Goal: Task Accomplishment & Management: Manage account settings

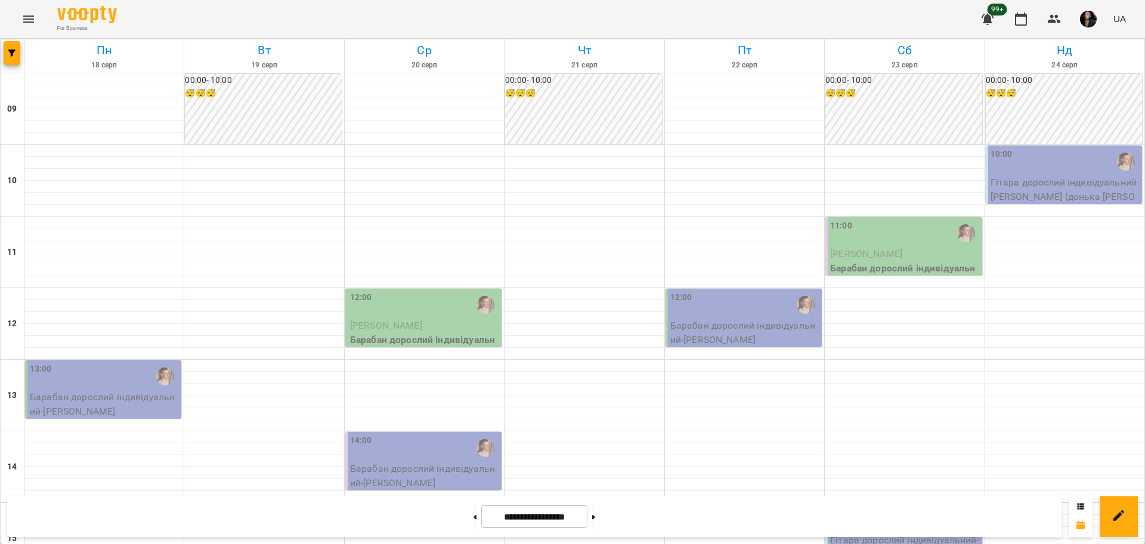
click at [20, 58] on div at bounding box center [13, 55] width 24 height 33
click at [15, 54] on icon "button" at bounding box center [11, 52] width 7 height 7
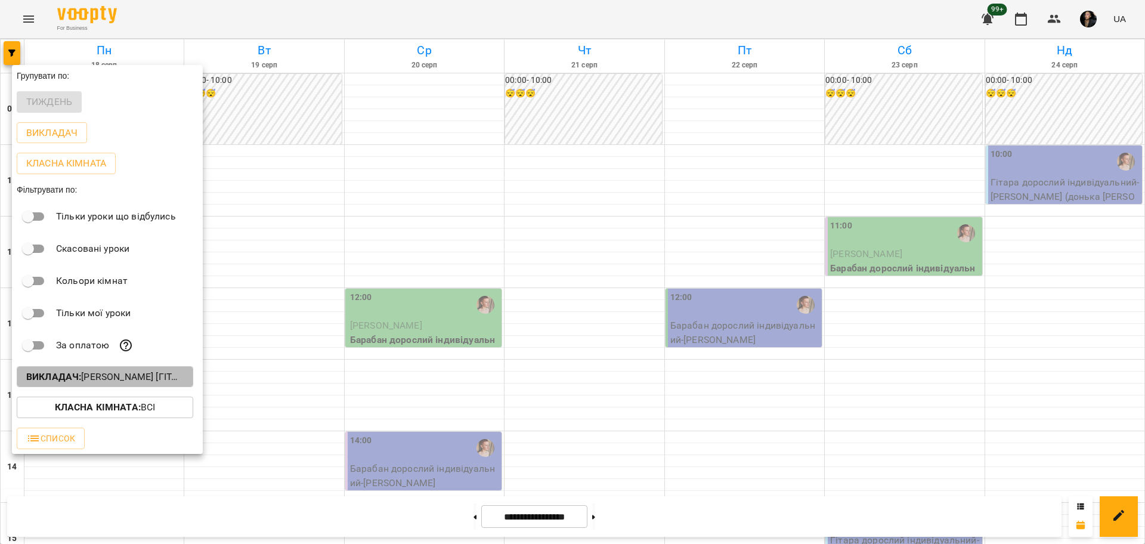
click at [153, 384] on p "Викладач : [PERSON_NAME] [гітара]" at bounding box center [104, 377] width 157 height 14
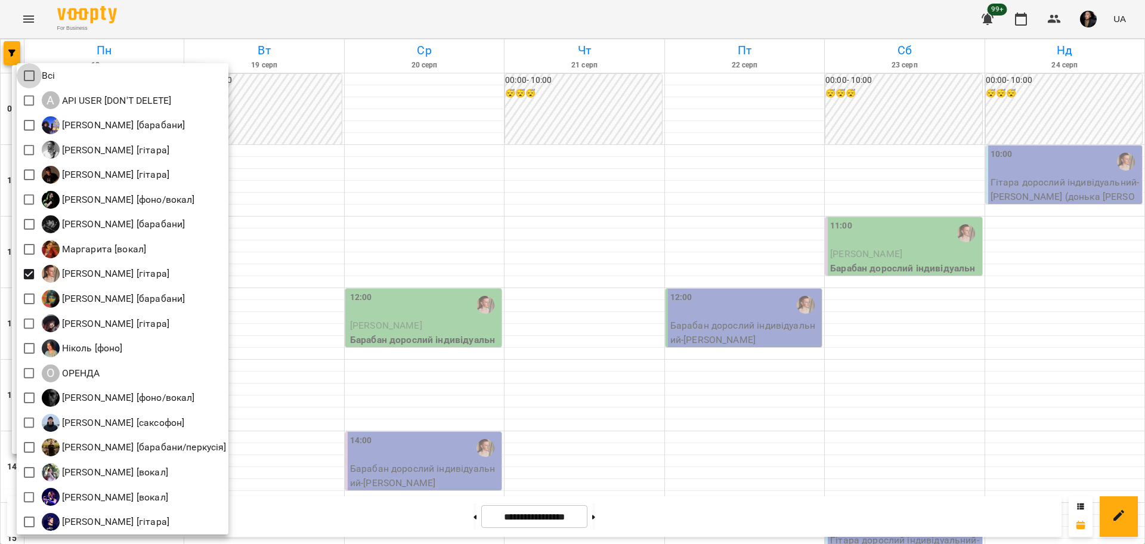
click at [349, 120] on div at bounding box center [572, 272] width 1145 height 544
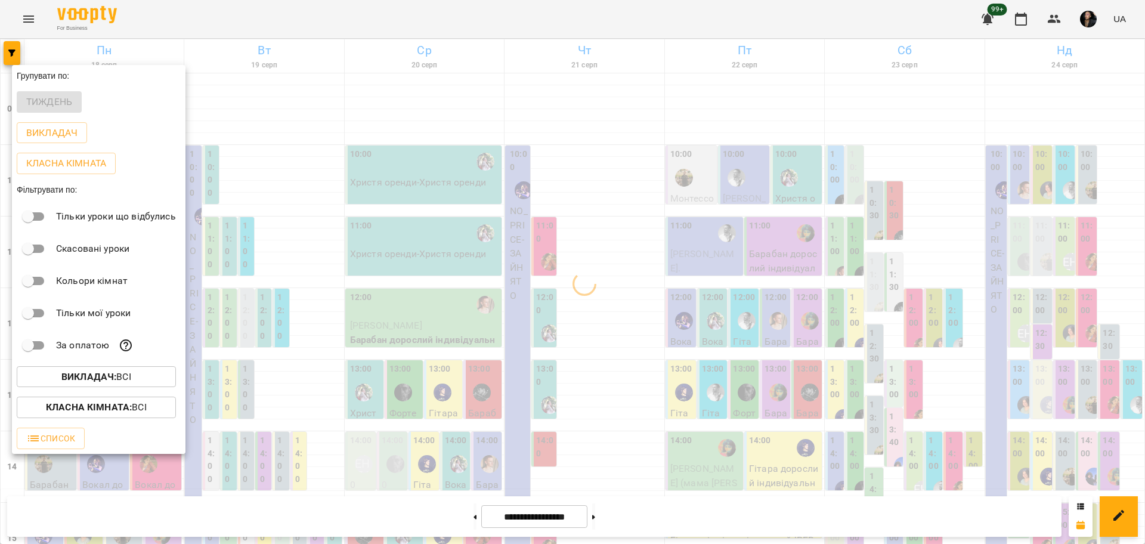
click at [135, 410] on p "Класна кімната : Всі" at bounding box center [96, 407] width 101 height 14
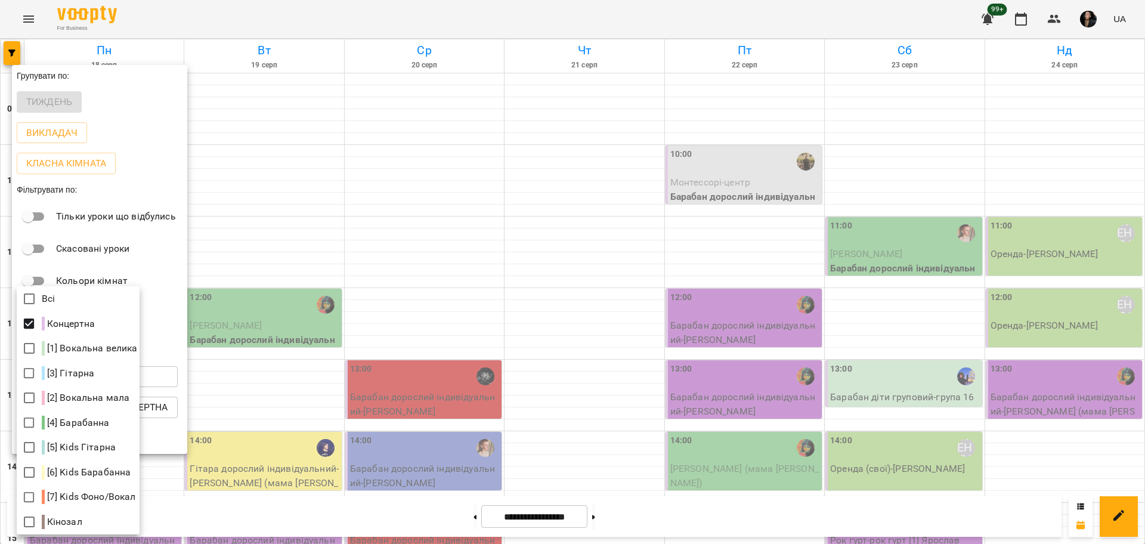
click at [663, 125] on div at bounding box center [572, 272] width 1145 height 544
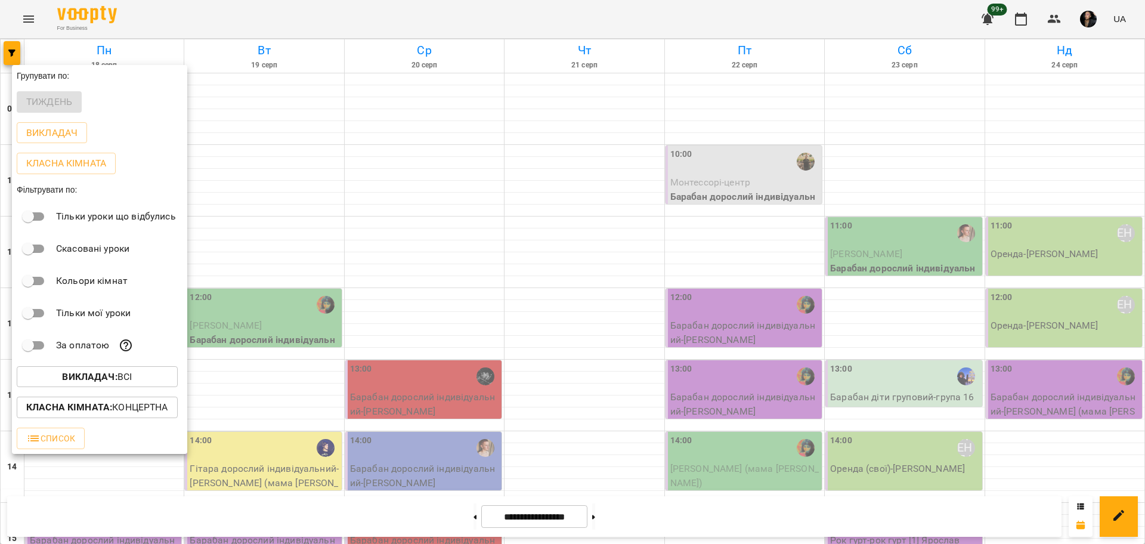
click at [697, 169] on div at bounding box center [572, 272] width 1145 height 544
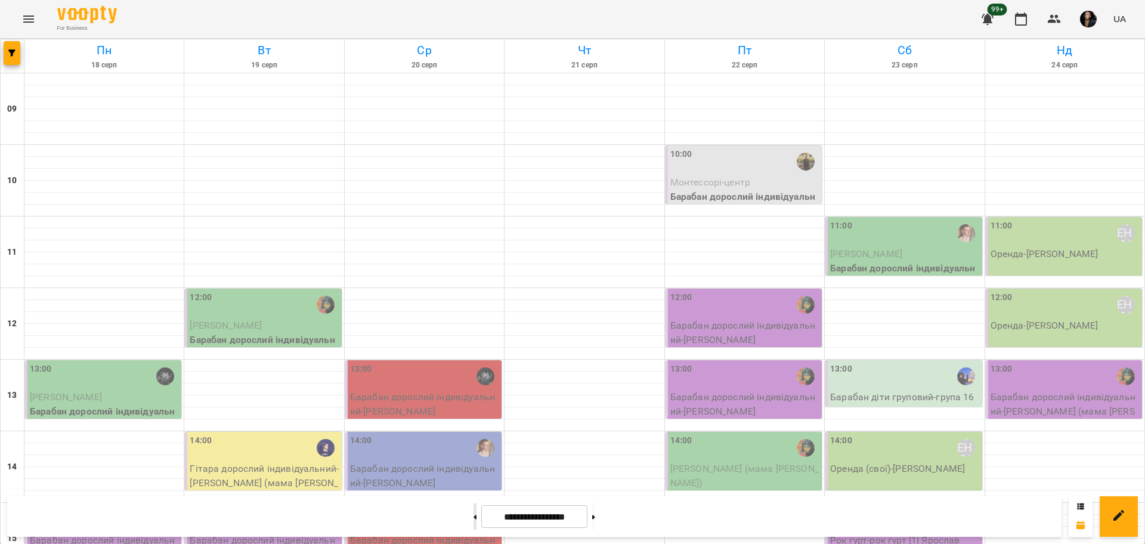
click at [473, 518] on button at bounding box center [474, 516] width 3 height 26
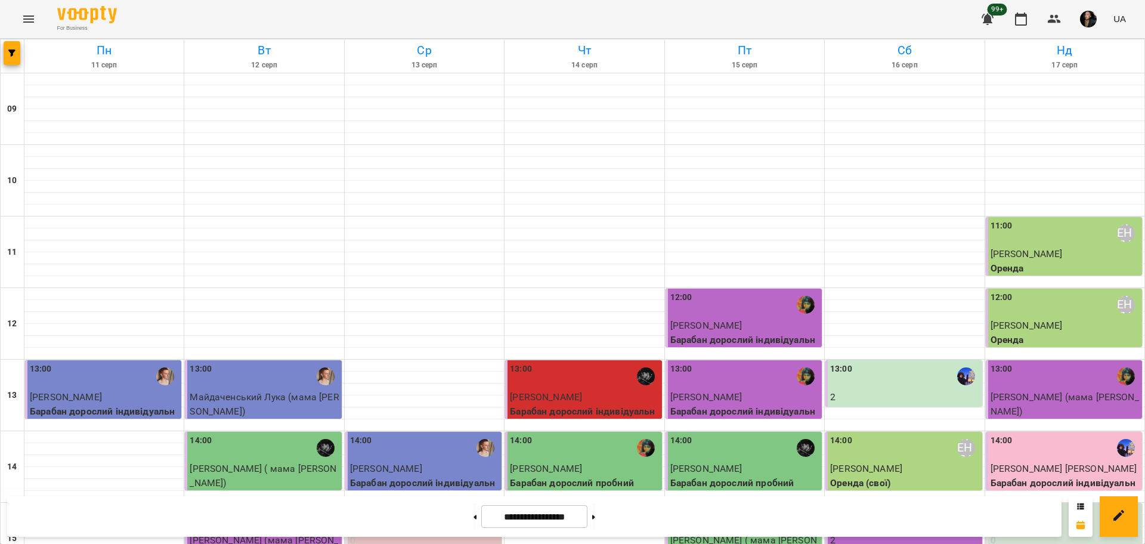
scroll to position [298, 0]
click at [11, 46] on button "button" at bounding box center [12, 53] width 17 height 24
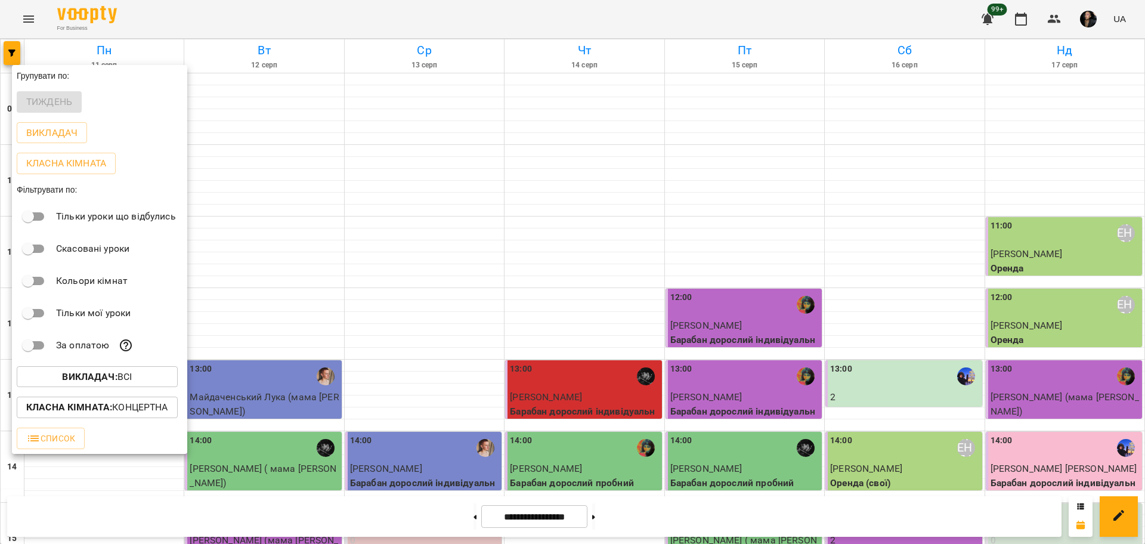
click at [148, 410] on p "Класна кімната : Концертна" at bounding box center [97, 407] width 142 height 14
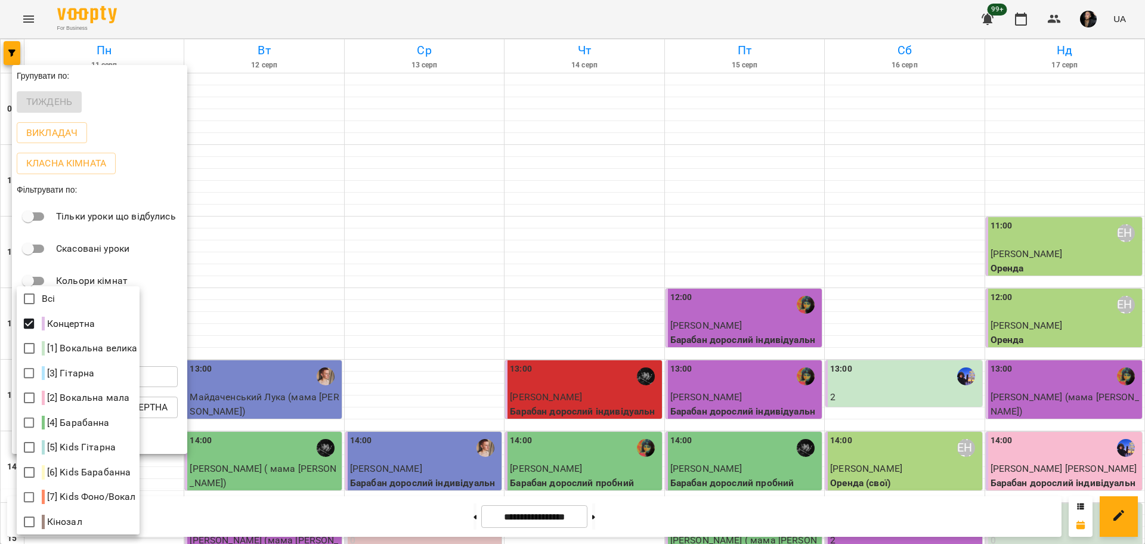
click at [227, 294] on div at bounding box center [572, 272] width 1145 height 544
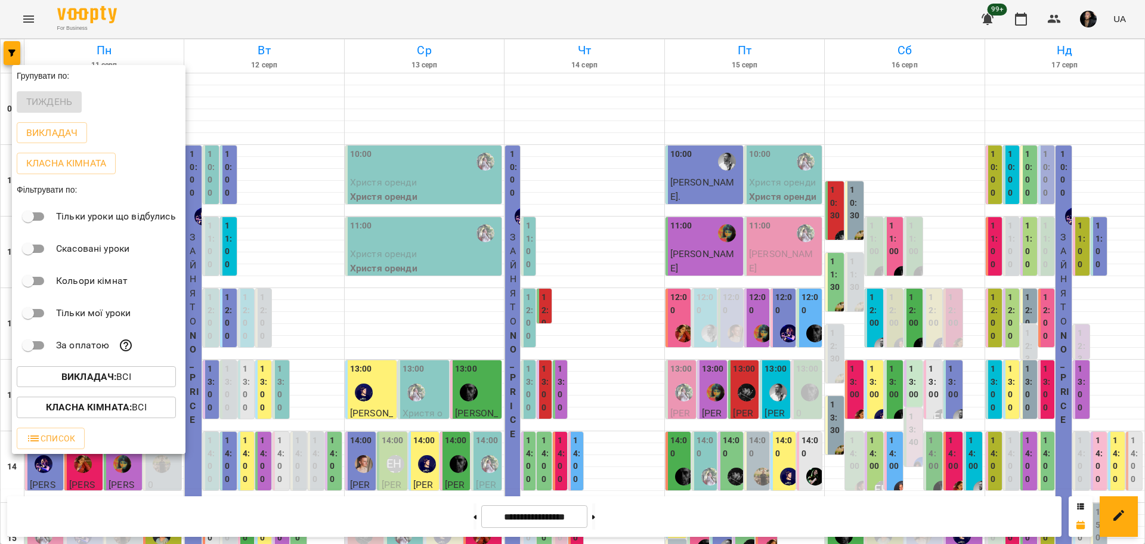
click at [123, 379] on p "Викладач : Всі" at bounding box center [96, 377] width 70 height 14
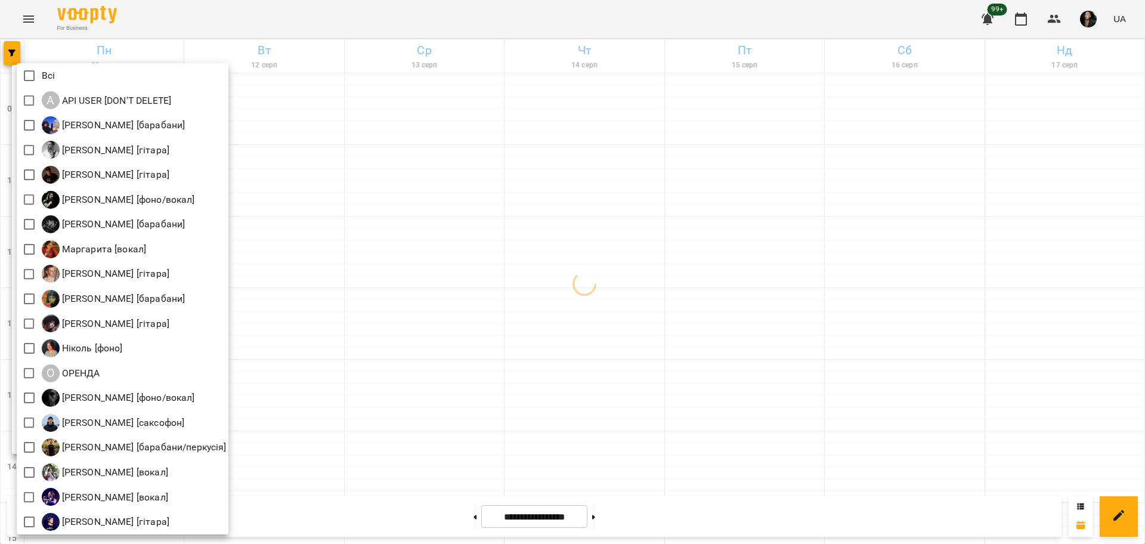
scroll to position [2, 0]
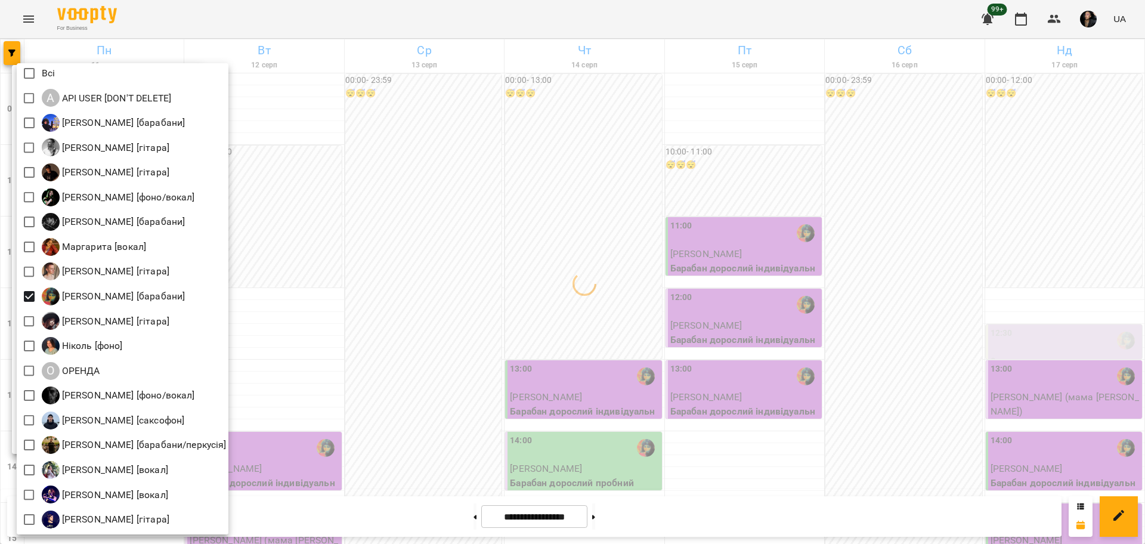
click at [423, 203] on div at bounding box center [572, 272] width 1145 height 544
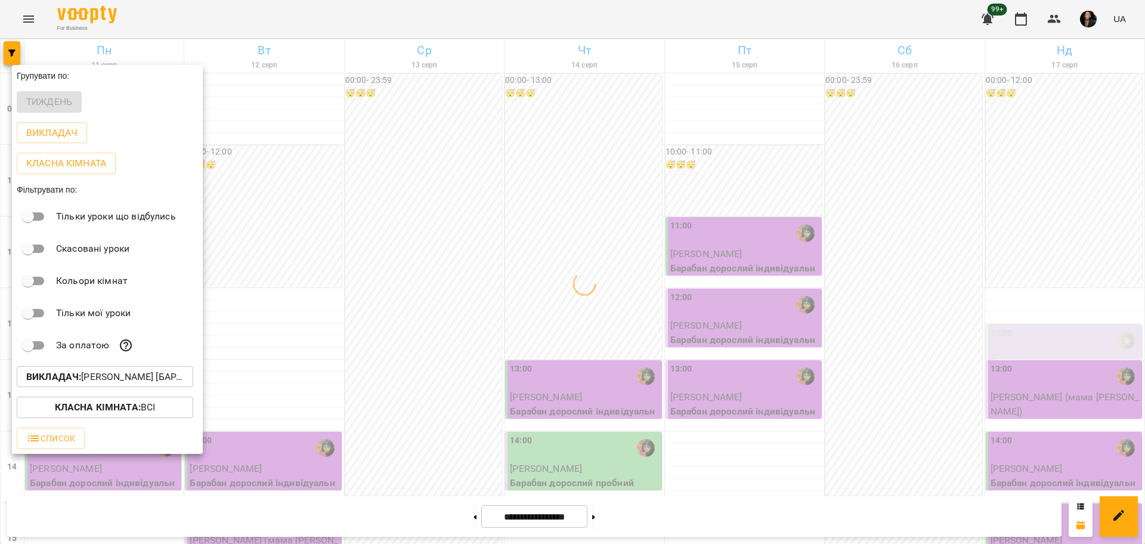
click at [451, 239] on div at bounding box center [572, 272] width 1145 height 544
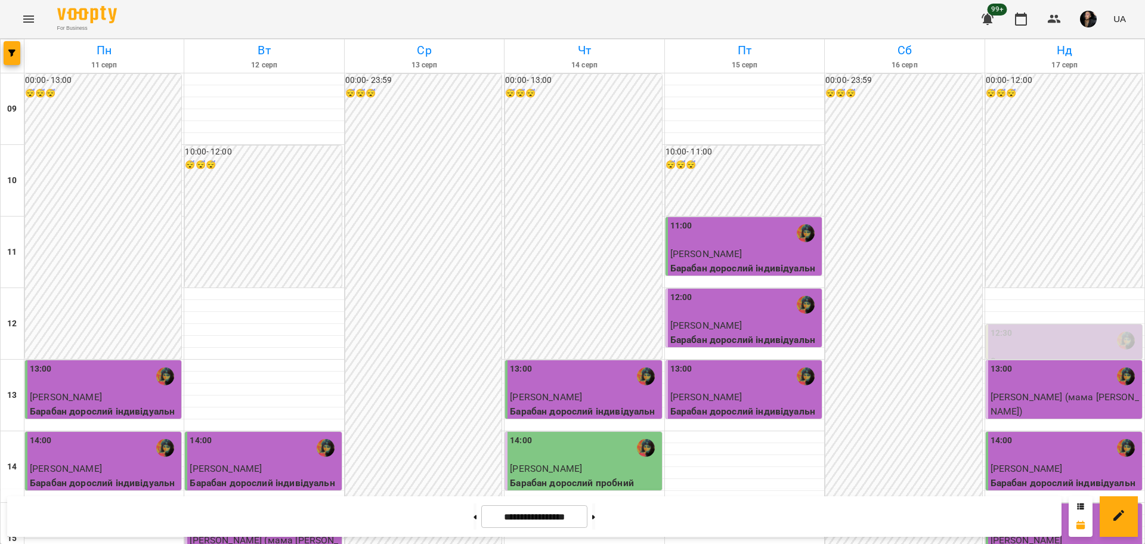
scroll to position [0, 0]
click at [595, 509] on button at bounding box center [593, 516] width 3 height 26
type input "**********"
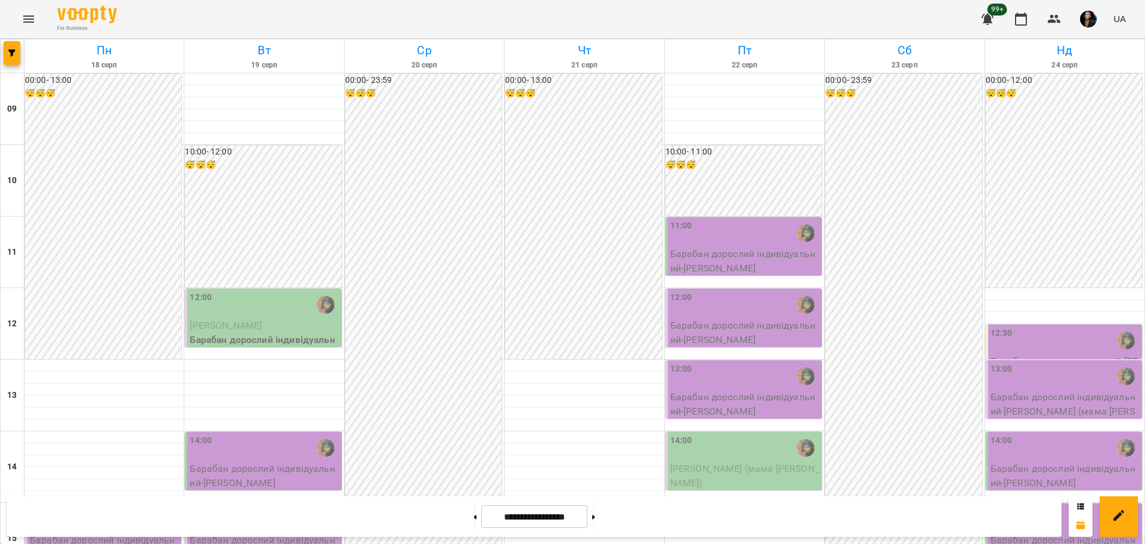
scroll to position [298, 0]
click at [526, 503] on div at bounding box center [583, 509] width 159 height 12
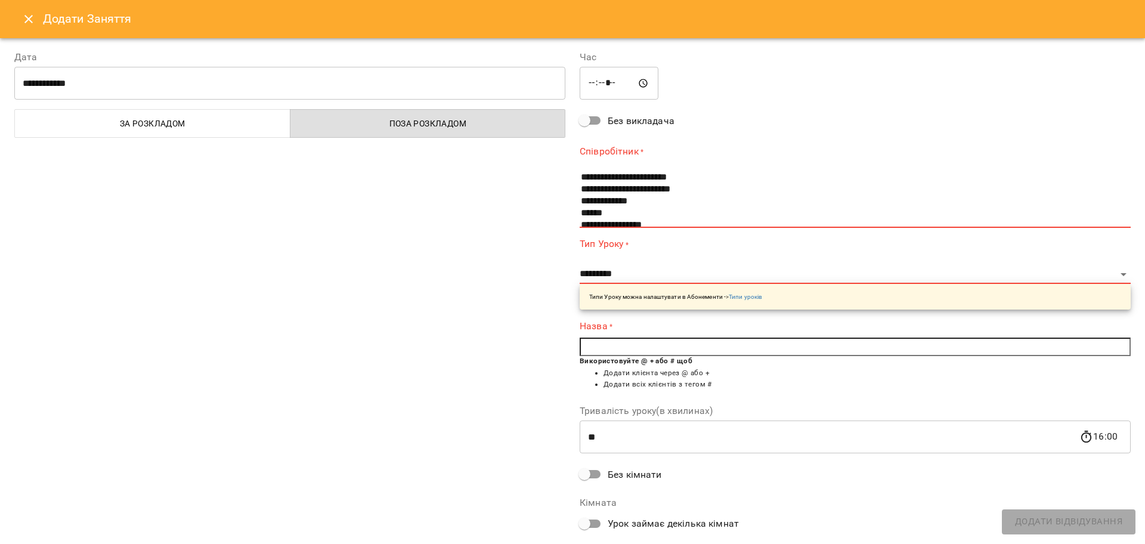
scroll to position [92, 0]
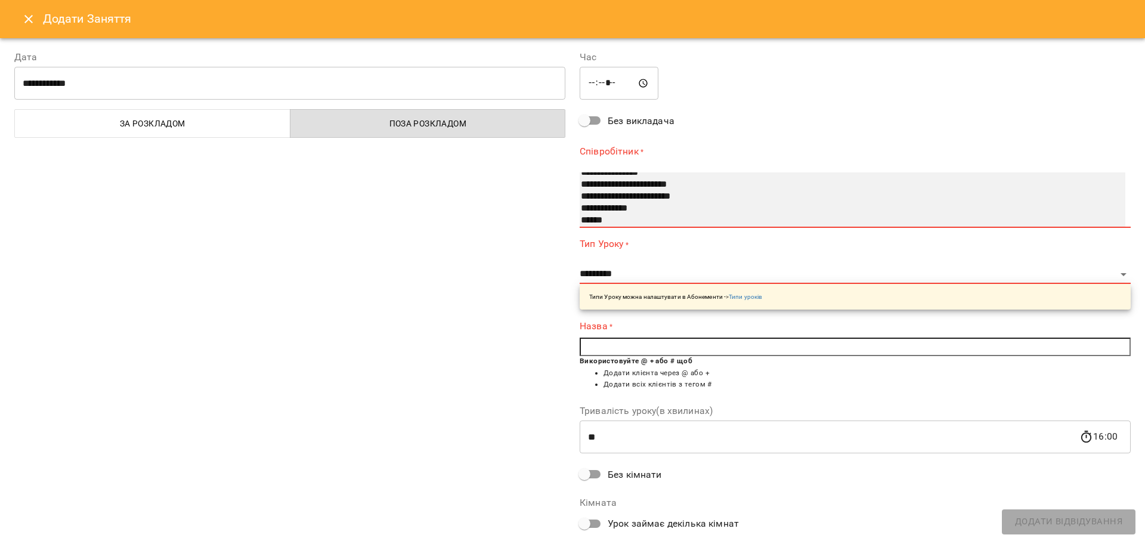
select select "**********"
click at [633, 186] on option "**********" at bounding box center [840, 185] width 520 height 12
select select "**********"
type input "**"
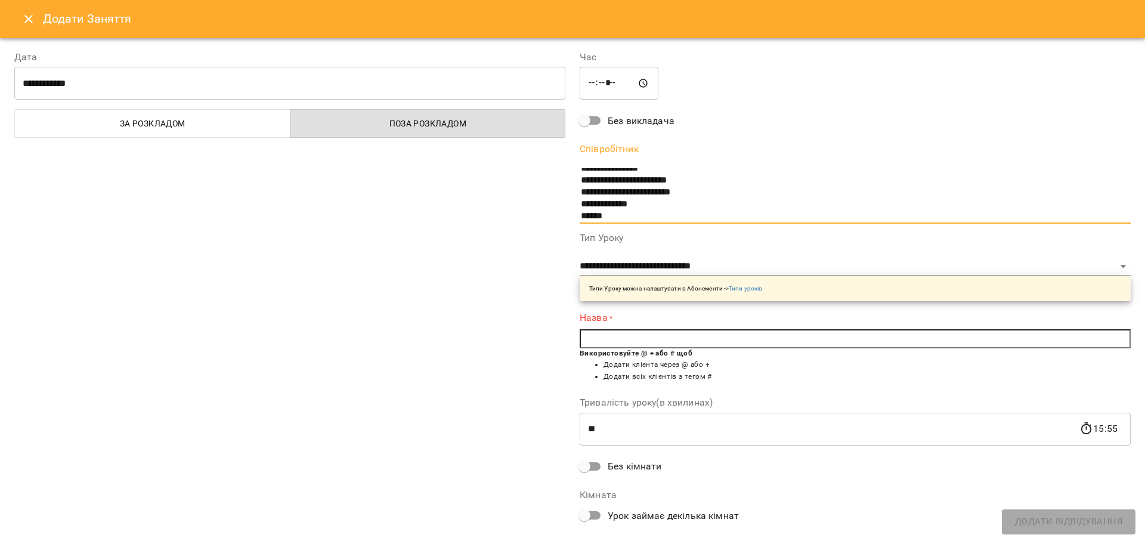
click at [615, 326] on div "Назва * Використовуйте @ + або # щоб Додати клієнта через @ або + Додати всіх к…" at bounding box center [855, 350] width 551 height 78
click at [615, 330] on input "text" at bounding box center [855, 338] width 551 height 19
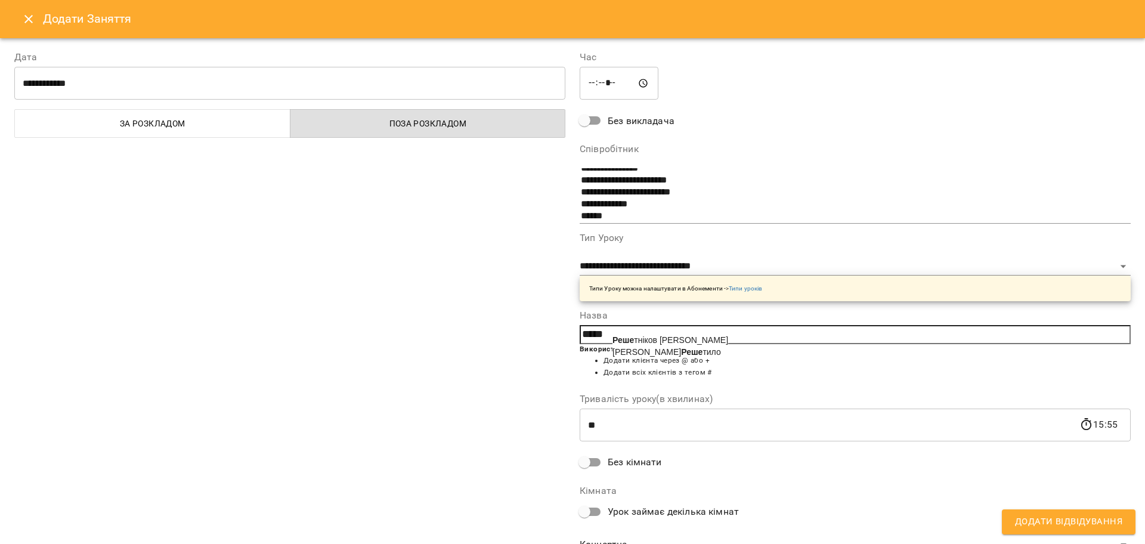
click at [639, 336] on span "Реше тніков [PERSON_NAME]" at bounding box center [670, 340] width 116 height 10
type input "**********"
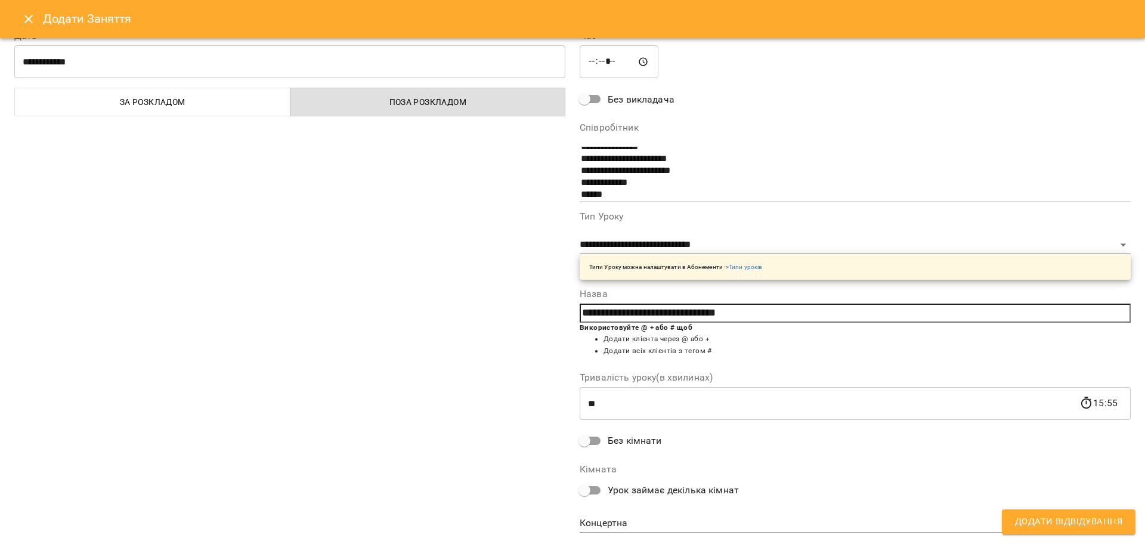
scroll to position [51, 0]
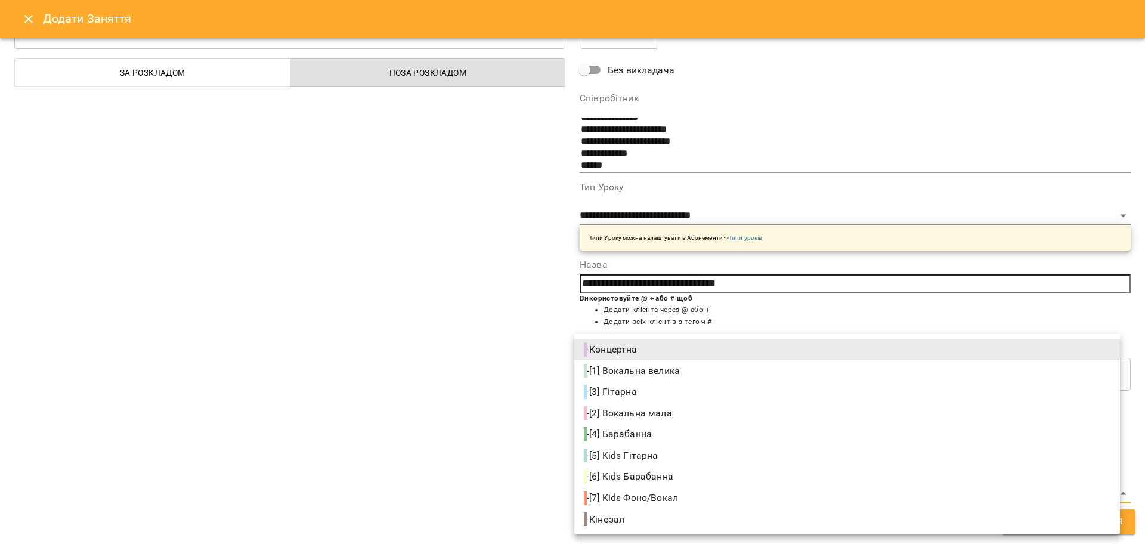
click at [597, 494] on body "For Business 99+ UA [DATE] [DATE] [DATE] [DATE] [DATE] [DATE] Нд [DATE] 10 11 1…" at bounding box center [572, 528] width 1145 height 1057
drag, startPoint x: 495, startPoint y: 403, endPoint x: 553, endPoint y: 383, distance: 60.7
click at [495, 402] on div at bounding box center [572, 272] width 1145 height 544
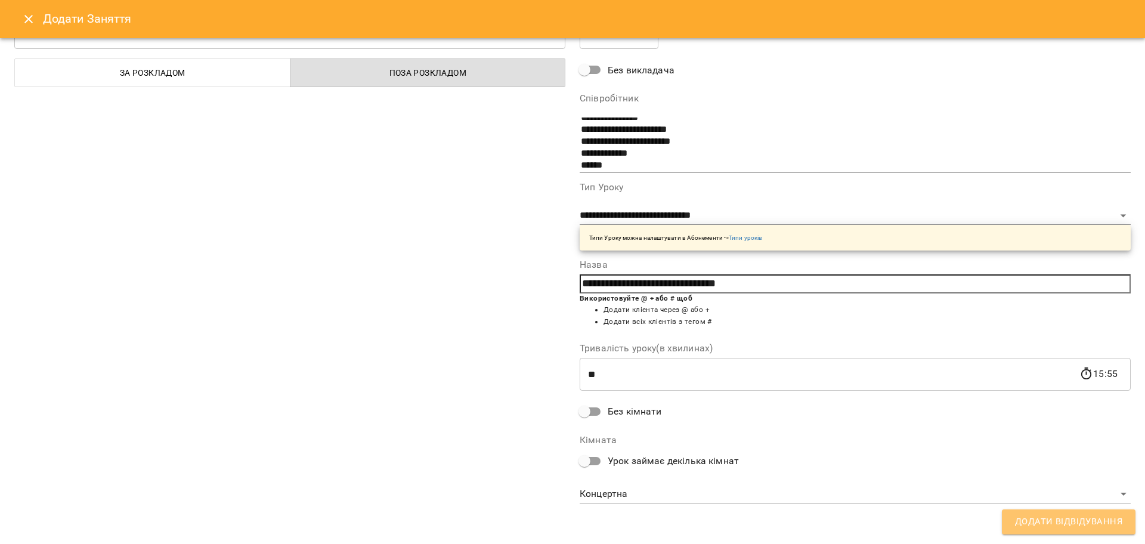
click at [1028, 520] on span "Додати Відвідування" at bounding box center [1068, 522] width 107 height 16
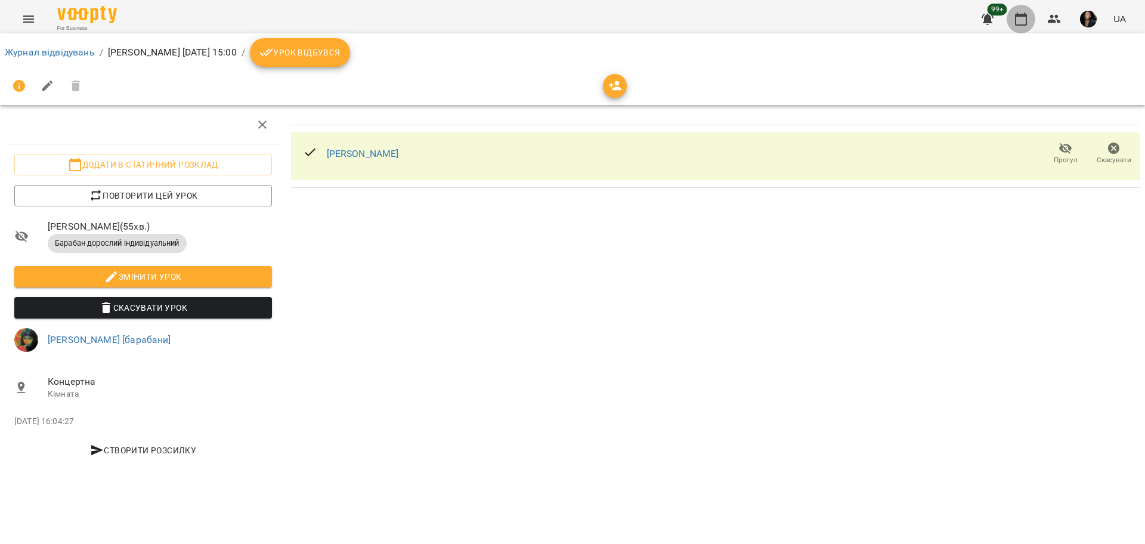
click at [1024, 18] on icon "button" at bounding box center [1021, 19] width 14 height 14
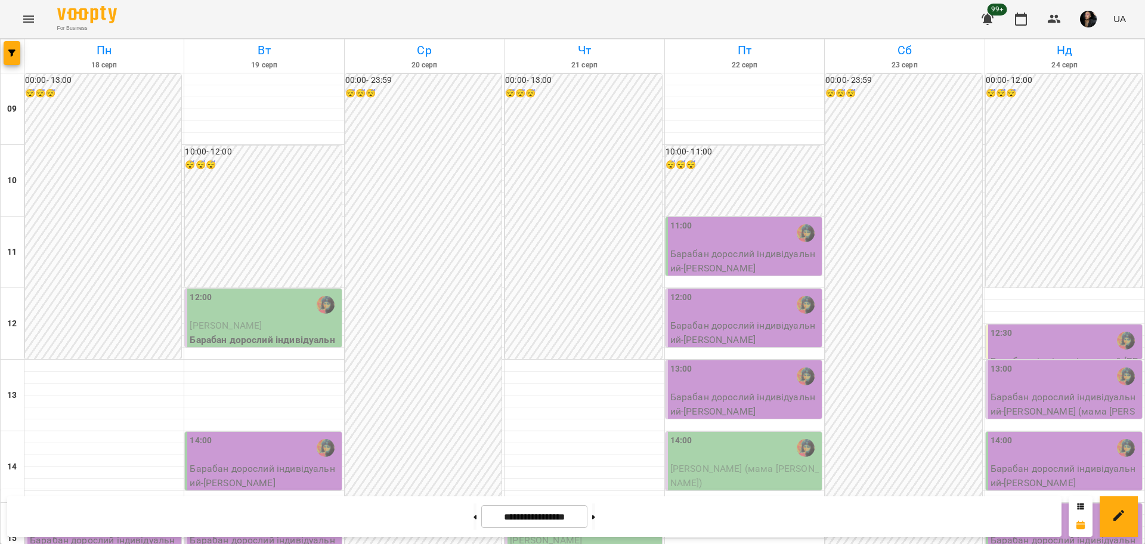
scroll to position [224, 0]
click at [582, 534] on span "[PERSON_NAME]" at bounding box center [546, 539] width 72 height 11
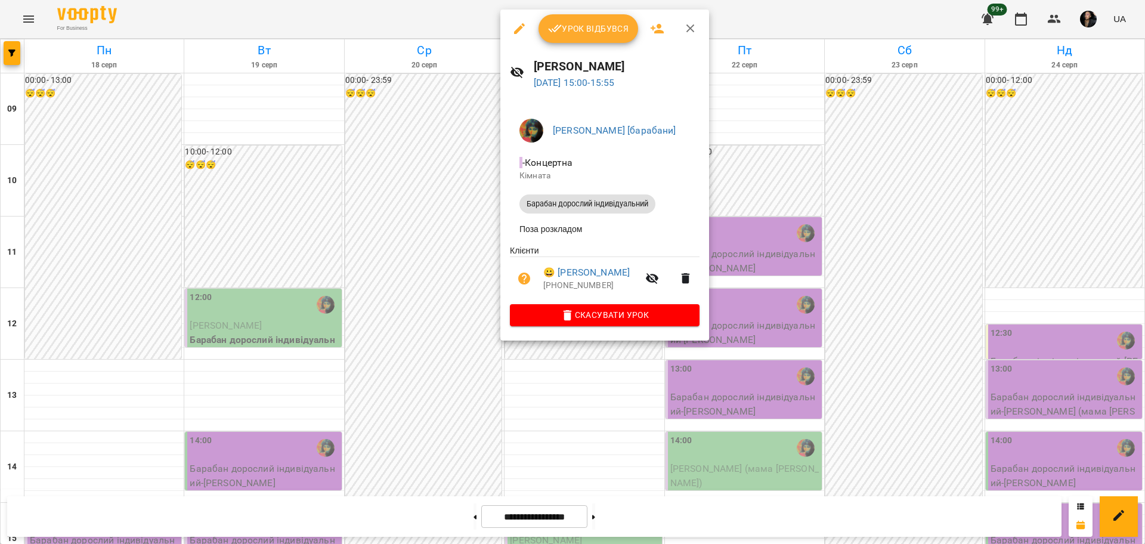
click at [591, 438] on div at bounding box center [572, 272] width 1145 height 544
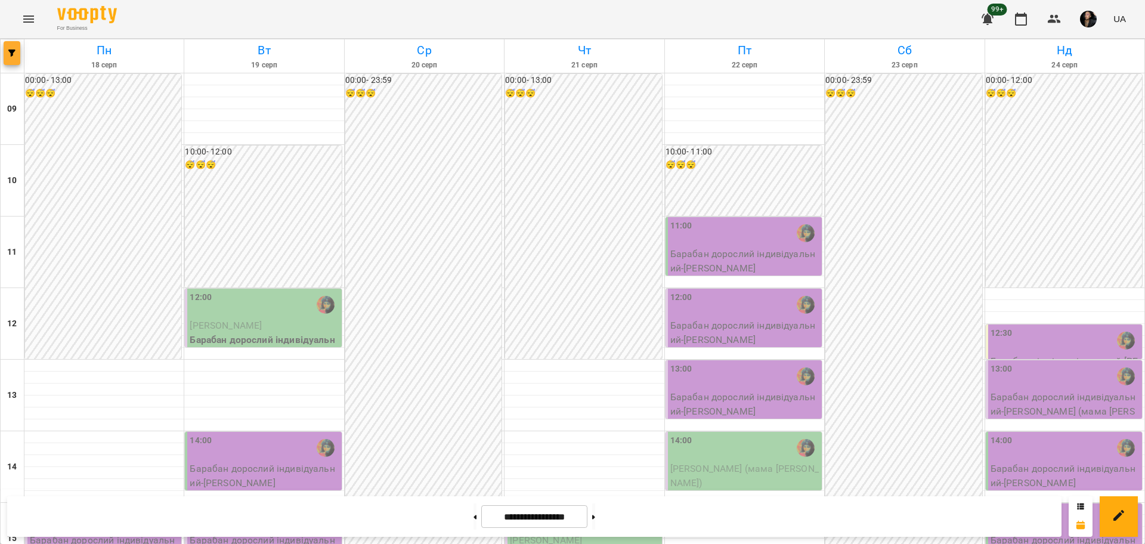
click at [8, 52] on icon "button" at bounding box center [11, 52] width 7 height 7
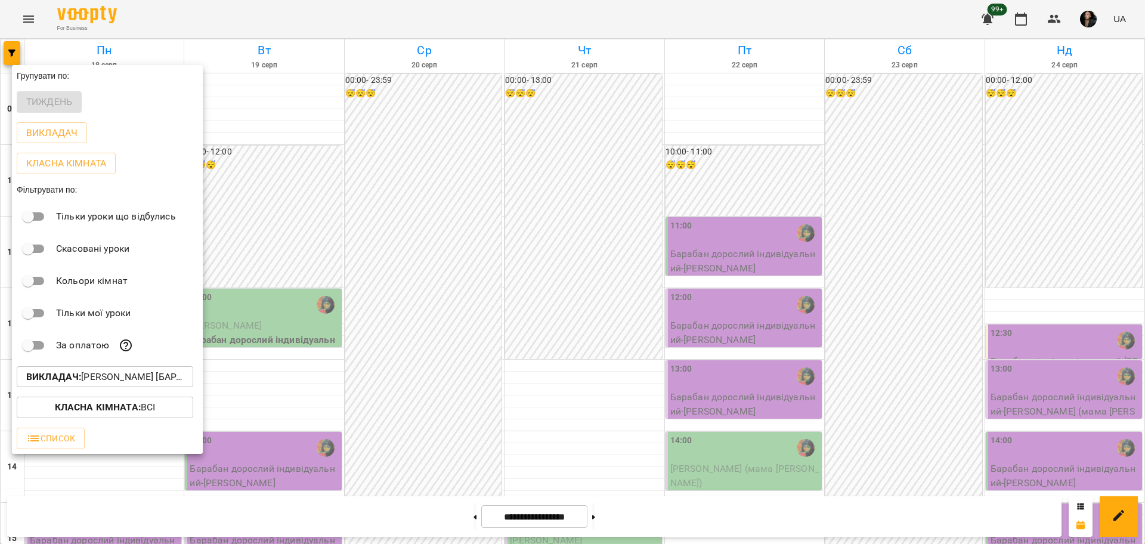
click at [123, 380] on p "Викладач : [PERSON_NAME] [барабани]" at bounding box center [104, 377] width 157 height 14
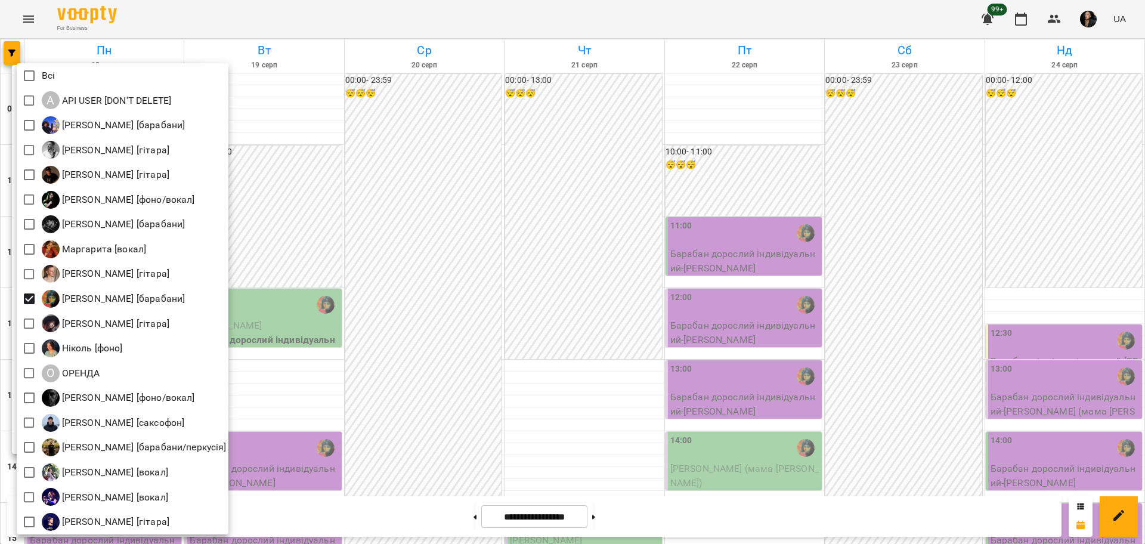
click at [368, 135] on div at bounding box center [572, 272] width 1145 height 544
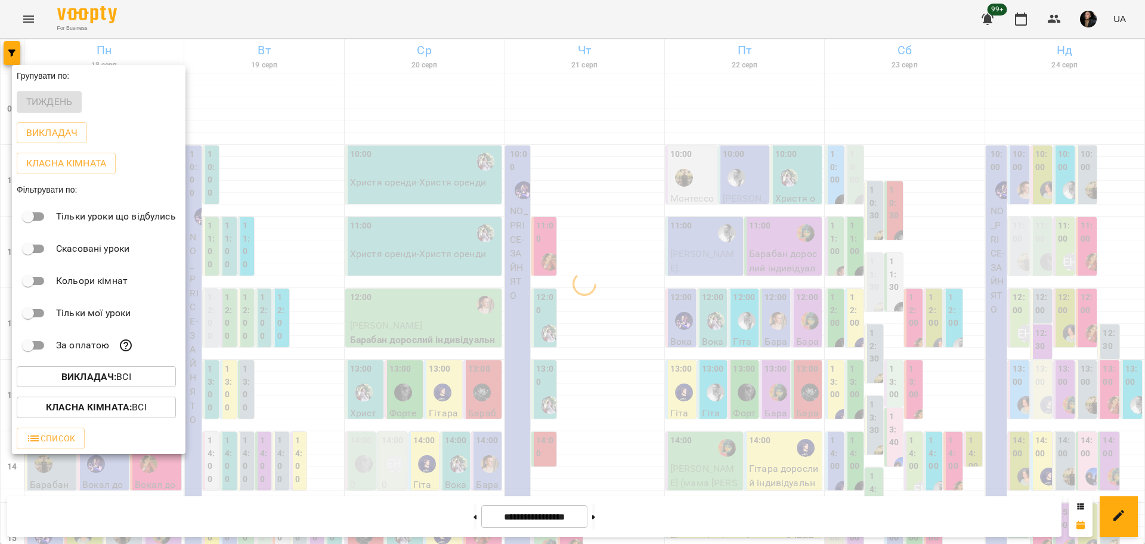
click at [130, 411] on b "Класна кімната :" at bounding box center [89, 406] width 86 height 11
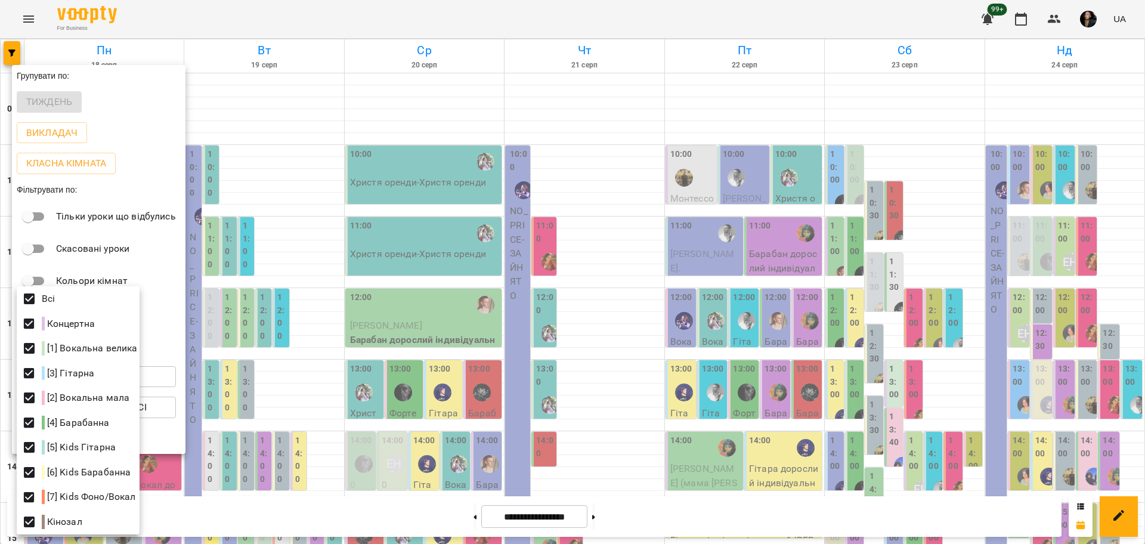
click at [355, 289] on div at bounding box center [572, 272] width 1145 height 544
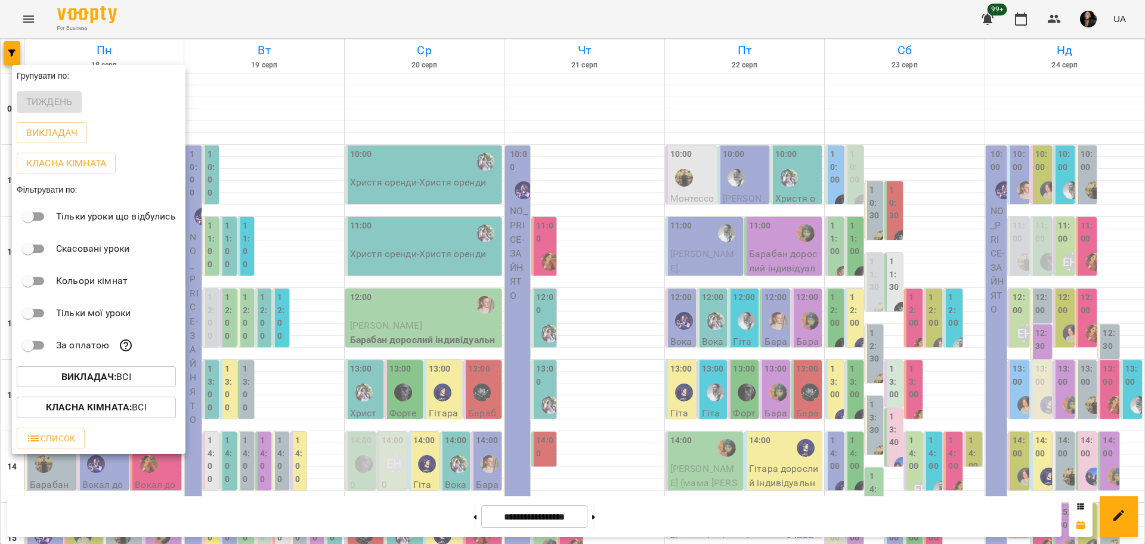
click at [156, 384] on span "Викладач : Всі" at bounding box center [96, 377] width 140 height 14
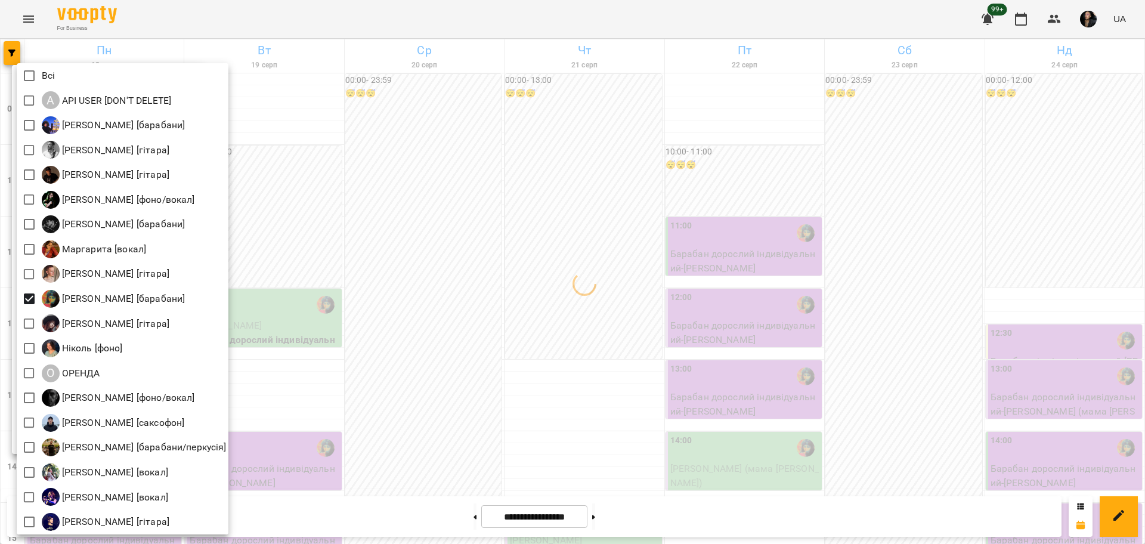
click at [442, 240] on div at bounding box center [572, 272] width 1145 height 544
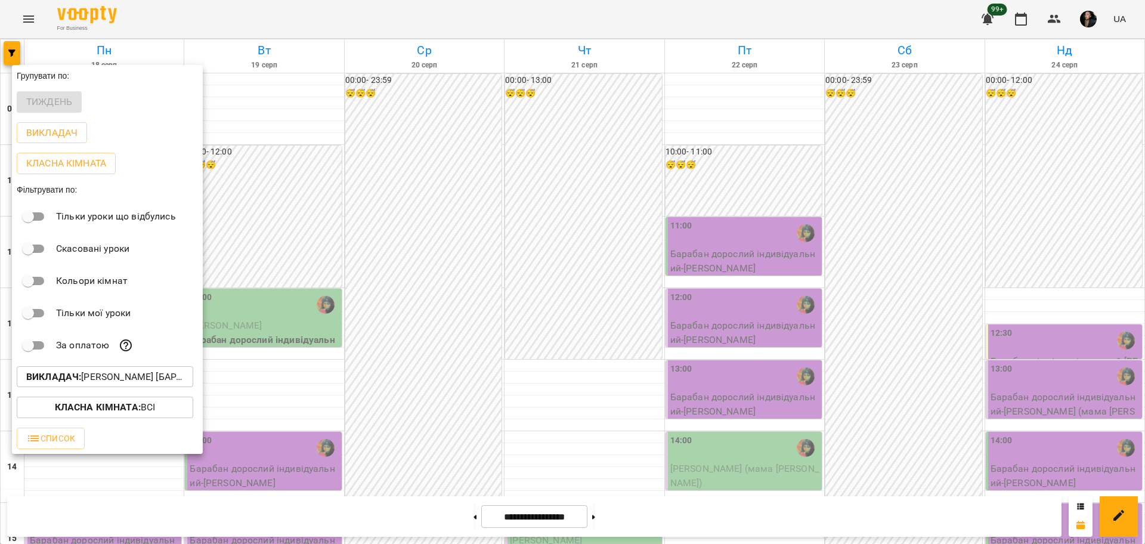
click at [508, 234] on div at bounding box center [572, 272] width 1145 height 544
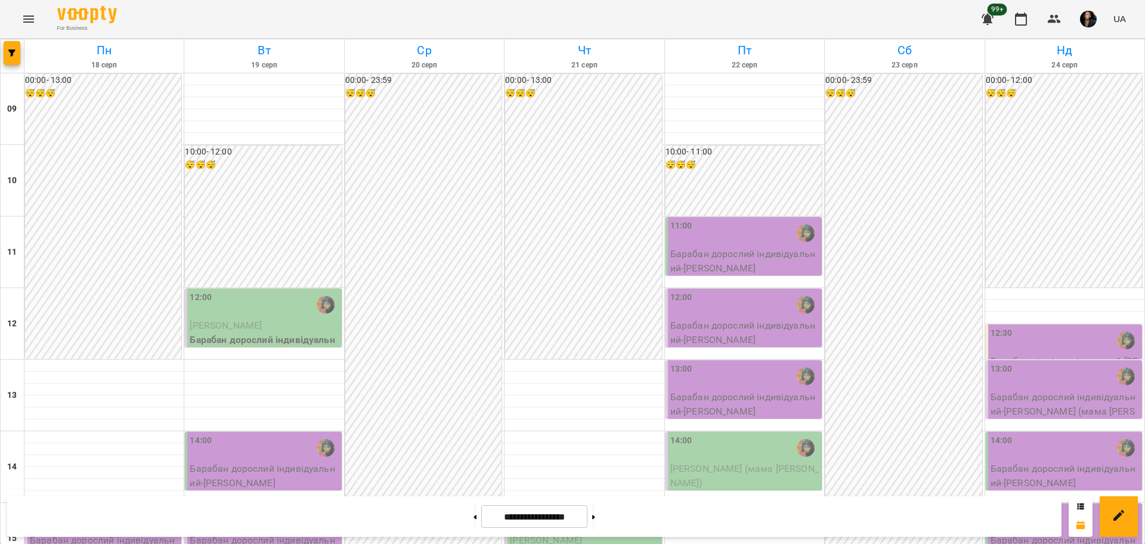
scroll to position [215, 0]
click at [614, 506] on div "15:00" at bounding box center [584, 519] width 149 height 27
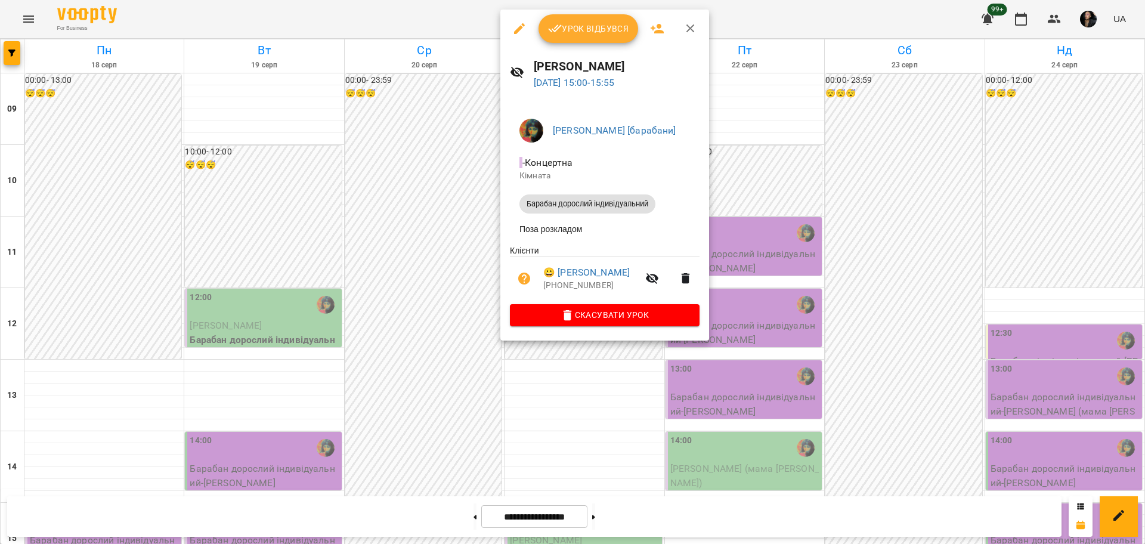
click at [832, 303] on div at bounding box center [572, 272] width 1145 height 544
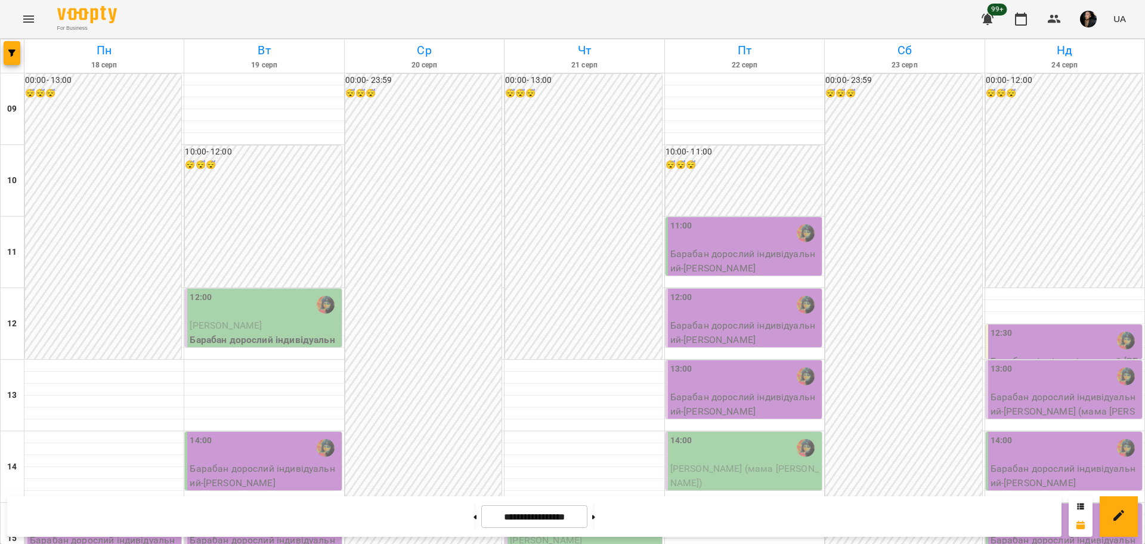
click at [586, 506] on div "15:00" at bounding box center [584, 519] width 149 height 27
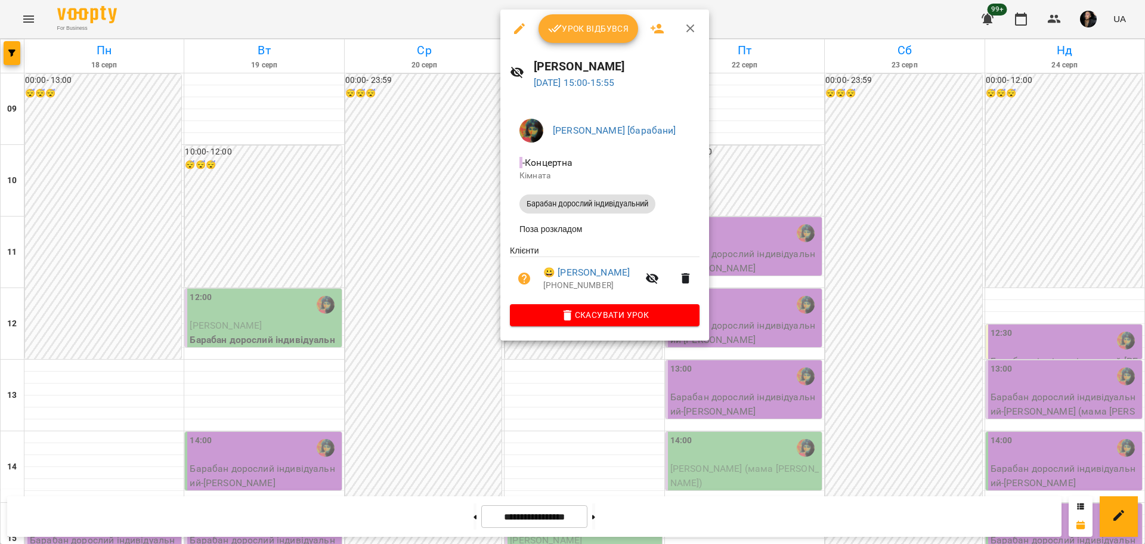
click at [844, 289] on div at bounding box center [572, 272] width 1145 height 544
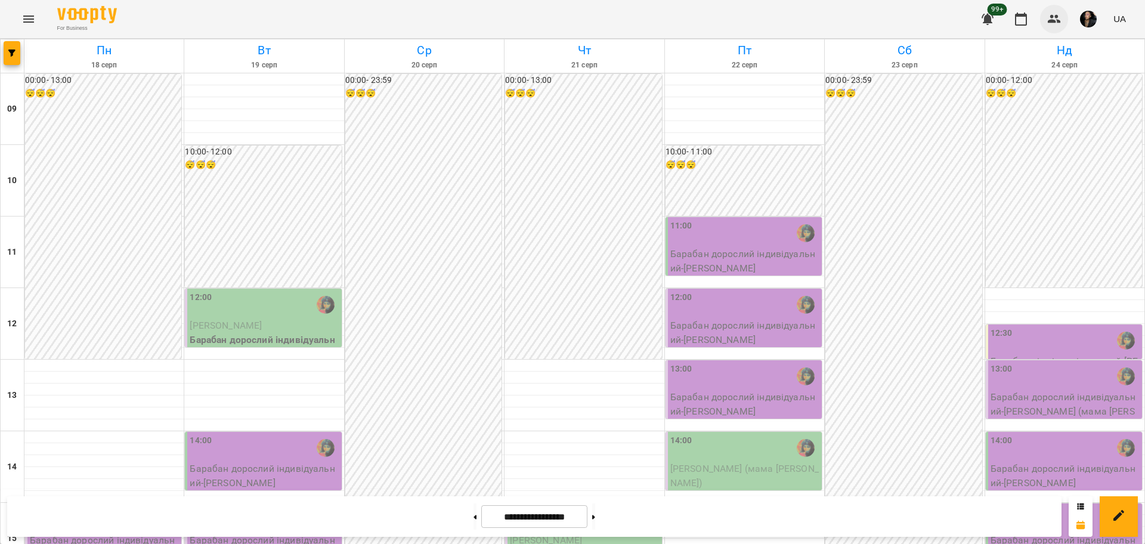
click at [1060, 18] on icon "button" at bounding box center [1054, 19] width 14 height 14
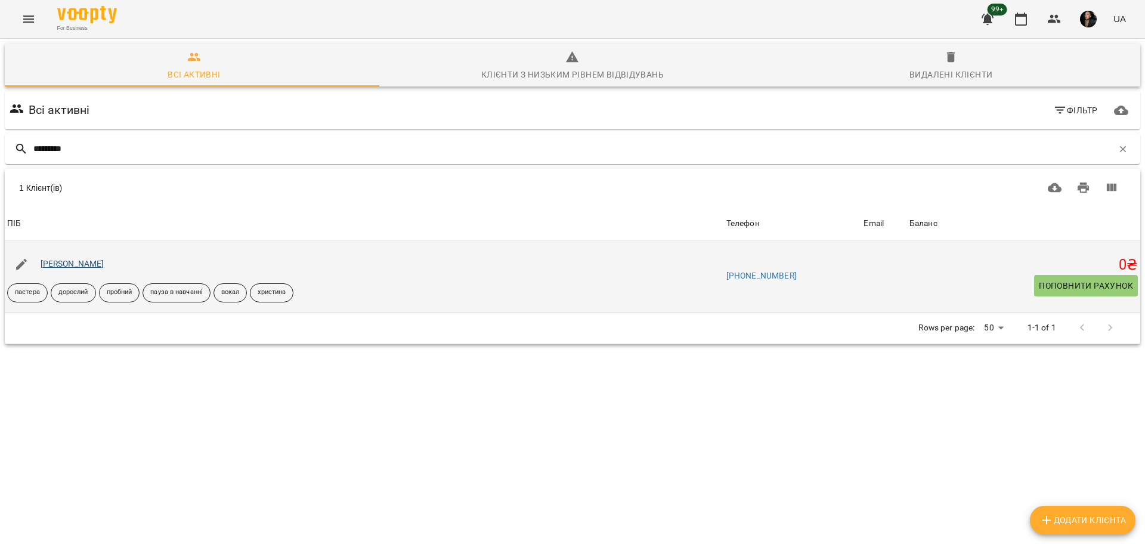
type input "*********"
click at [83, 260] on link "[PERSON_NAME]" at bounding box center [73, 264] width 64 height 10
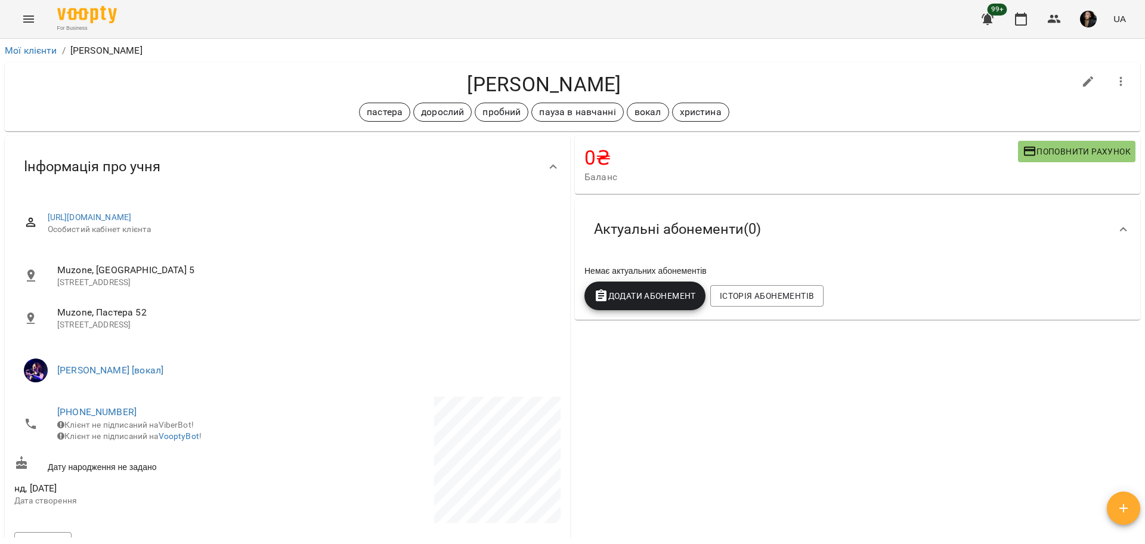
click at [464, 84] on h4 "[PERSON_NAME]" at bounding box center [544, 84] width 1060 height 24
click at [464, 85] on h4 "[PERSON_NAME]" at bounding box center [544, 84] width 1060 height 24
copy h4 "[PERSON_NAME]"
click at [1022, 31] on button "button" at bounding box center [1020, 19] width 29 height 29
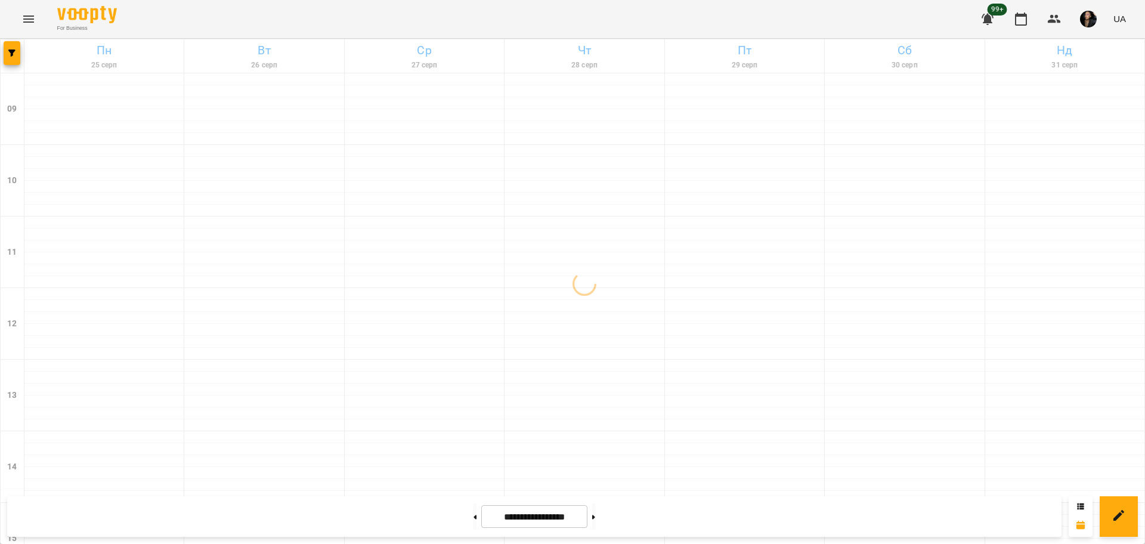
click at [39, 23] on button "Menu" at bounding box center [28, 19] width 29 height 29
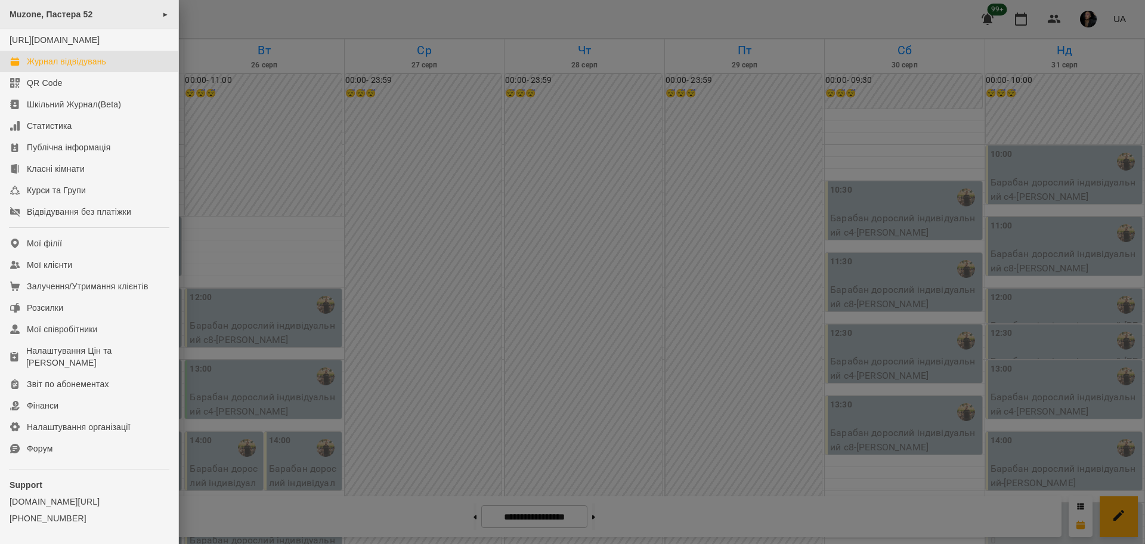
click at [140, 10] on div "Muzone, Пастера 52 ►" at bounding box center [89, 14] width 178 height 29
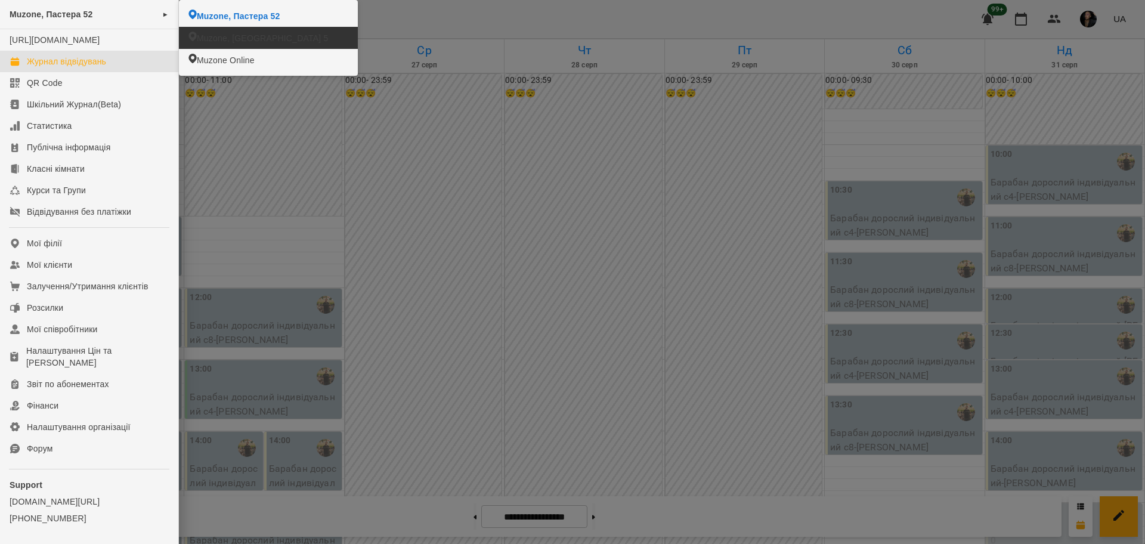
click at [281, 41] on span "Muzone, [GEOGRAPHIC_DATA] 5" at bounding box center [262, 38] width 131 height 12
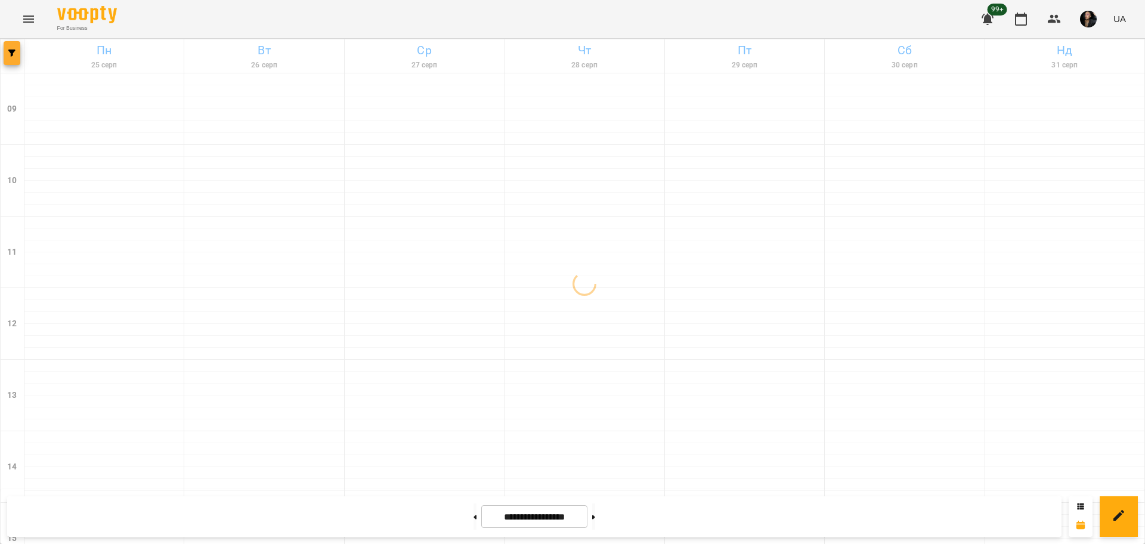
click at [11, 59] on button "button" at bounding box center [12, 53] width 17 height 24
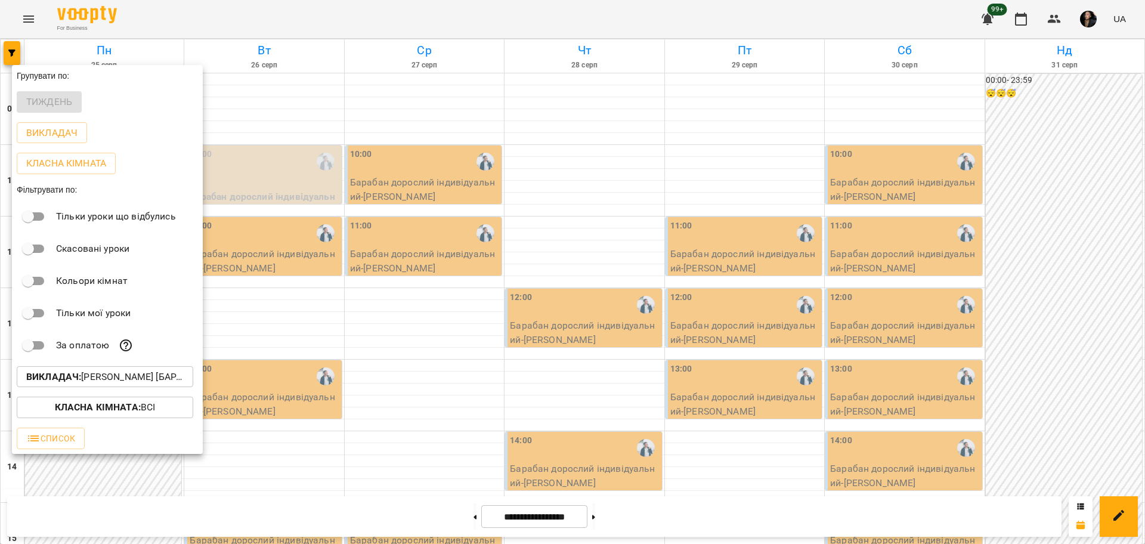
click at [126, 361] on div "За оплатою" at bounding box center [107, 345] width 191 height 32
click at [131, 379] on p "Викладач : [PERSON_NAME] [барабани]" at bounding box center [104, 377] width 157 height 14
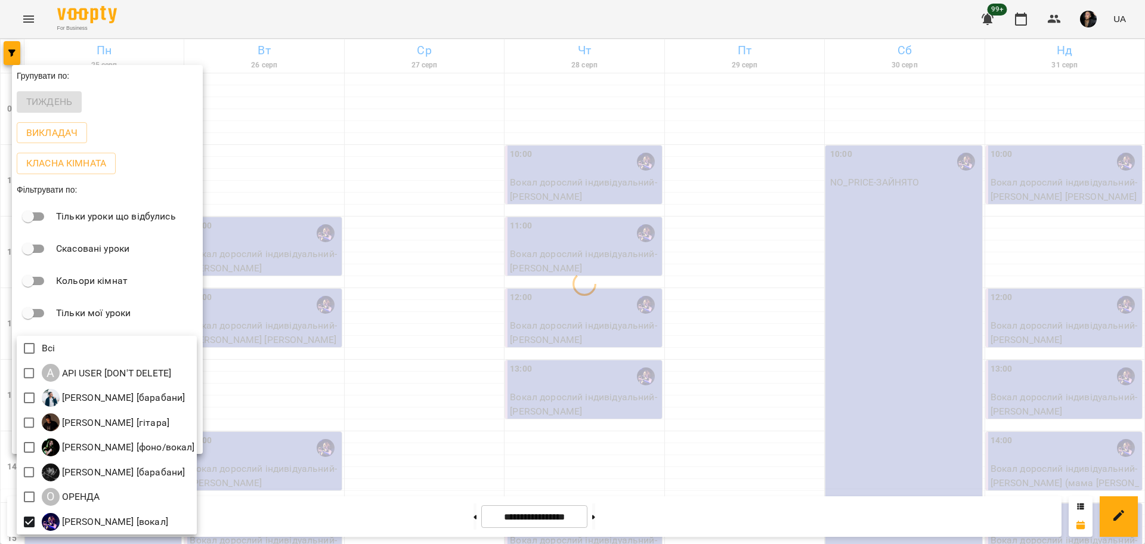
click at [406, 299] on div at bounding box center [572, 272] width 1145 height 544
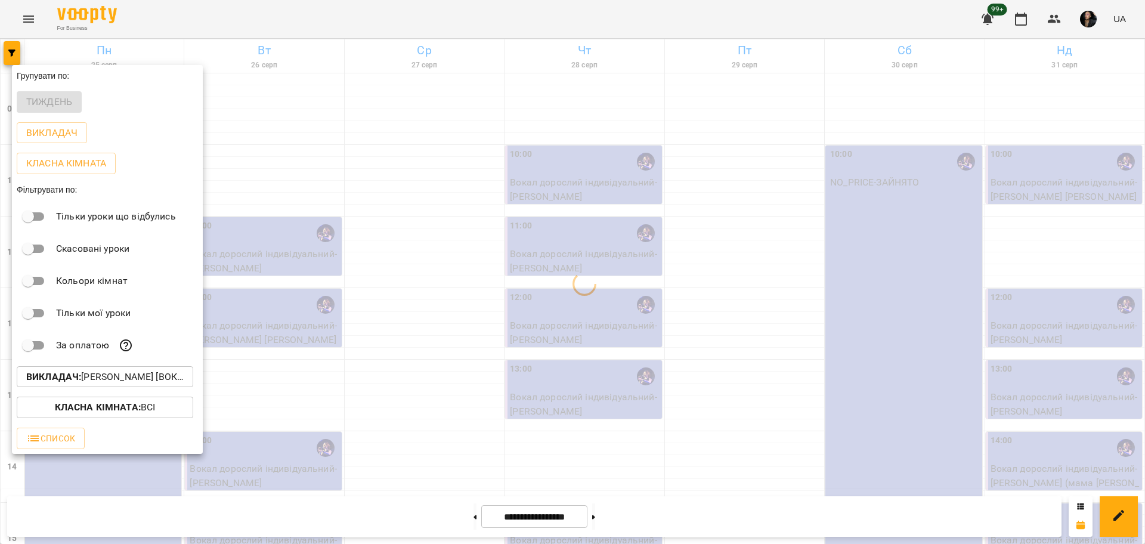
click at [377, 233] on div at bounding box center [572, 272] width 1145 height 544
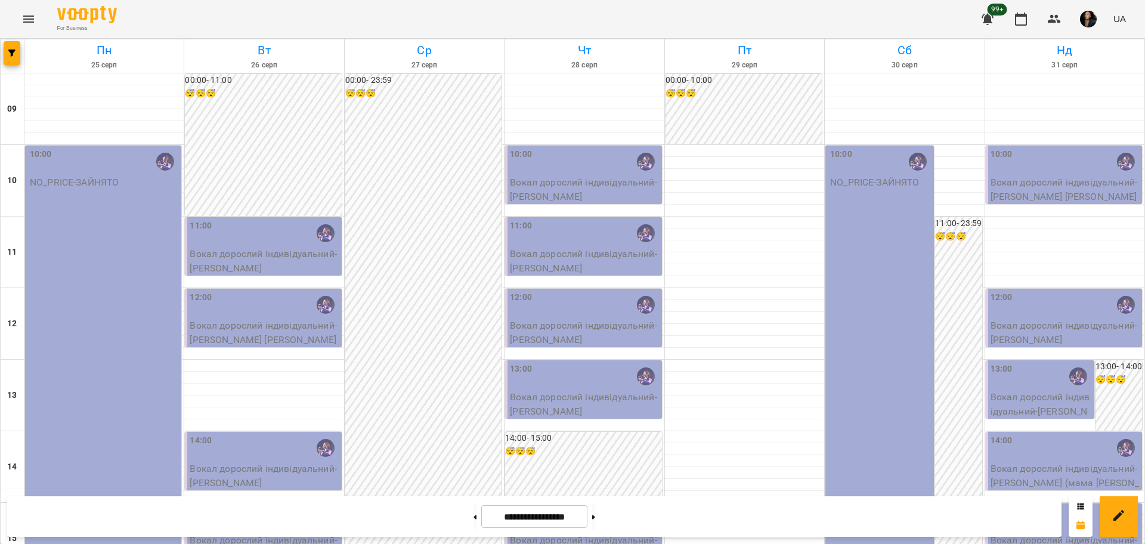
scroll to position [224, 0]
click at [473, 506] on button at bounding box center [474, 516] width 3 height 26
type input "**********"
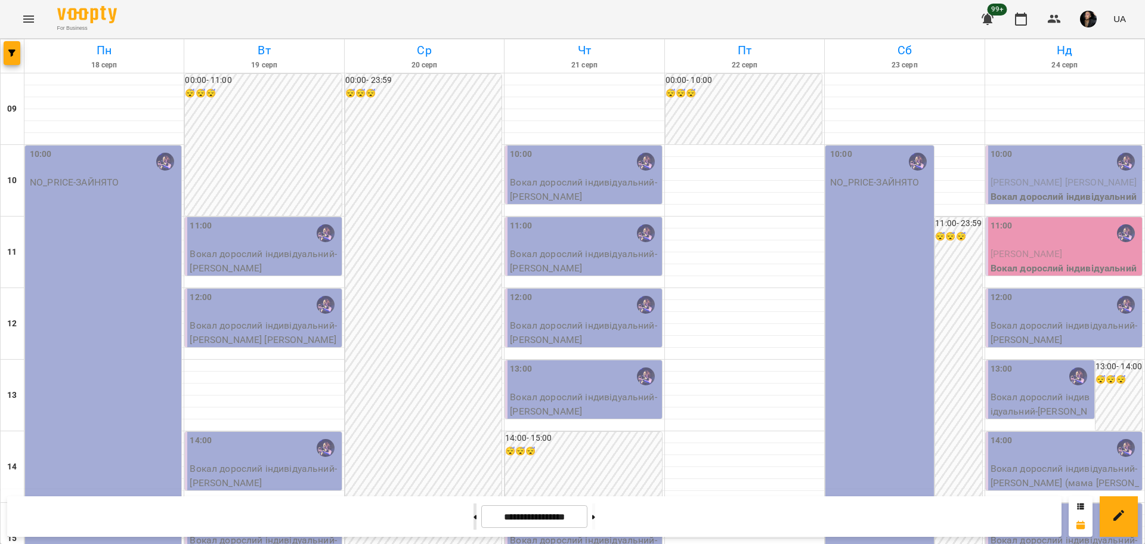
click at [474, 517] on icon at bounding box center [475, 517] width 3 height 4
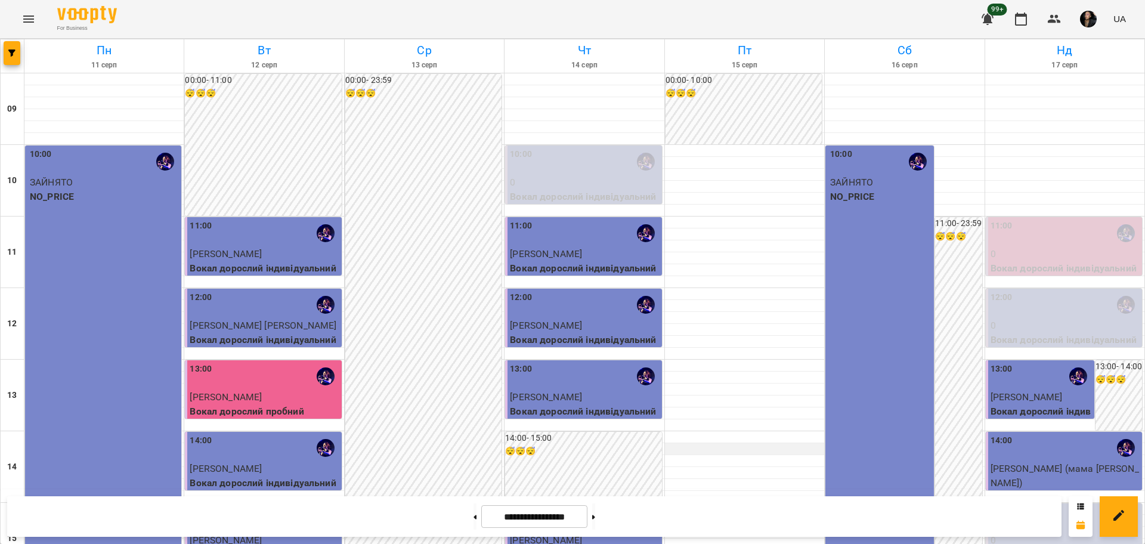
scroll to position [75, 0]
click at [595, 522] on button at bounding box center [593, 516] width 3 height 26
type input "**********"
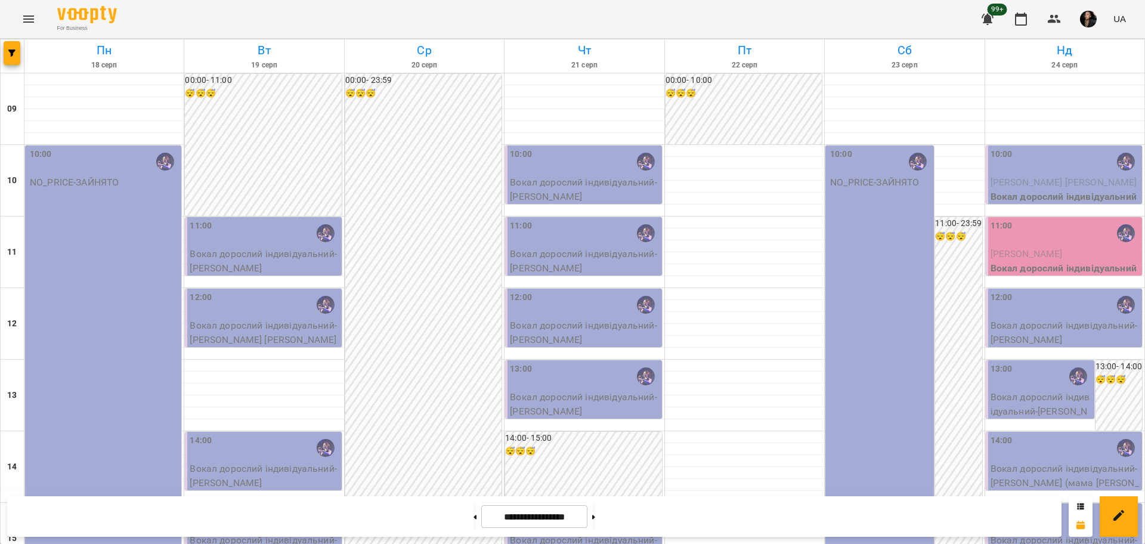
scroll to position [298, 0]
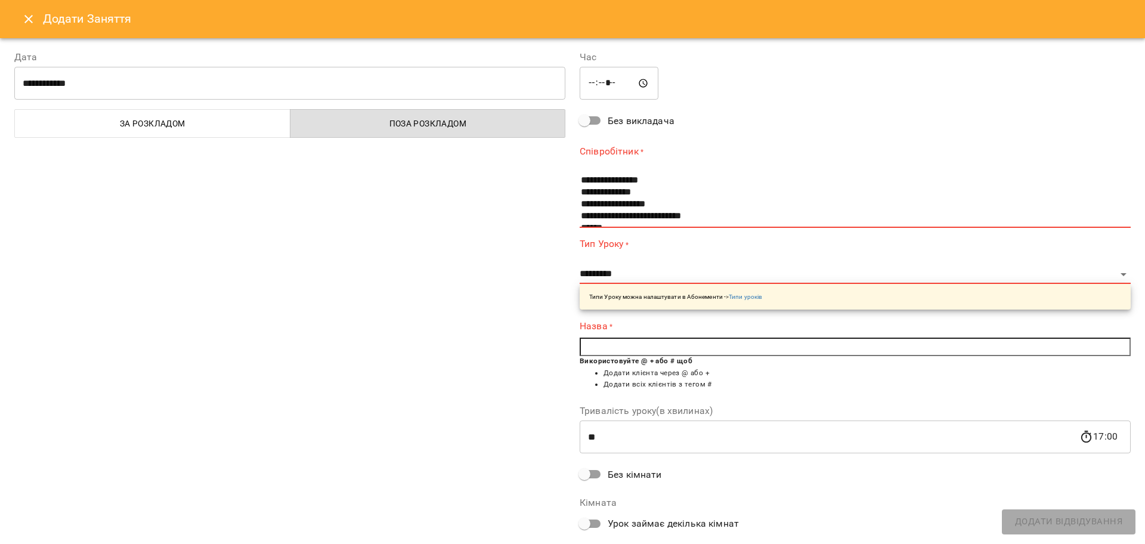
scroll to position [36, 0]
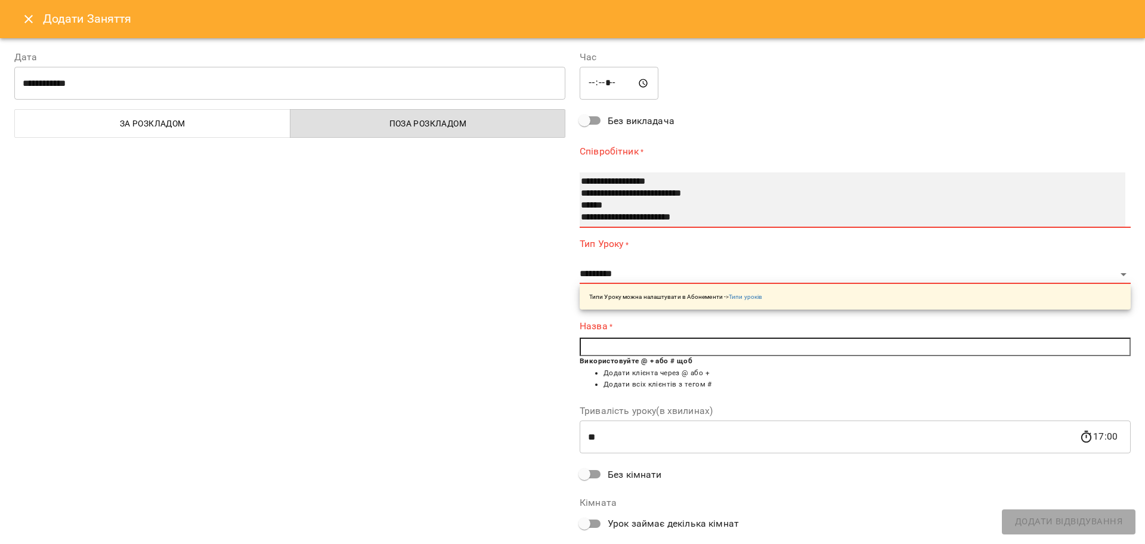
select select "**********"
click at [612, 213] on option "**********" at bounding box center [840, 218] width 520 height 12
select select "**********"
type input "**"
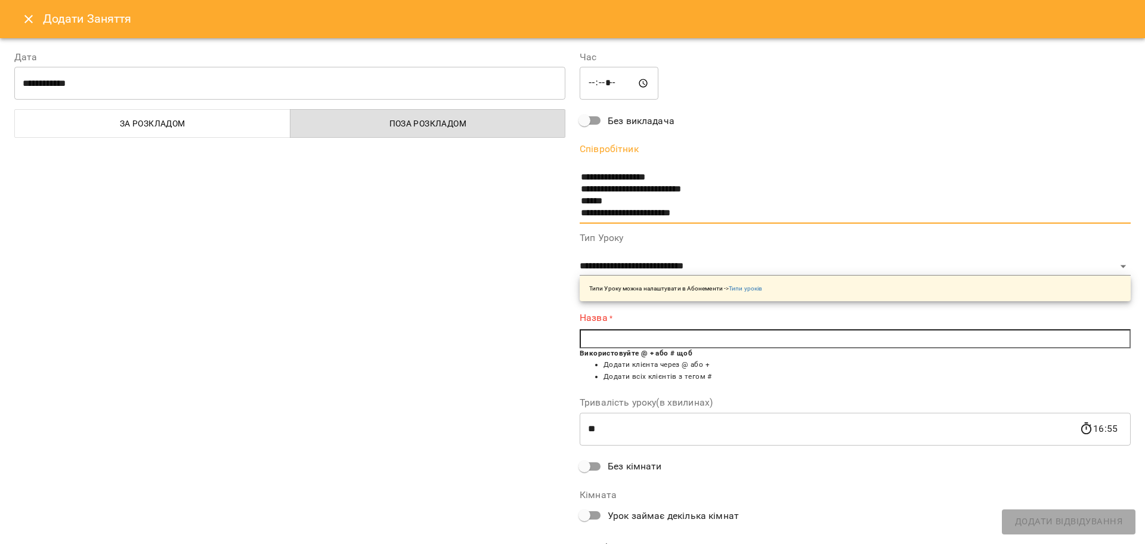
click at [631, 340] on input "text" at bounding box center [855, 338] width 551 height 19
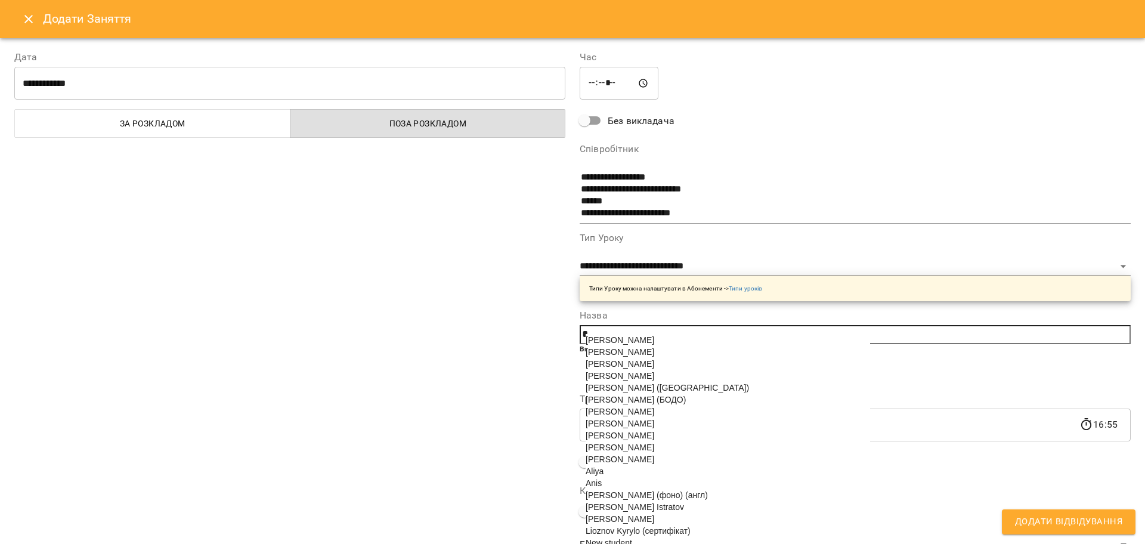
paste input "*********"
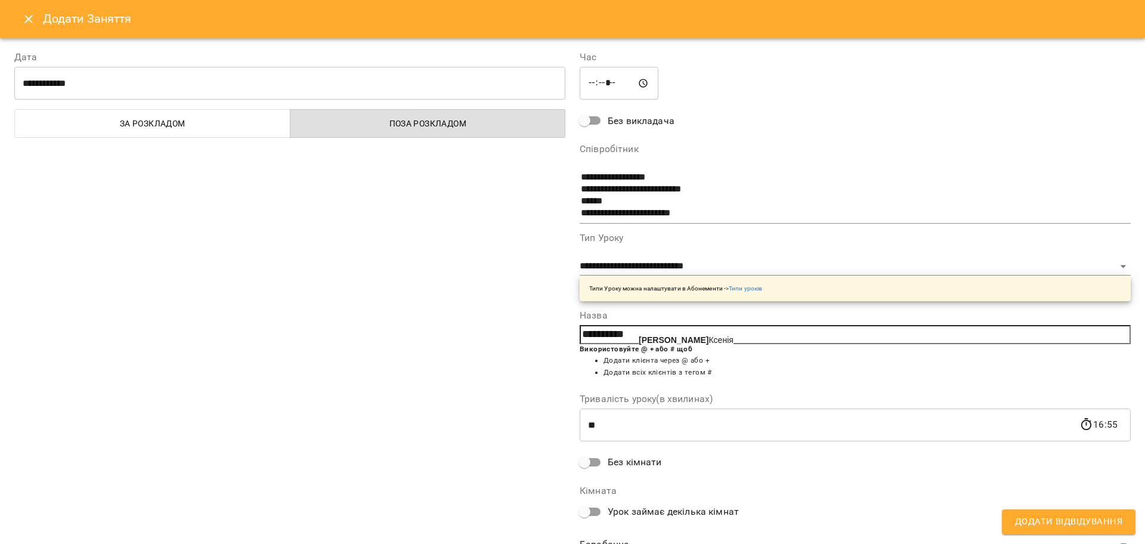
click at [680, 343] on b "[PERSON_NAME]" at bounding box center [674, 340] width 70 height 10
type input "**********"
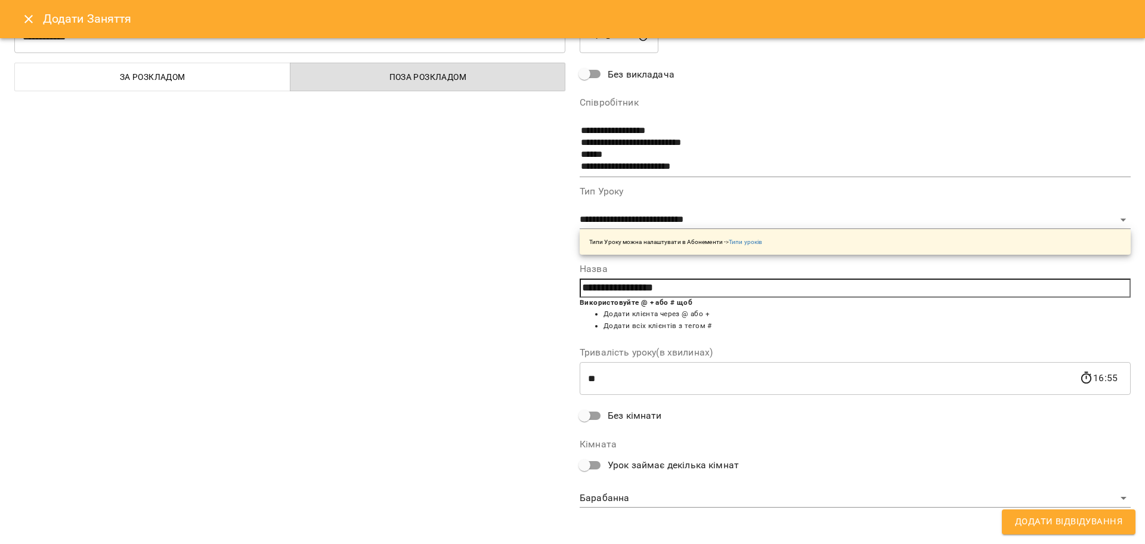
scroll to position [51, 0]
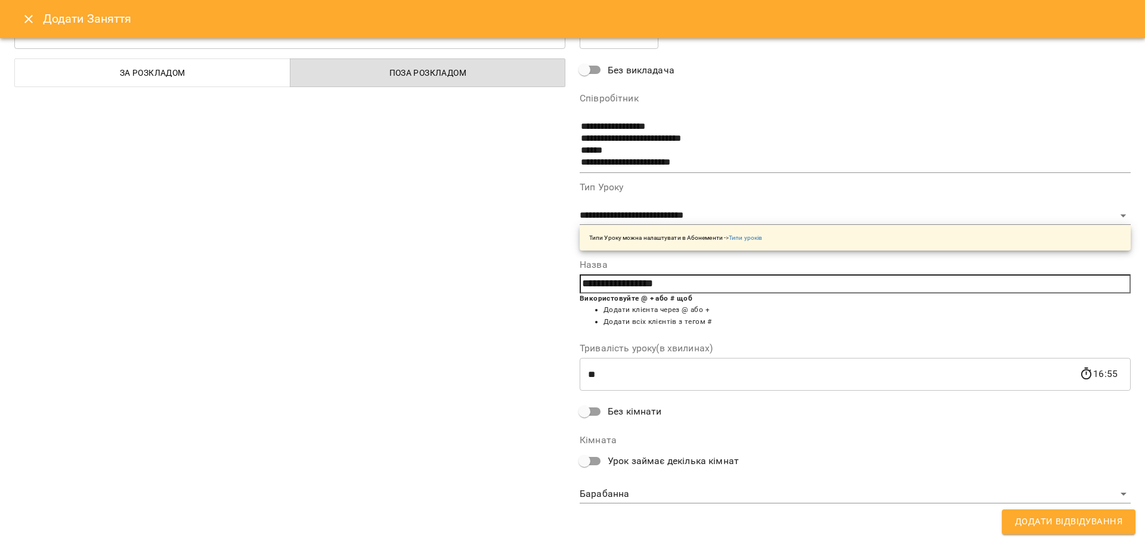
click at [664, 488] on body "For Business 99+ UA [DATE] [DATE] [DATE] [DATE] [DATE] [DATE] Нд [DATE] 10 11 1…" at bounding box center [572, 528] width 1145 height 1057
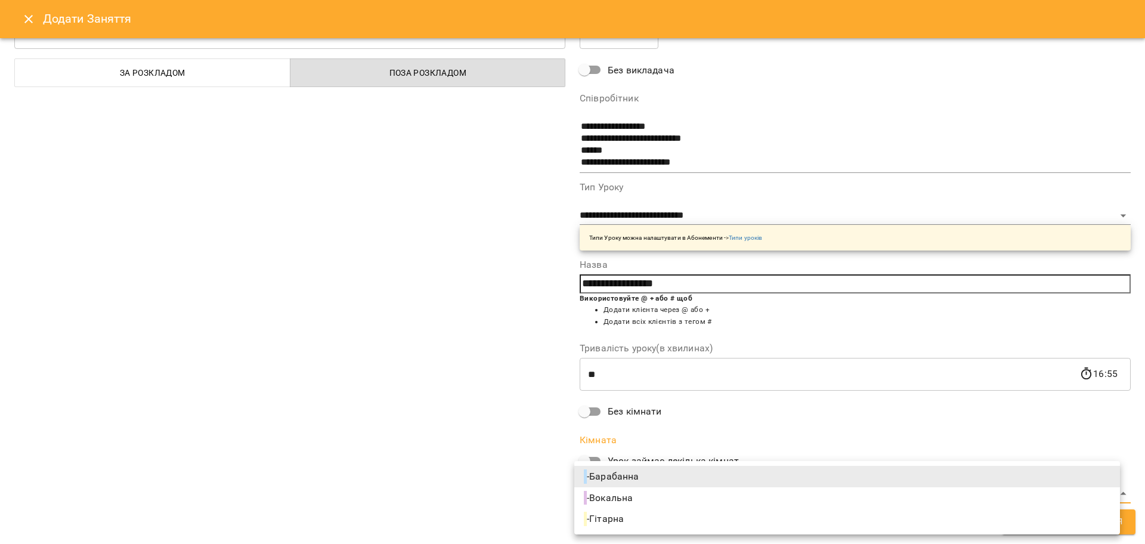
click at [618, 499] on span "- Вокальна" at bounding box center [610, 498] width 52 height 14
type input "**********"
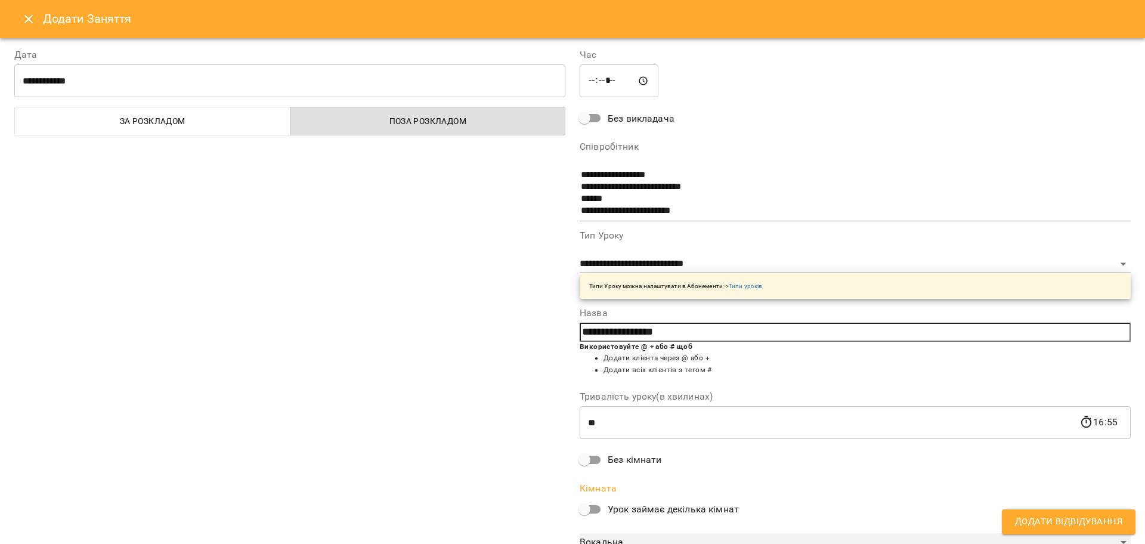
scroll to position [0, 0]
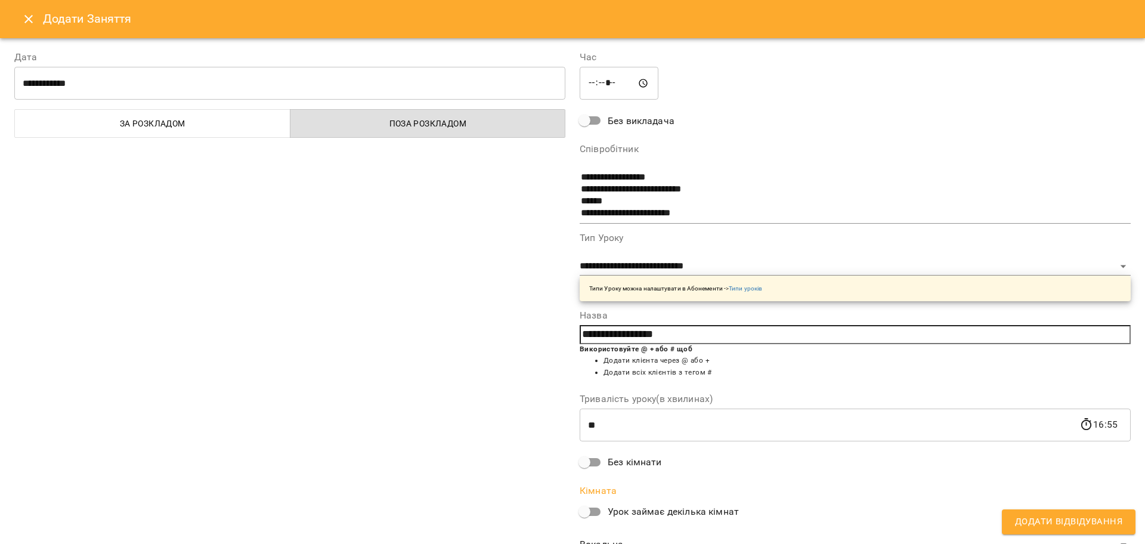
click at [1049, 534] on div "**********" at bounding box center [855, 520] width 551 height 68
click at [1057, 527] on span "Додати Відвідування" at bounding box center [1068, 522] width 107 height 16
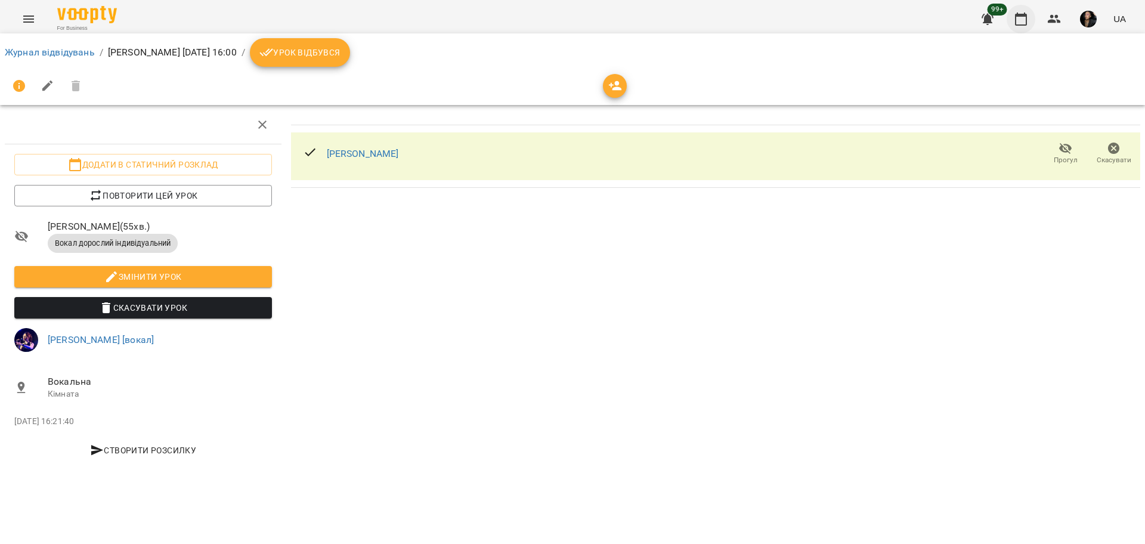
click at [1013, 20] on button "button" at bounding box center [1020, 19] width 29 height 29
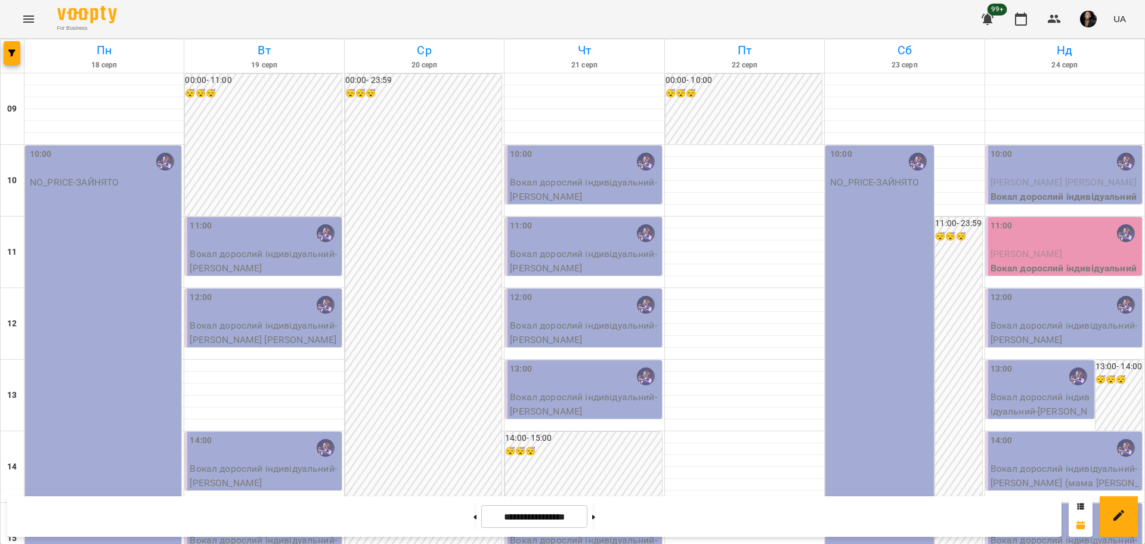
scroll to position [224, 0]
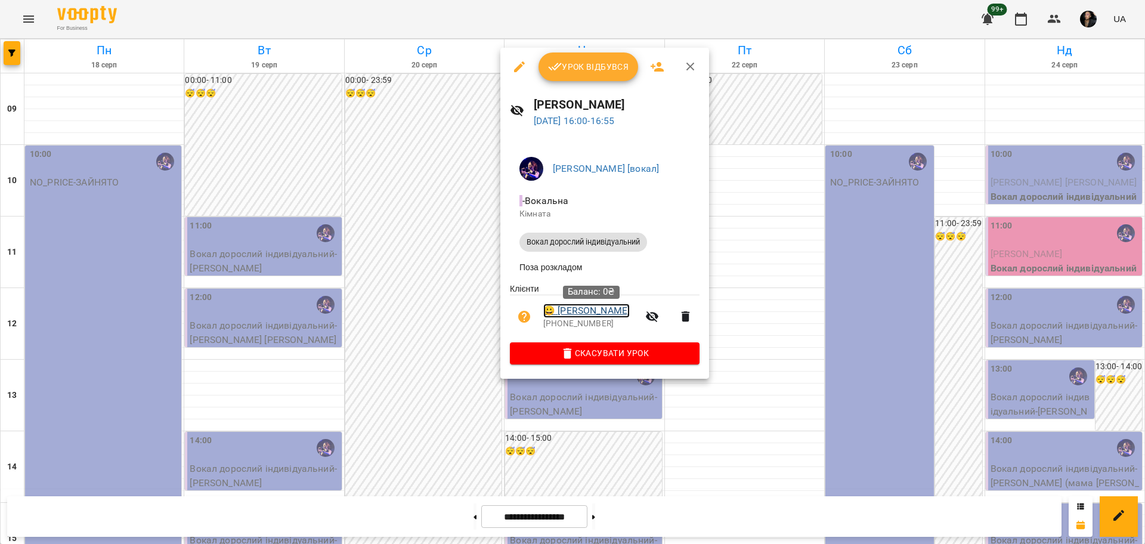
click at [623, 308] on link "😀 [PERSON_NAME]" at bounding box center [586, 310] width 86 height 14
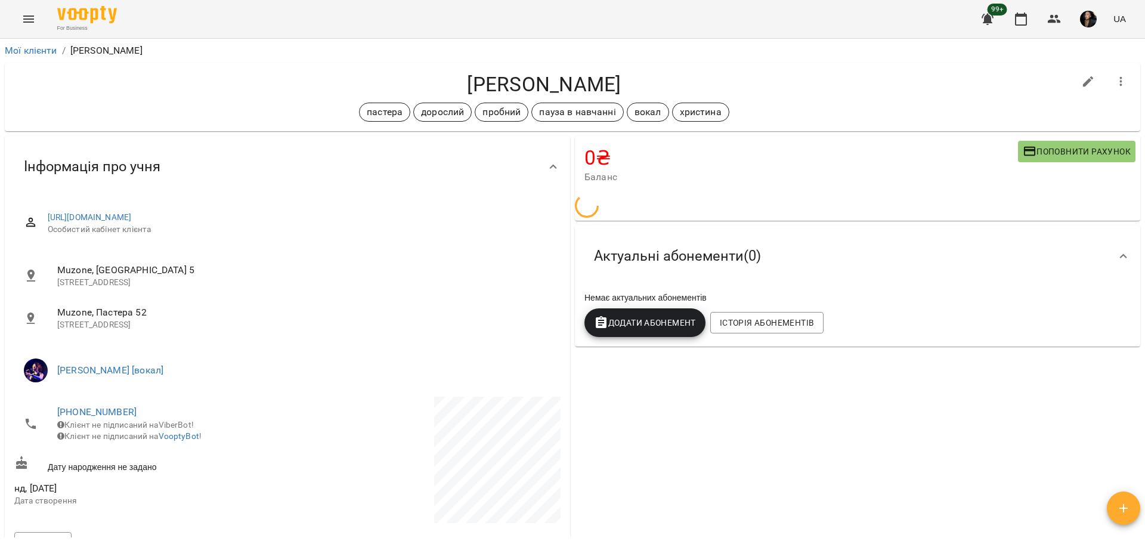
click at [1023, 144] on button "Поповнити рахунок" at bounding box center [1076, 151] width 117 height 21
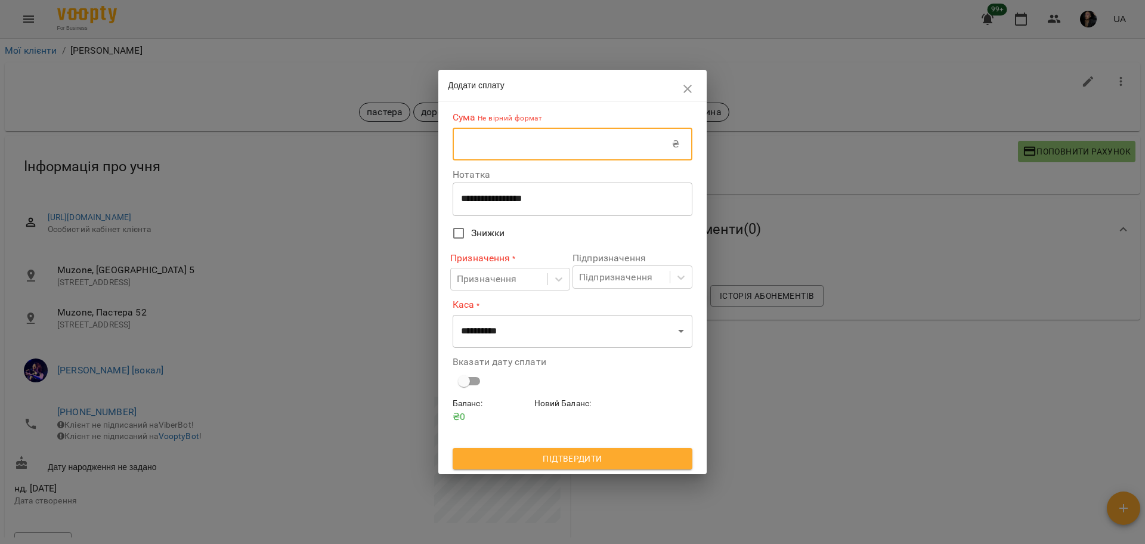
drag, startPoint x: 612, startPoint y: 144, endPoint x: 607, endPoint y: 160, distance: 16.2
click at [612, 144] on input "text" at bounding box center [562, 144] width 219 height 33
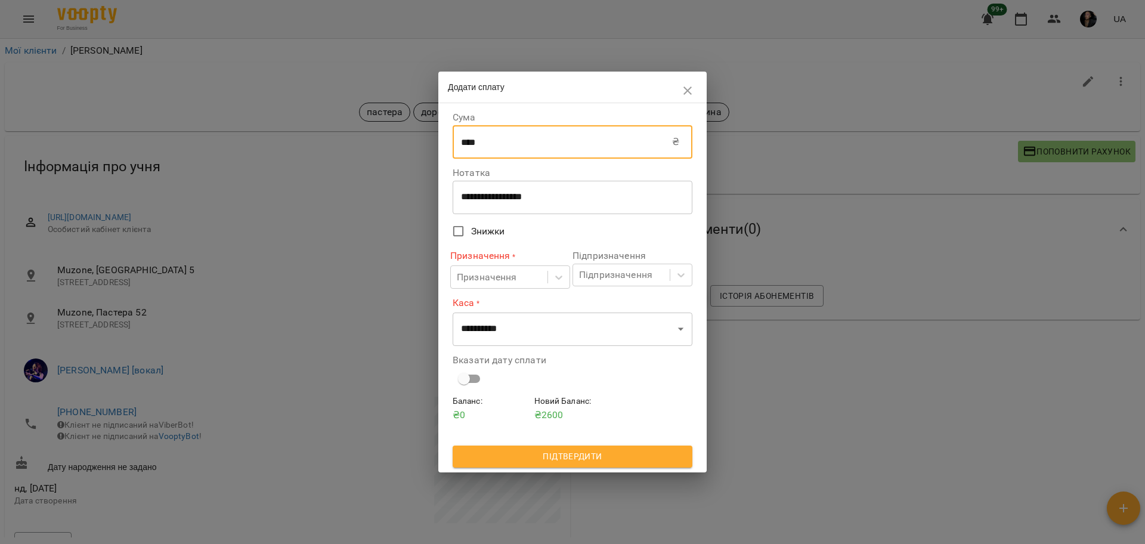
type input "****"
click at [498, 195] on textarea "**********" at bounding box center [572, 196] width 223 height 11
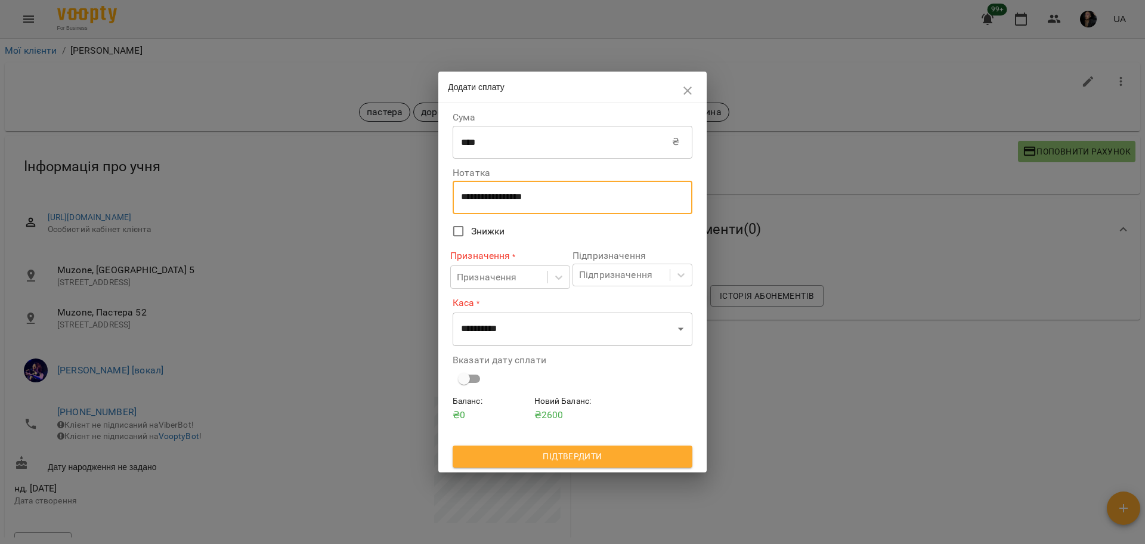
click at [498, 195] on textarea "**********" at bounding box center [572, 196] width 223 height 11
type textarea "****"
click at [527, 268] on div "Призначення" at bounding box center [499, 277] width 97 height 22
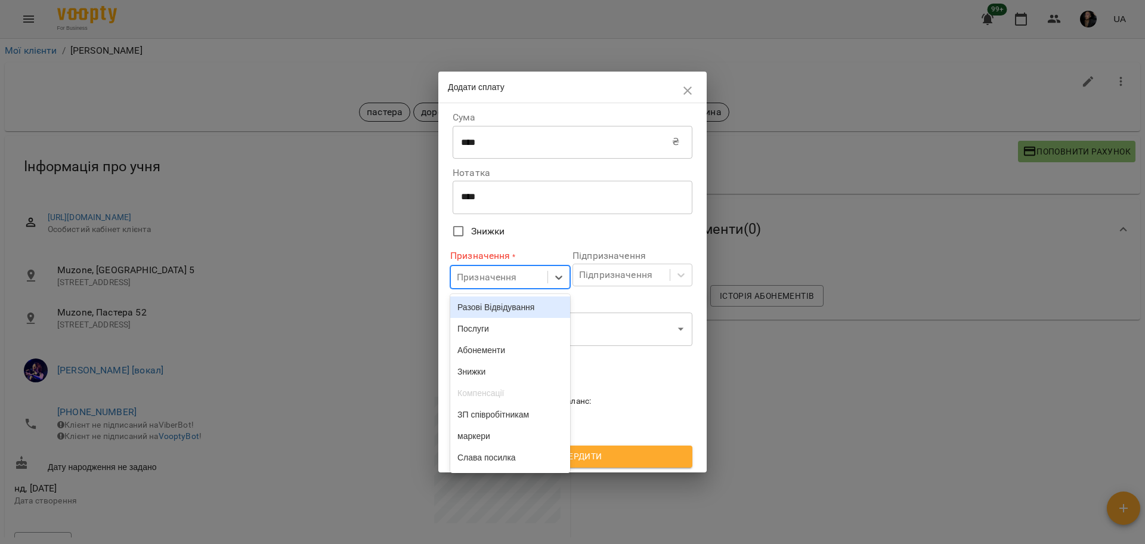
click at [531, 288] on div "Призначення" at bounding box center [499, 277] width 97 height 22
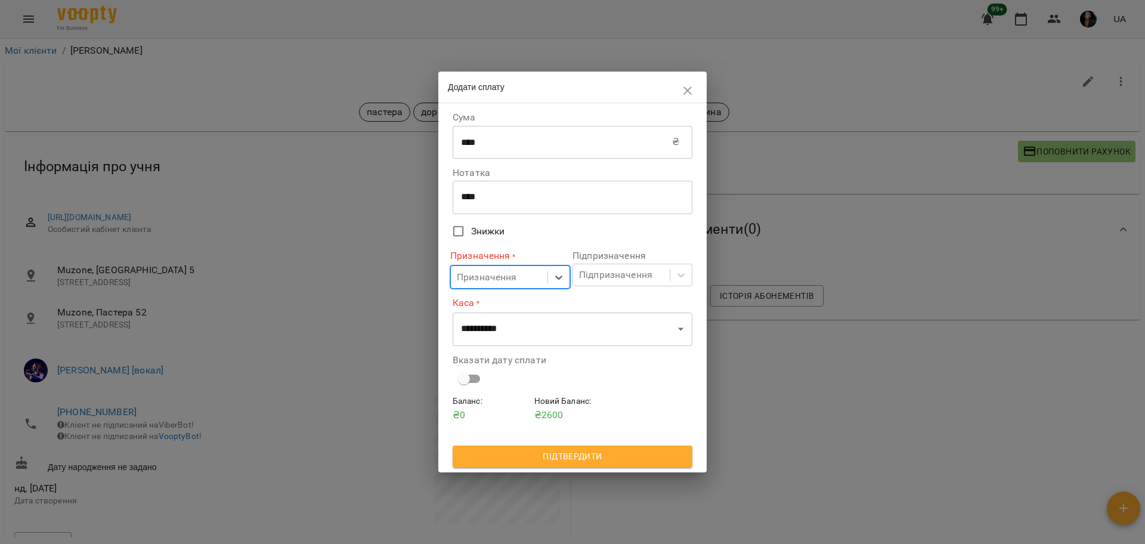
drag, startPoint x: 520, startPoint y: 272, endPoint x: 516, endPoint y: 292, distance: 19.5
click at [519, 274] on div "Призначення" at bounding box center [499, 277] width 97 height 22
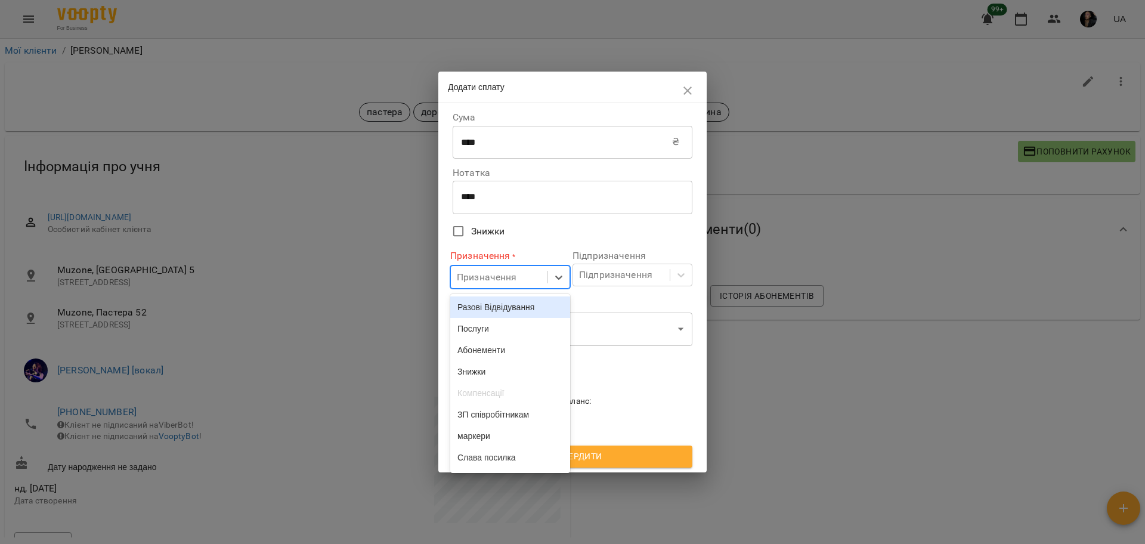
click at [510, 304] on div "Разові Відвідування" at bounding box center [510, 306] width 120 height 21
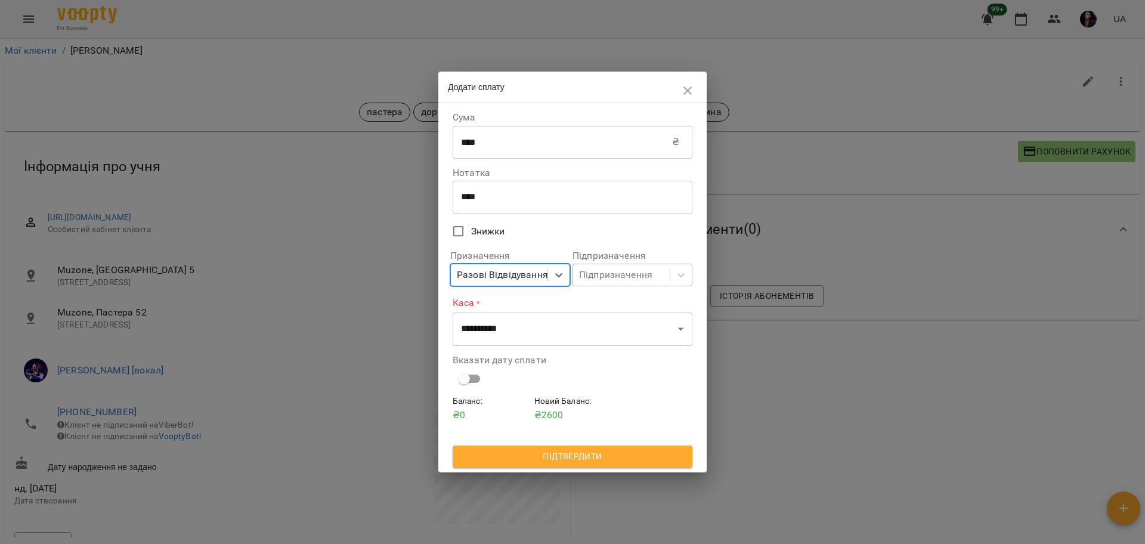
click at [615, 265] on div "Підпризначення" at bounding box center [621, 275] width 97 height 22
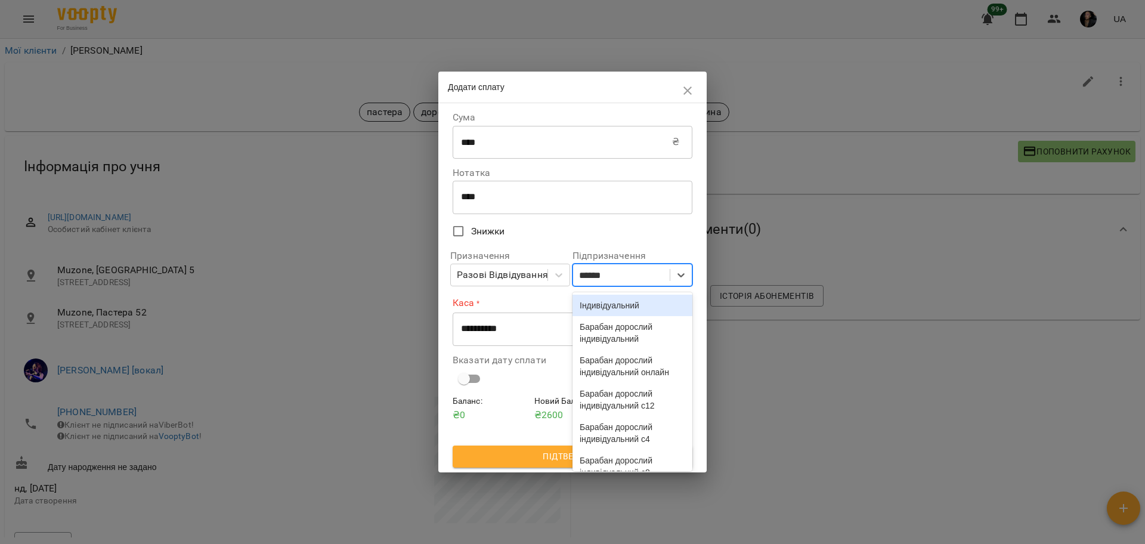
type input "*******"
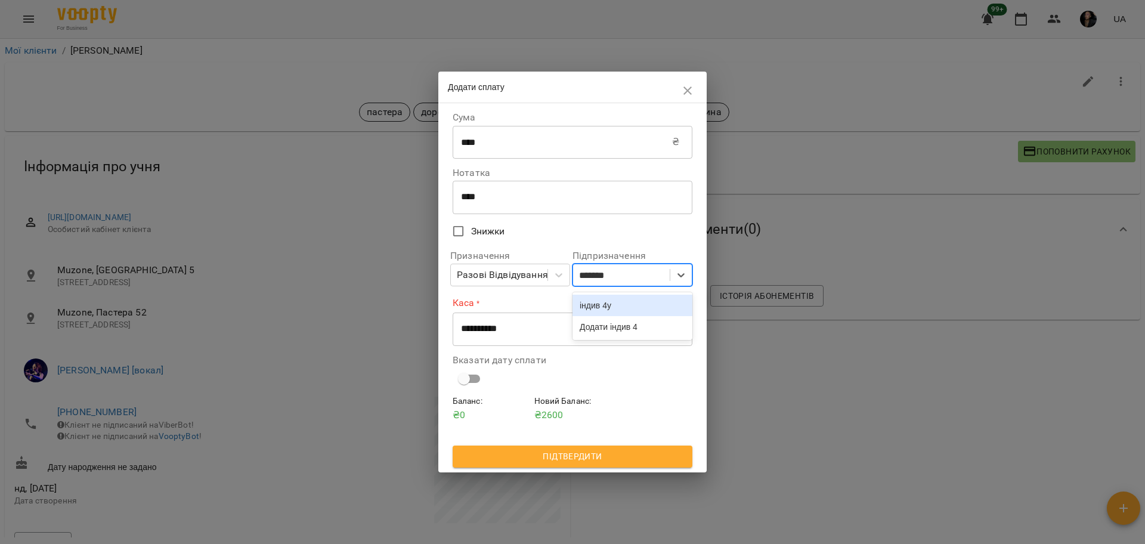
drag, startPoint x: 609, startPoint y: 303, endPoint x: 596, endPoint y: 325, distance: 26.0
click at [609, 305] on div "індив 4у" at bounding box center [632, 305] width 120 height 21
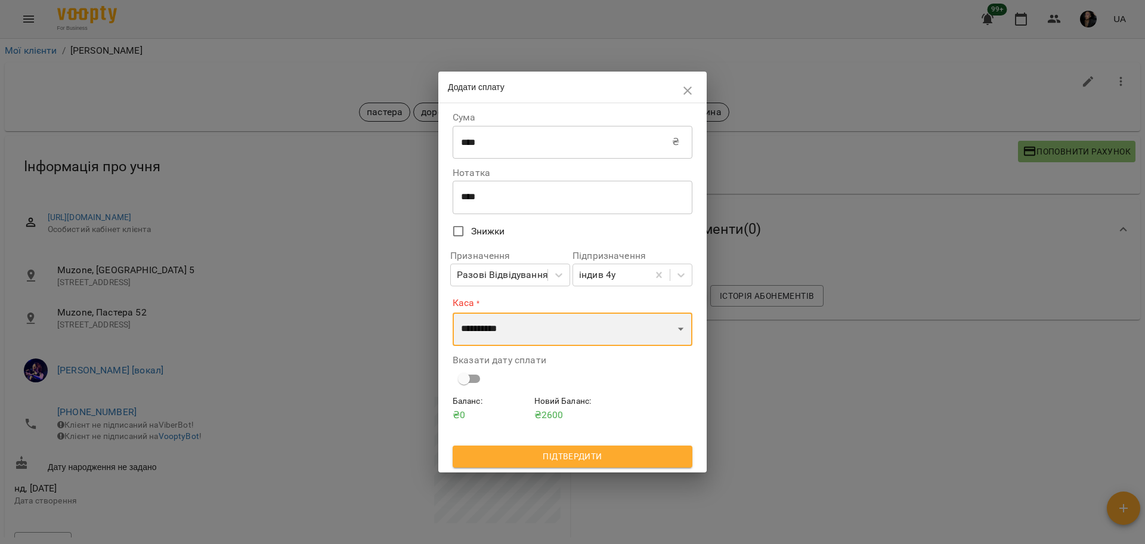
click at [587, 330] on select "**********" at bounding box center [573, 328] width 240 height 33
select select "****"
click at [453, 312] on select "**********" at bounding box center [573, 328] width 240 height 33
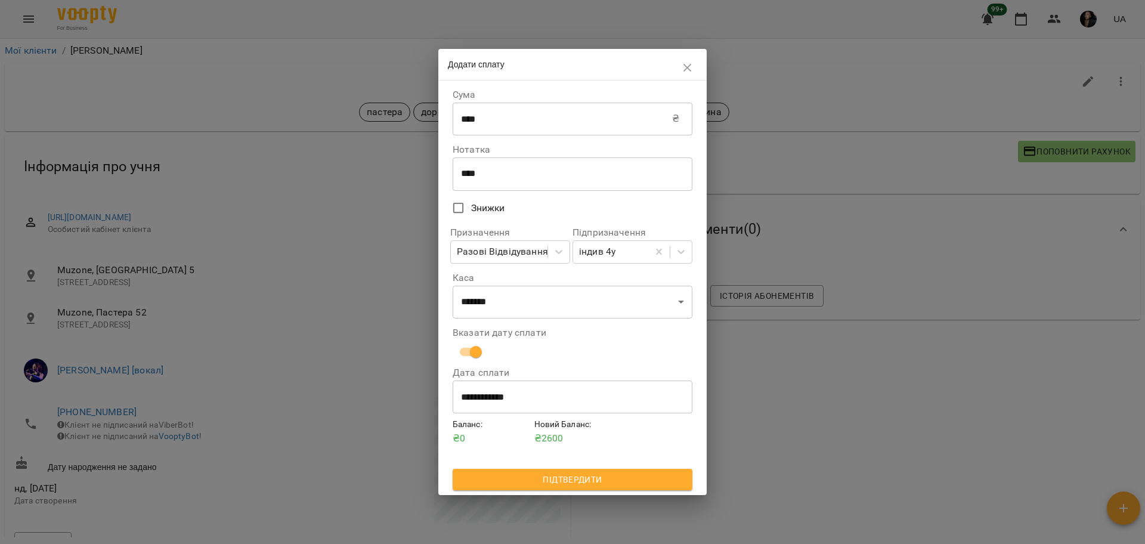
click at [563, 468] on div "Баланс : ₴ 0 Новий Баланс : ₴ 2600" at bounding box center [572, 443] width 244 height 55
click at [570, 486] on span "Підтвердити" at bounding box center [572, 479] width 221 height 14
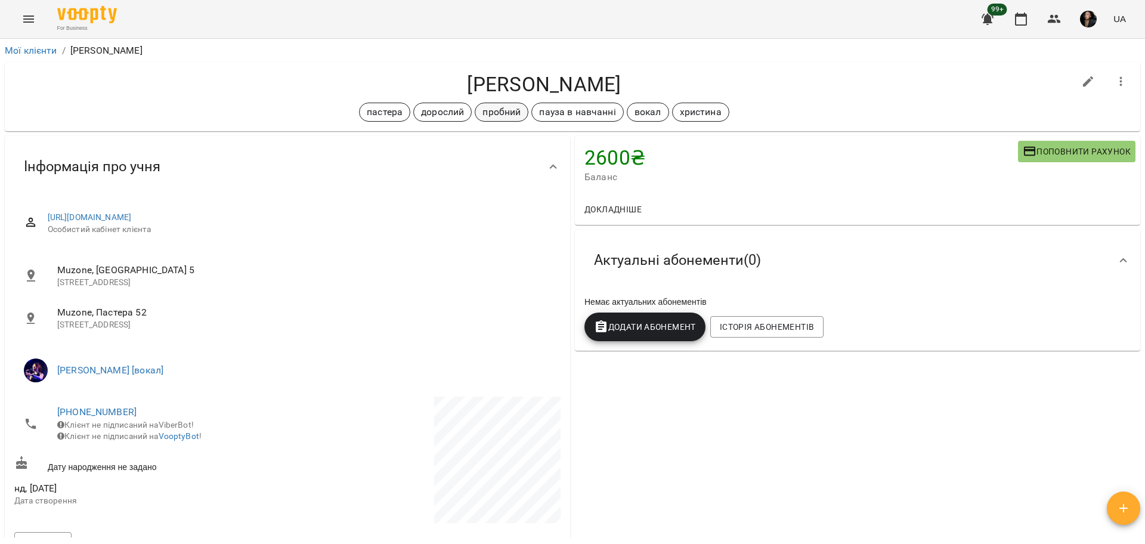
click at [521, 107] on span "пробний" at bounding box center [501, 112] width 52 height 14
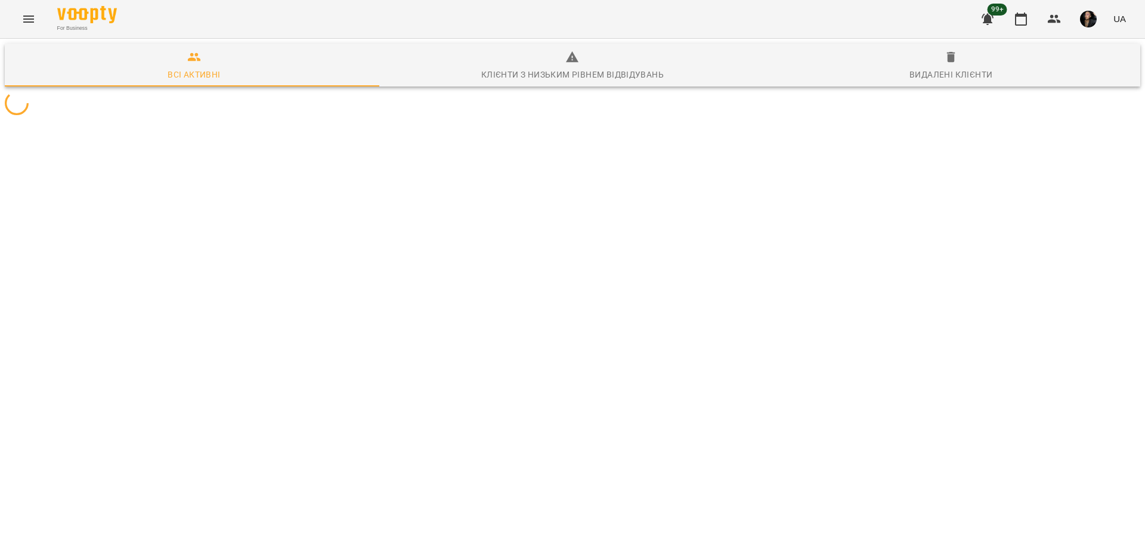
click at [512, 79] on div "Клієнти з низьким рівнем відвідувань" at bounding box center [572, 74] width 182 height 14
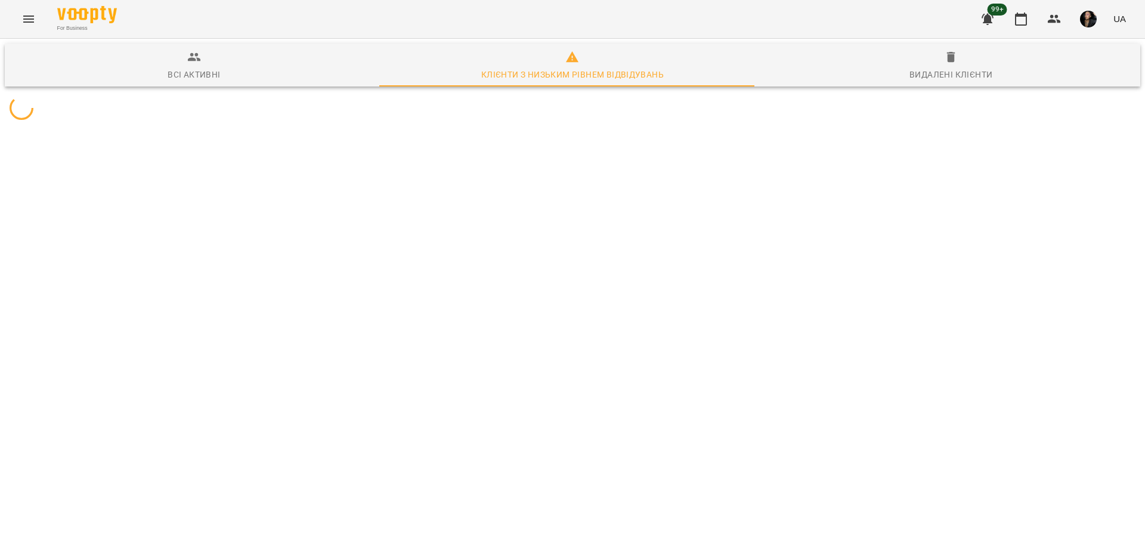
click at [238, 83] on button "Всі активні" at bounding box center [194, 65] width 379 height 43
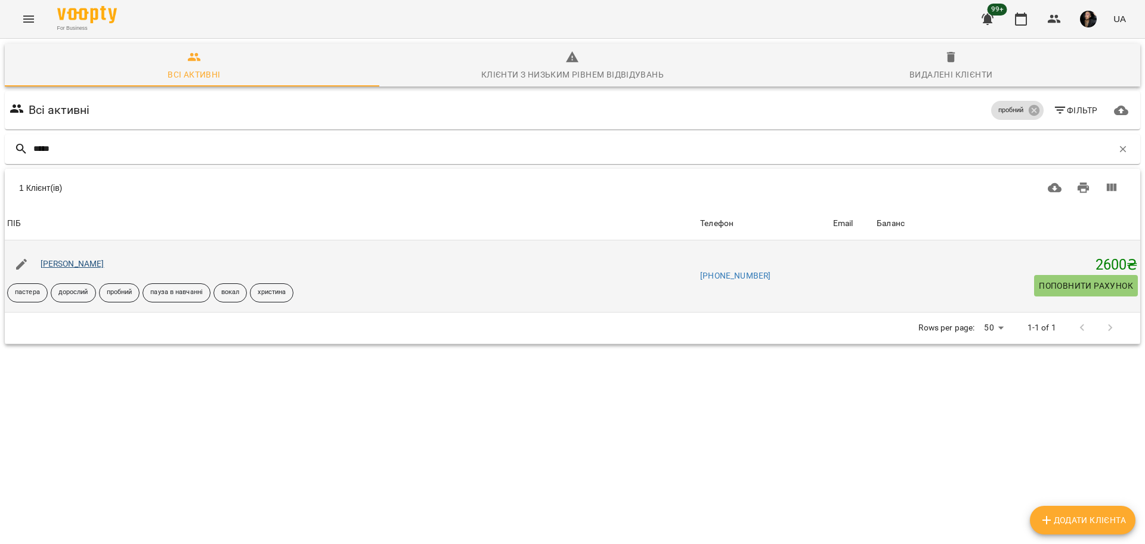
type input "*****"
click at [98, 259] on link "[PERSON_NAME]" at bounding box center [73, 264] width 64 height 10
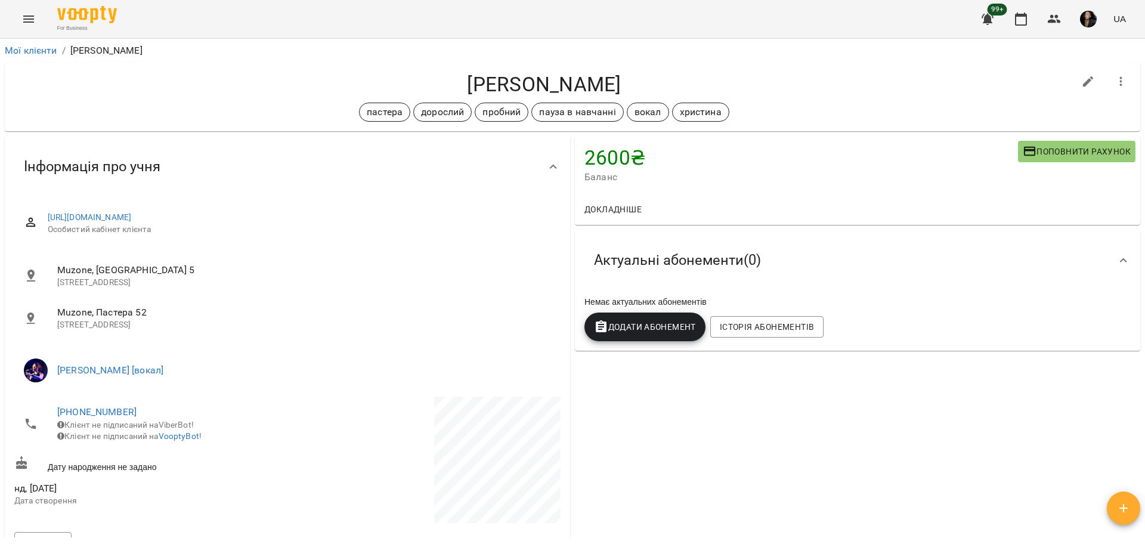
click at [524, 82] on h4 "[PERSON_NAME]" at bounding box center [544, 84] width 1060 height 24
copy h4 "[PERSON_NAME]"
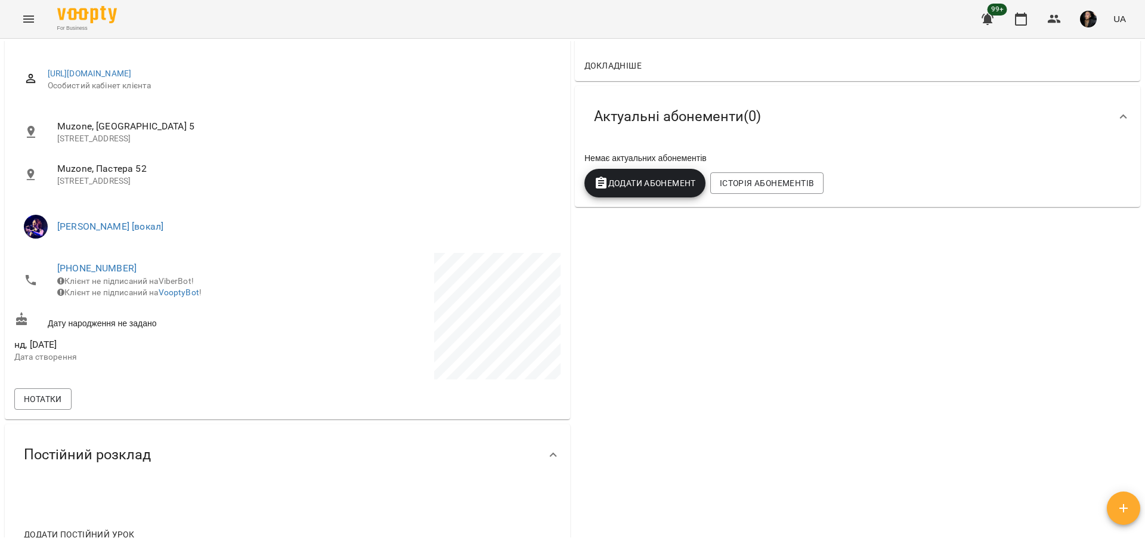
scroll to position [149, 0]
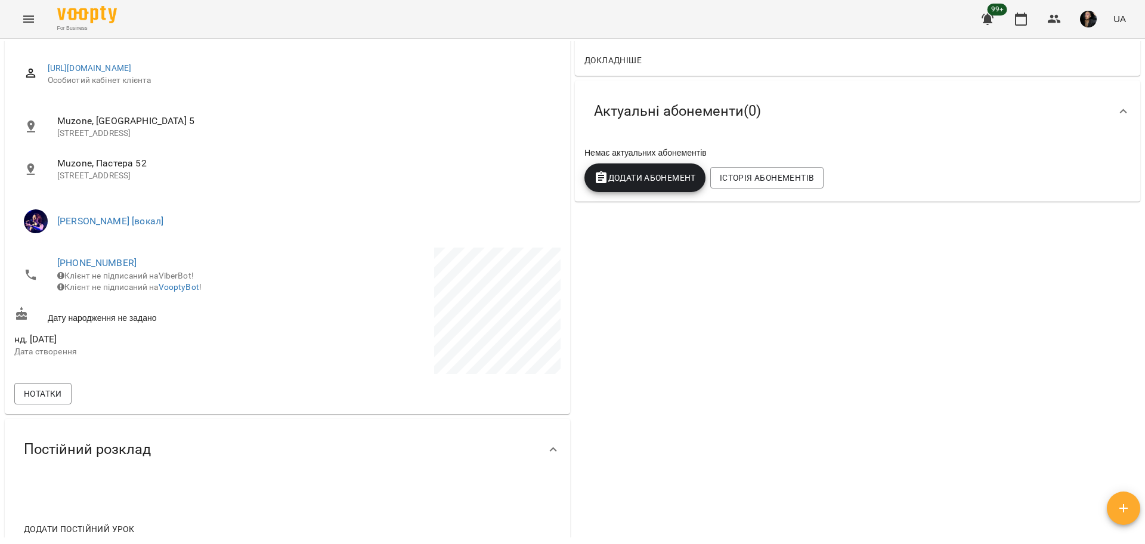
click at [678, 187] on button "Додати Абонемент" at bounding box center [644, 177] width 121 height 29
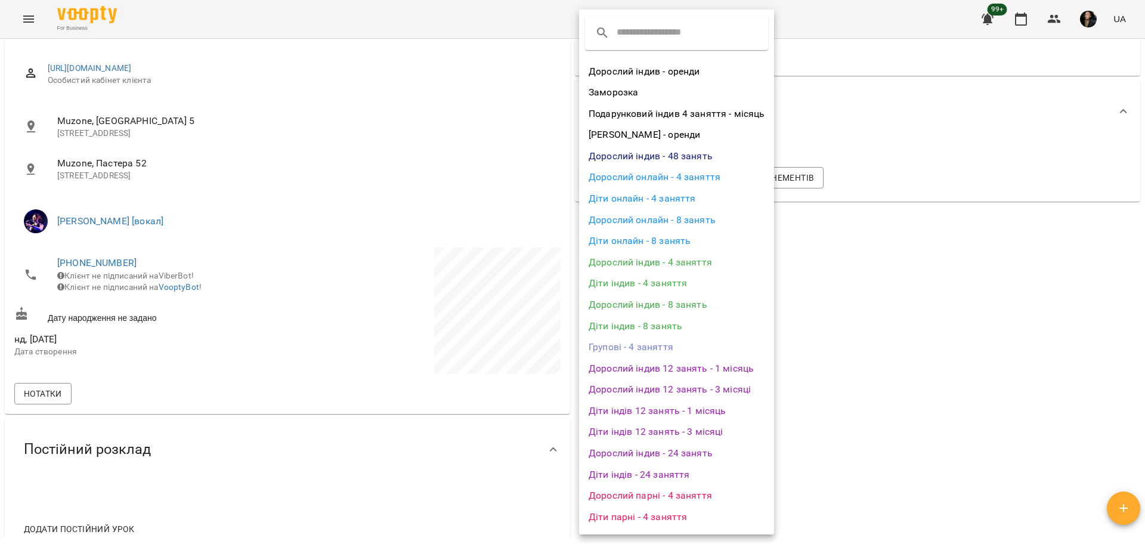
click at [700, 259] on li "Дорослий індив - 4 заняття" at bounding box center [676, 262] width 195 height 21
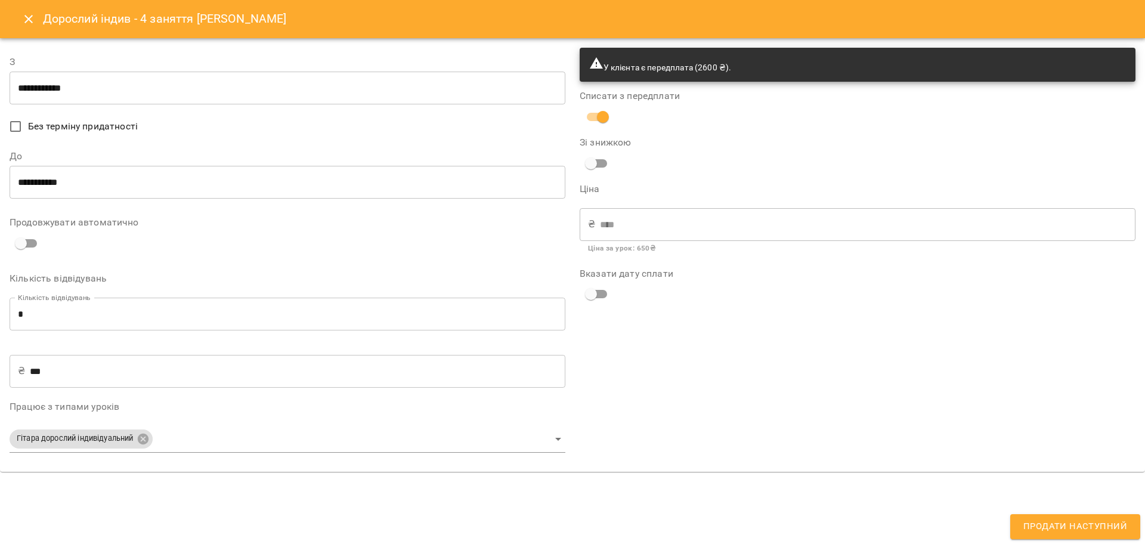
click at [153, 103] on input "**********" at bounding box center [288, 88] width 556 height 33
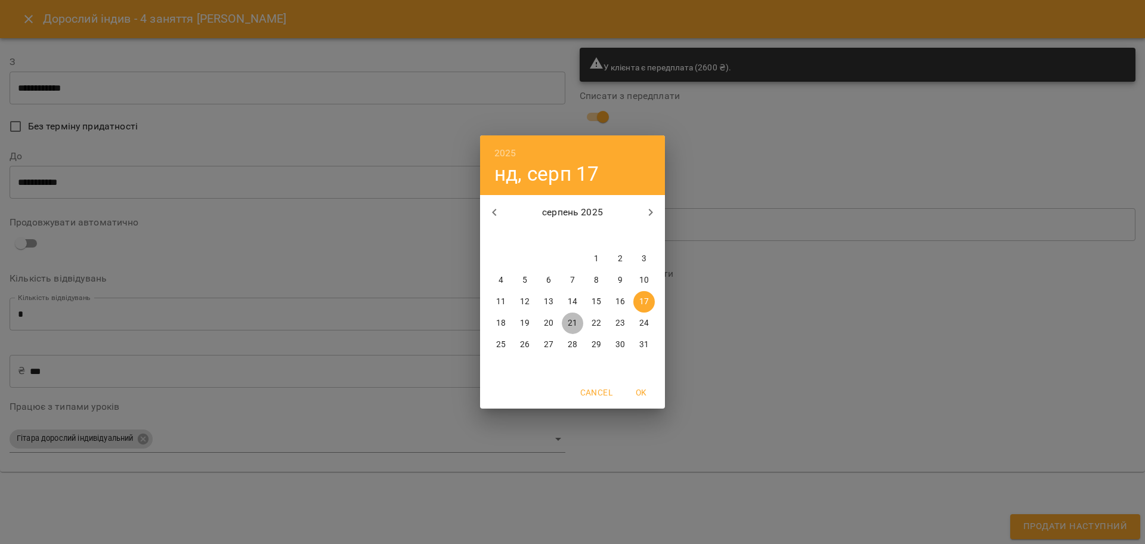
click at [570, 323] on p "21" at bounding box center [573, 323] width 10 height 12
type input "**********"
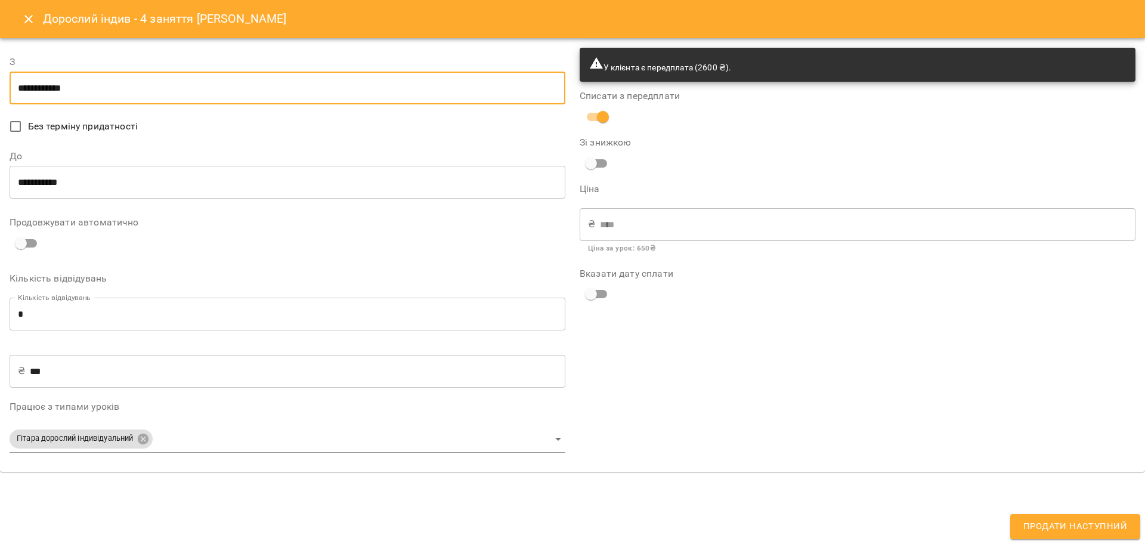
click at [95, 181] on input "**********" at bounding box center [288, 182] width 556 height 33
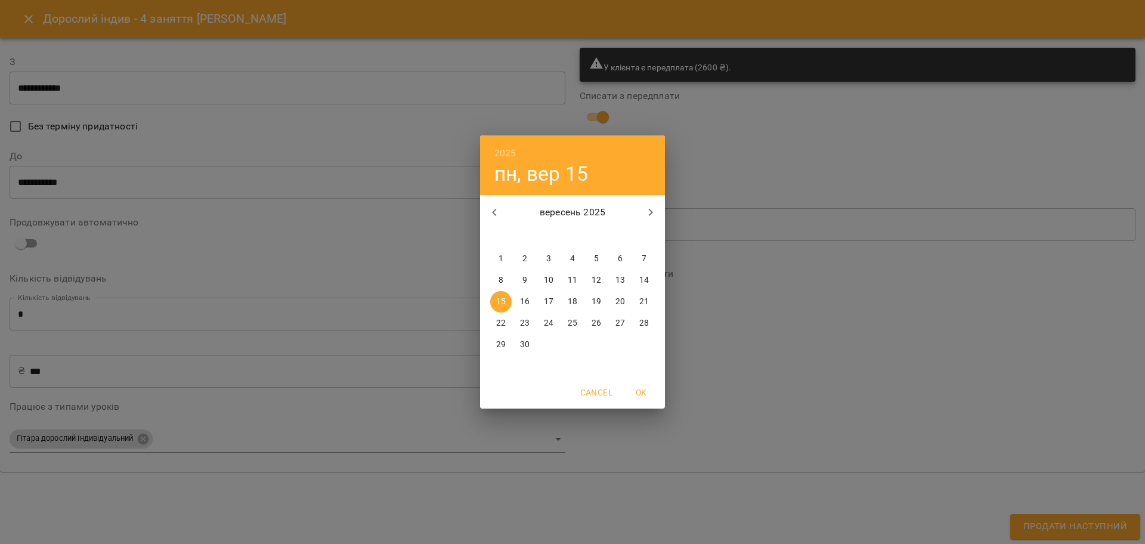
click at [640, 308] on button "21" at bounding box center [643, 301] width 21 height 21
type input "**********"
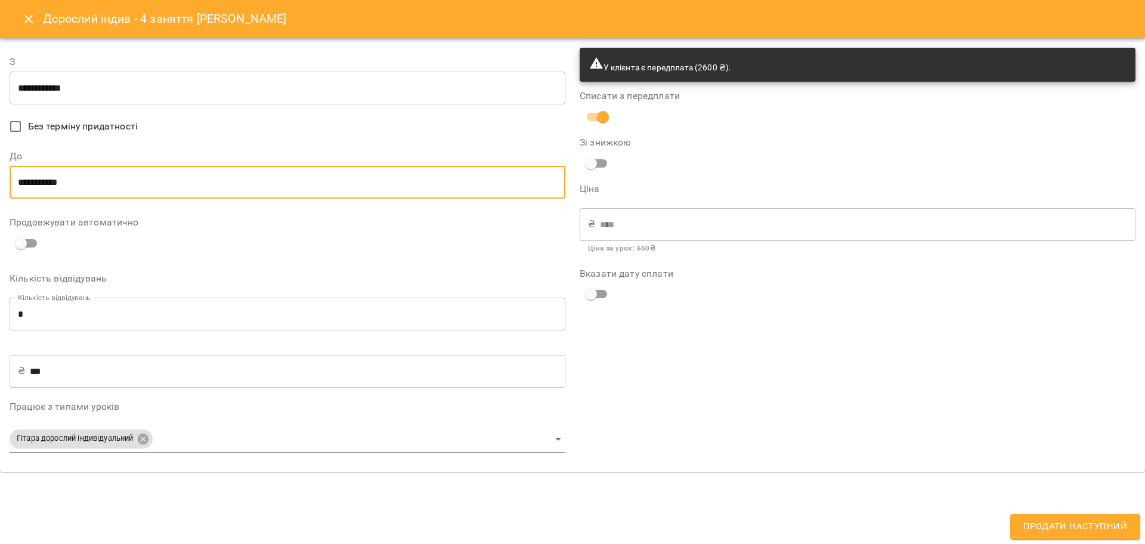
click at [175, 432] on body "For Business 99+ UA Мої клієнти / [PERSON_NAME] [PERSON_NAME] пастера дорослий …" at bounding box center [572, 291] width 1145 height 583
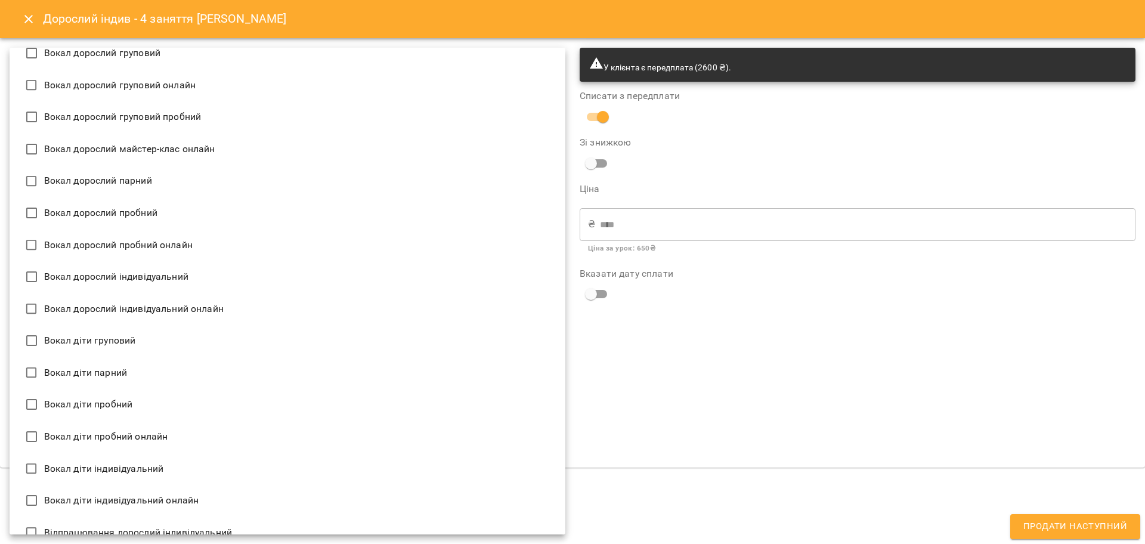
scroll to position [820, 0]
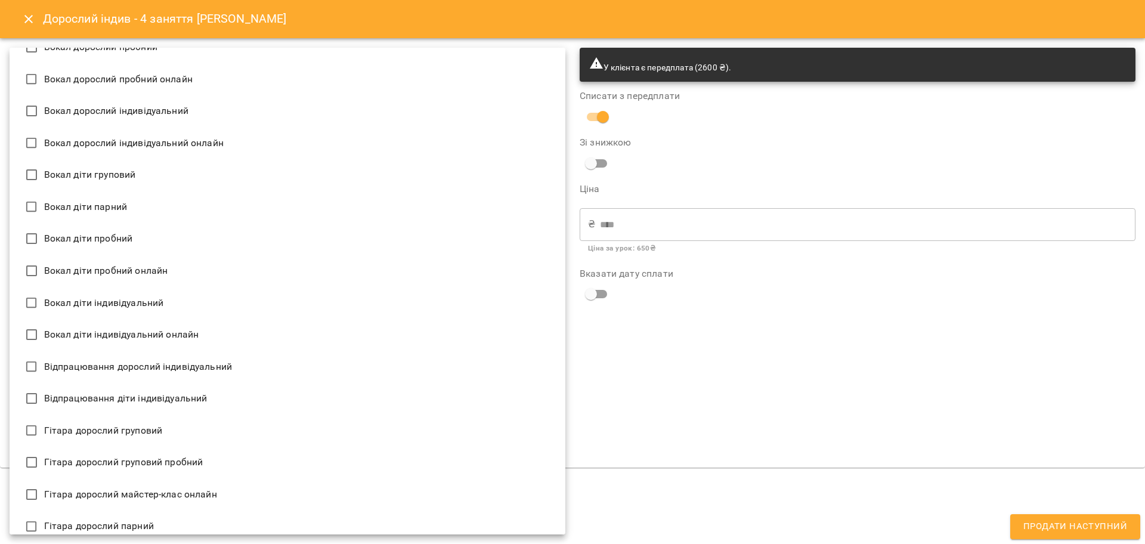
click at [213, 124] on li "Вокал дорослий індивідуальний" at bounding box center [288, 111] width 556 height 32
type input "**********"
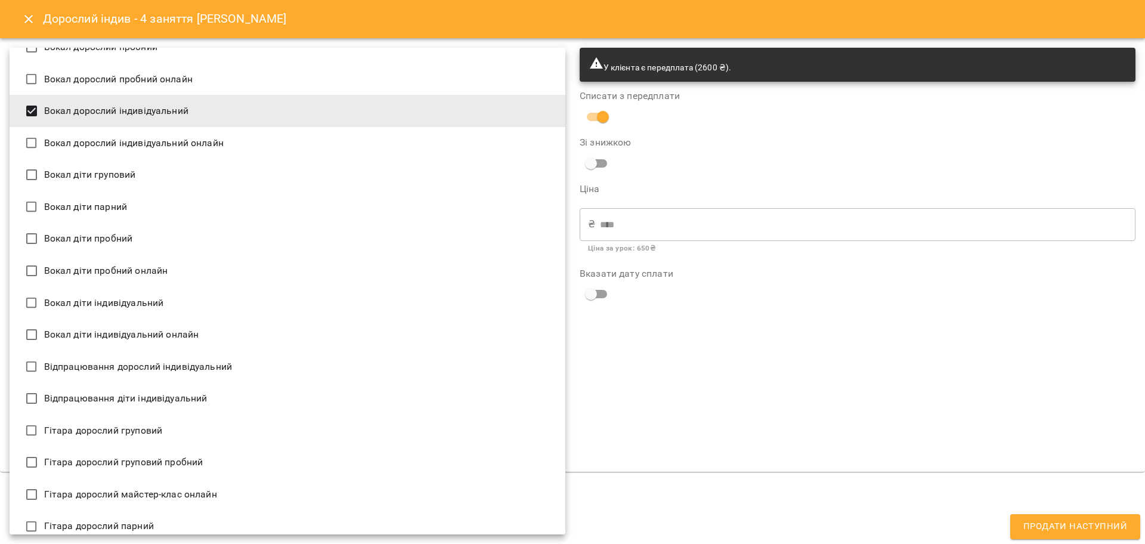
click at [792, 371] on div at bounding box center [572, 272] width 1145 height 544
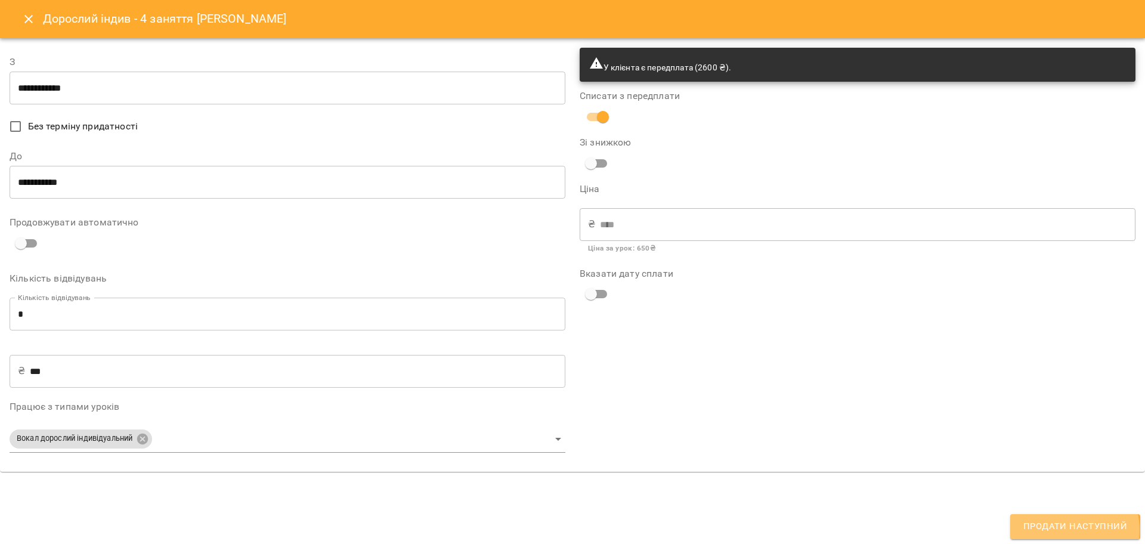
click at [1074, 529] on span "Продати наступний" at bounding box center [1075, 527] width 104 height 16
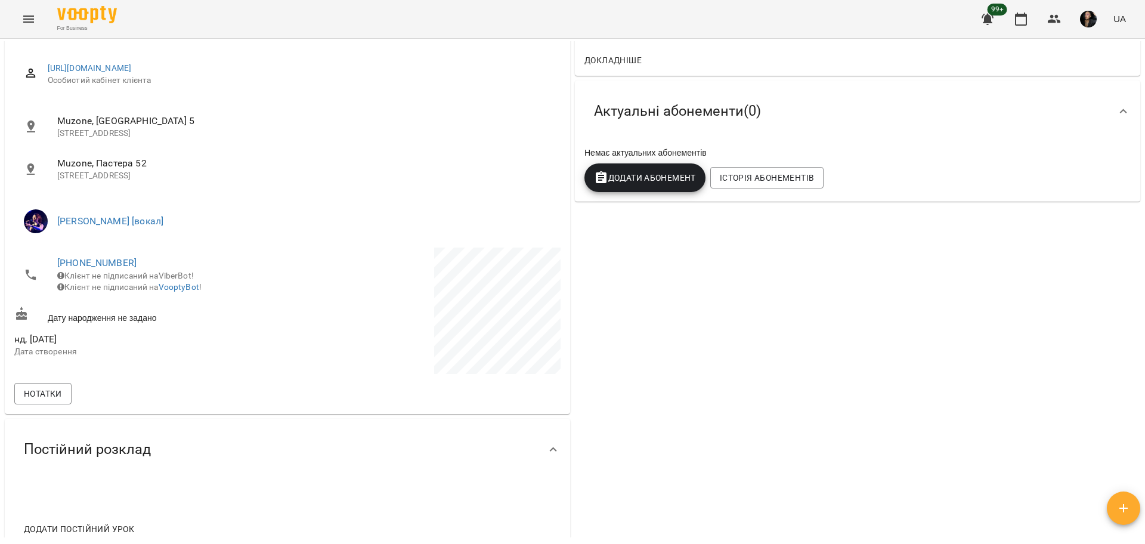
click at [1074, 529] on div "2600 ₴ Баланс Поповнити рахунок Докладніше 2600 ₴ Разові Відвідування -280 ₴ Во…" at bounding box center [857, 270] width 570 height 572
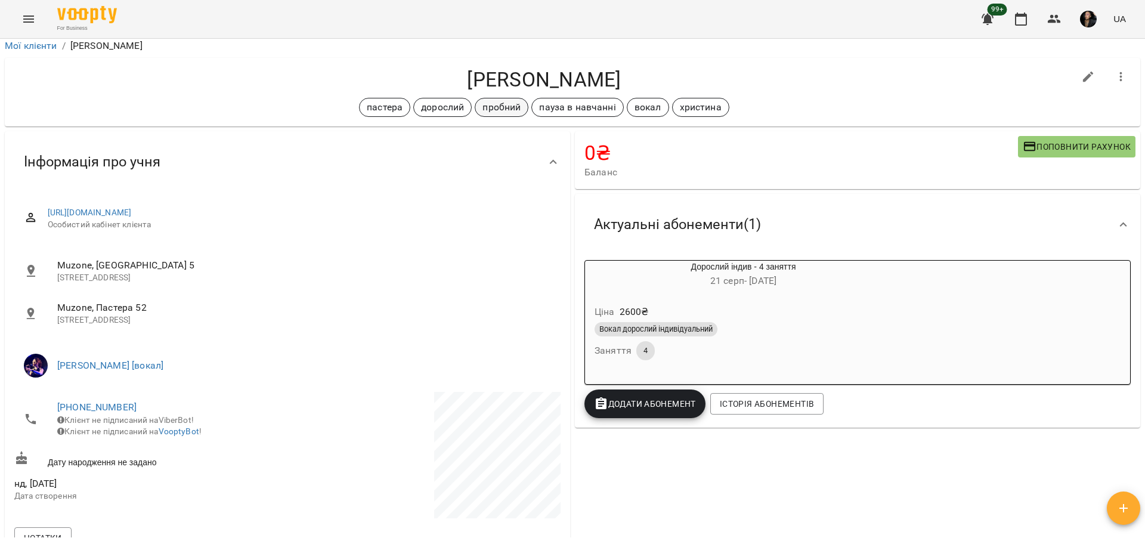
scroll to position [0, 0]
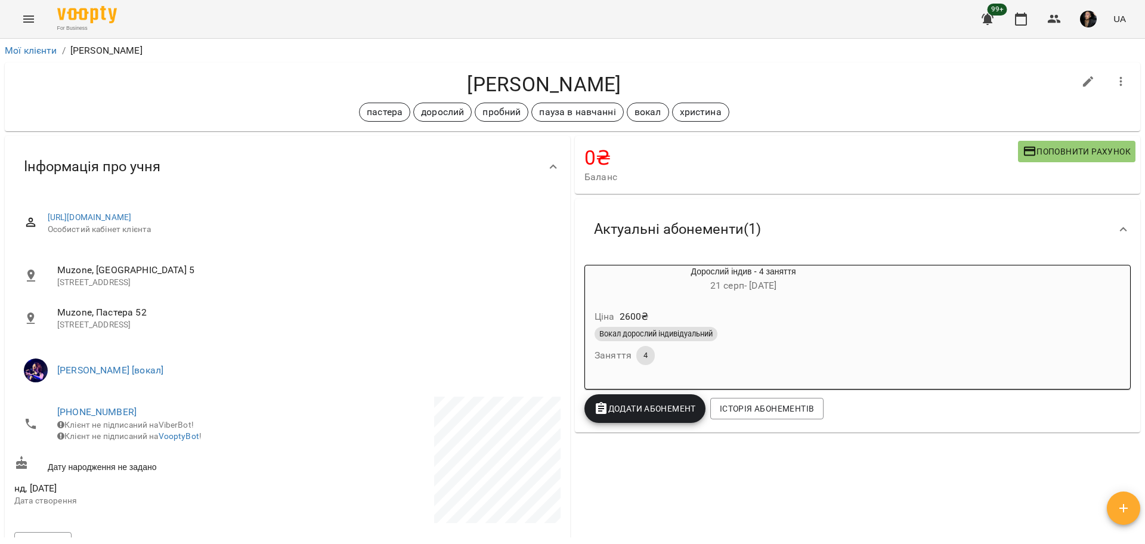
click at [488, 90] on h4 "[PERSON_NAME]" at bounding box center [544, 84] width 1060 height 24
click at [509, 103] on div "пробний" at bounding box center [502, 112] width 54 height 19
click at [495, 77] on h4 "[PERSON_NAME]" at bounding box center [544, 84] width 1060 height 24
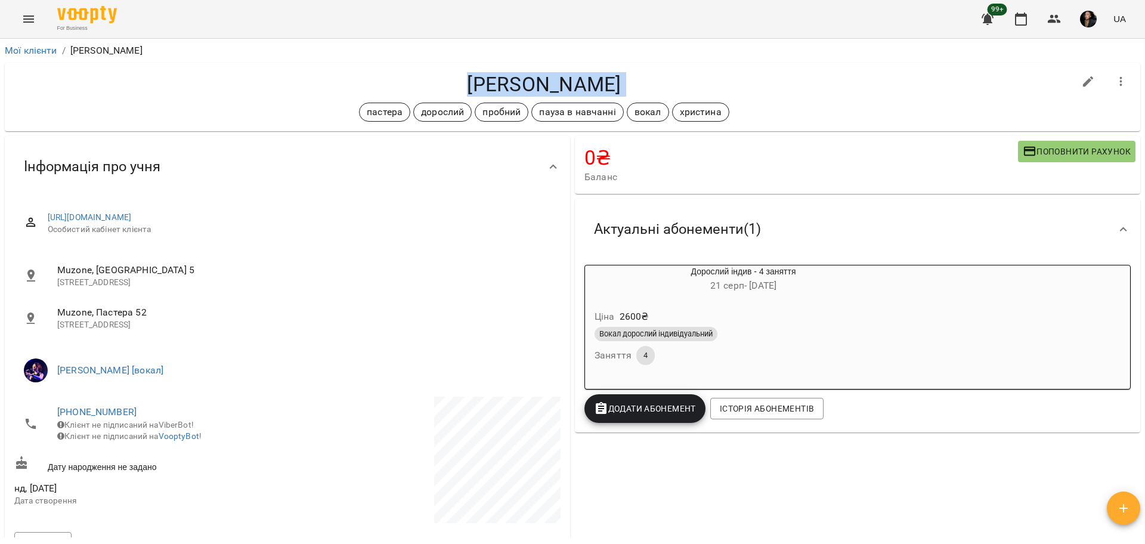
click at [495, 76] on h4 "[PERSON_NAME]" at bounding box center [544, 84] width 1060 height 24
copy div "[PERSON_NAME] дорослий пробний пауза в навчанні вокал [PERSON_NAME]"
click at [1025, 18] on icon "button" at bounding box center [1021, 19] width 14 height 14
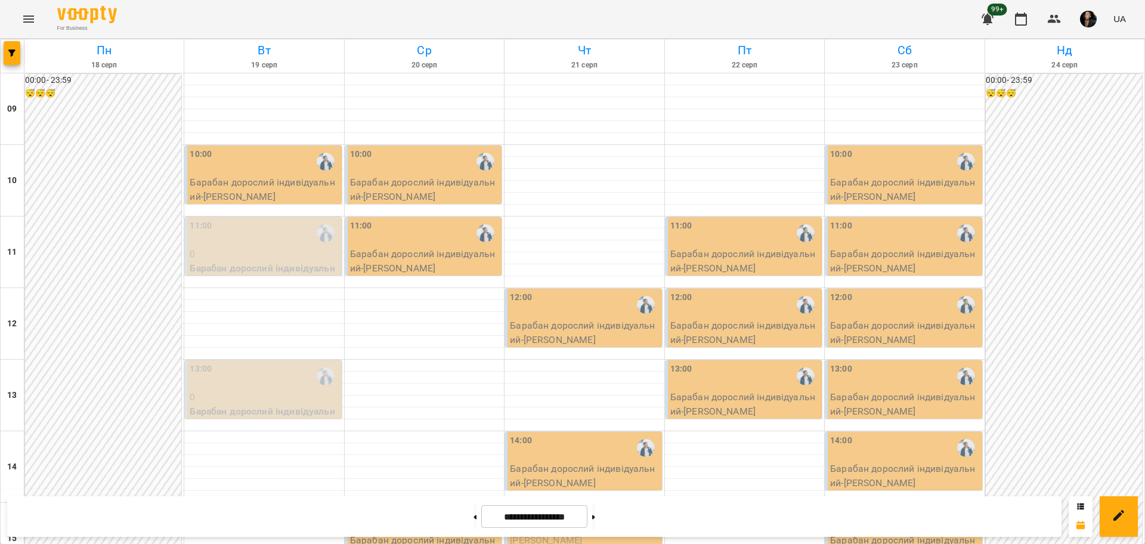
scroll to position [513, 0]
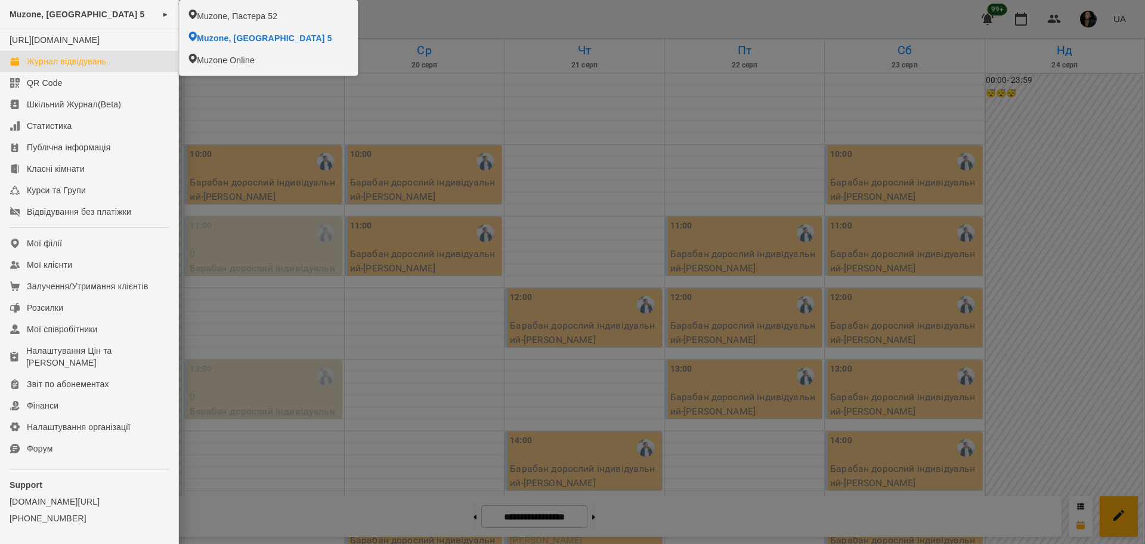
click at [893, 114] on div at bounding box center [572, 272] width 1145 height 544
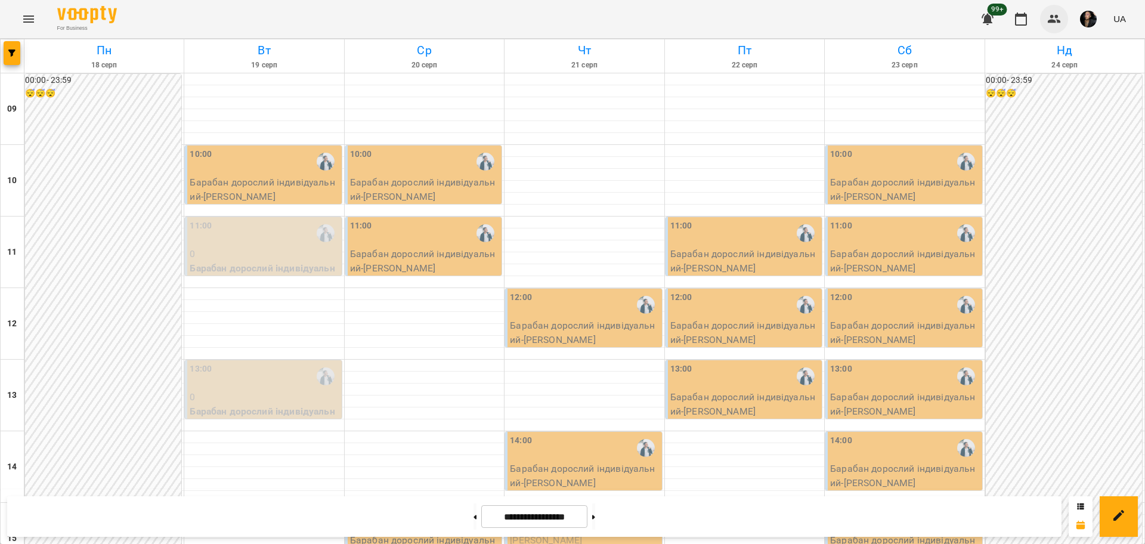
click at [1058, 26] on button "button" at bounding box center [1054, 19] width 29 height 29
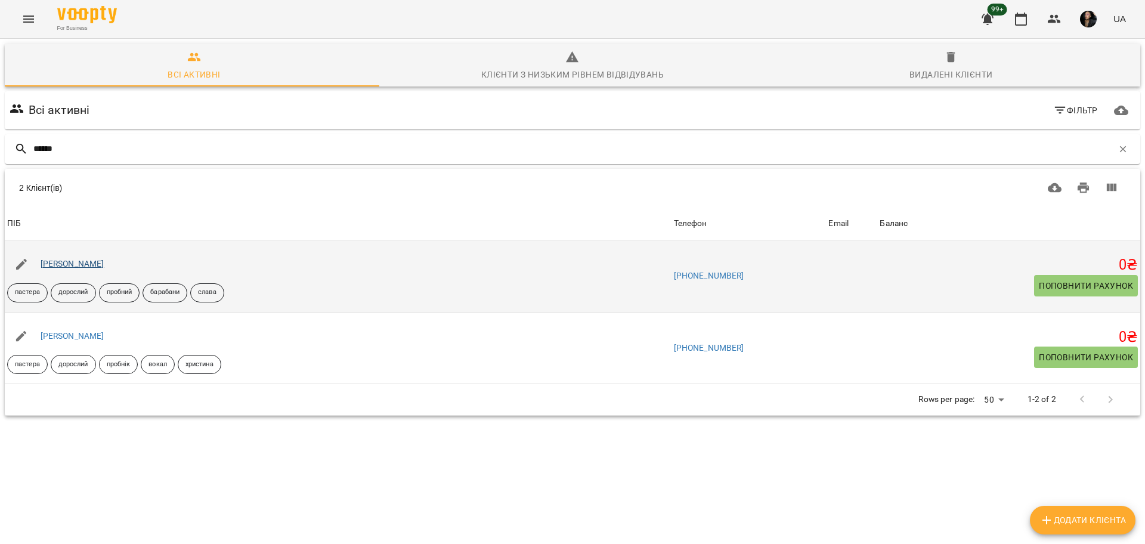
type input "******"
click at [82, 264] on link "[PERSON_NAME]" at bounding box center [73, 264] width 64 height 10
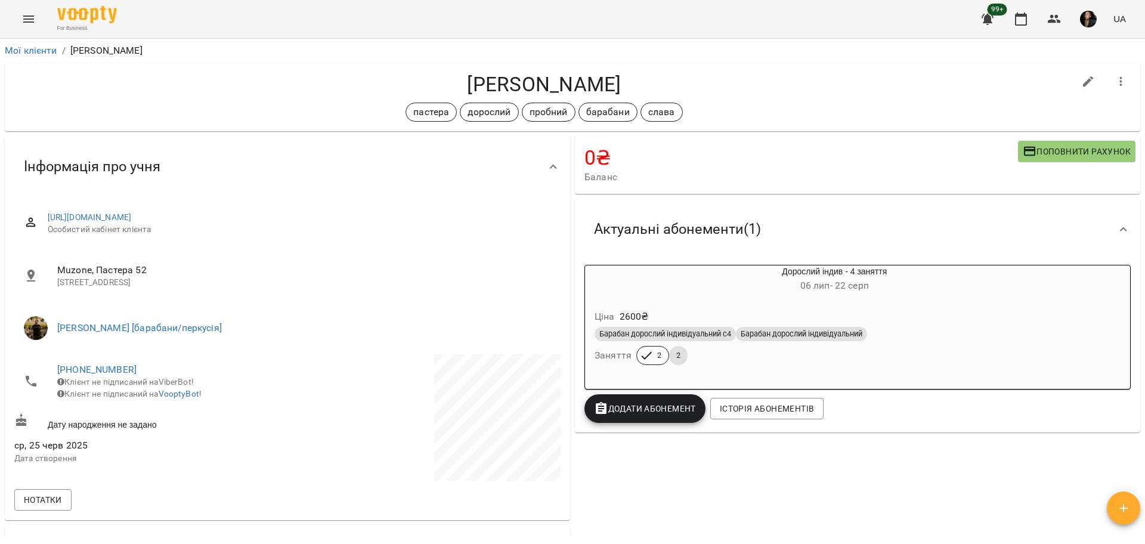
click at [1026, 151] on span "Поповнити рахунок" at bounding box center [1077, 151] width 108 height 14
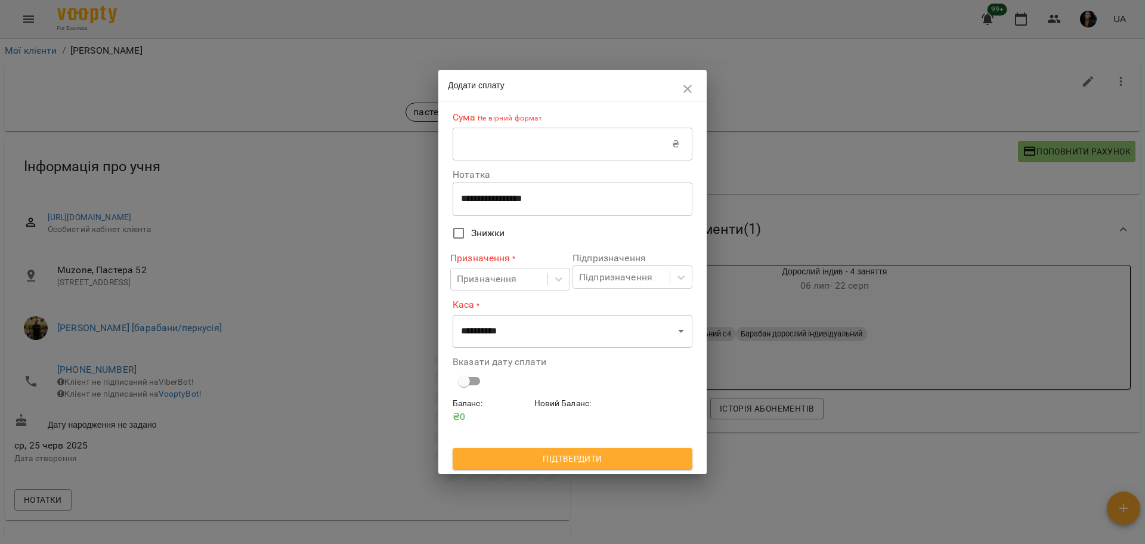
click at [604, 161] on input "text" at bounding box center [562, 144] width 219 height 33
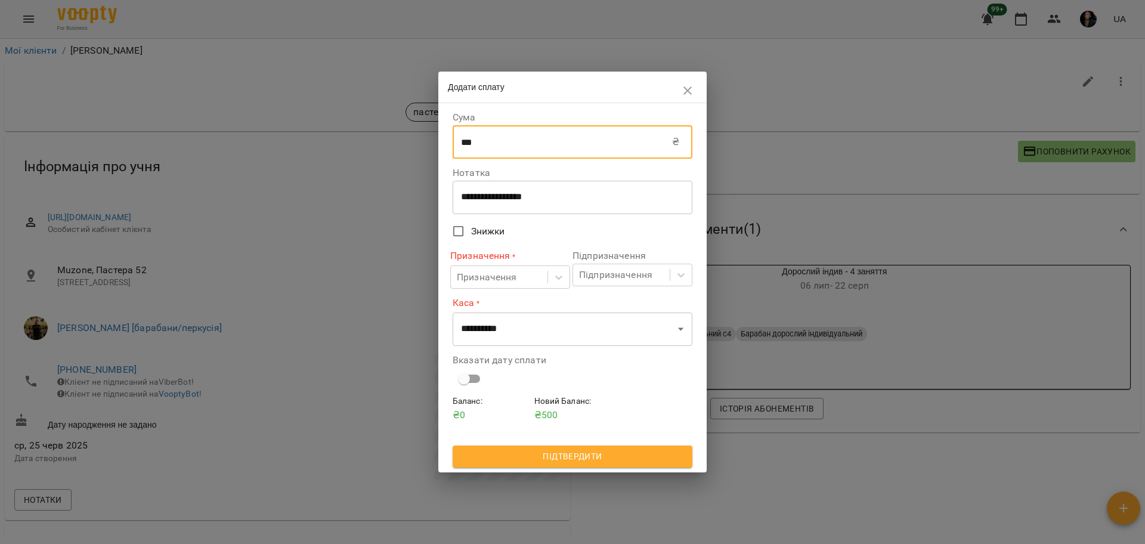
type input "***"
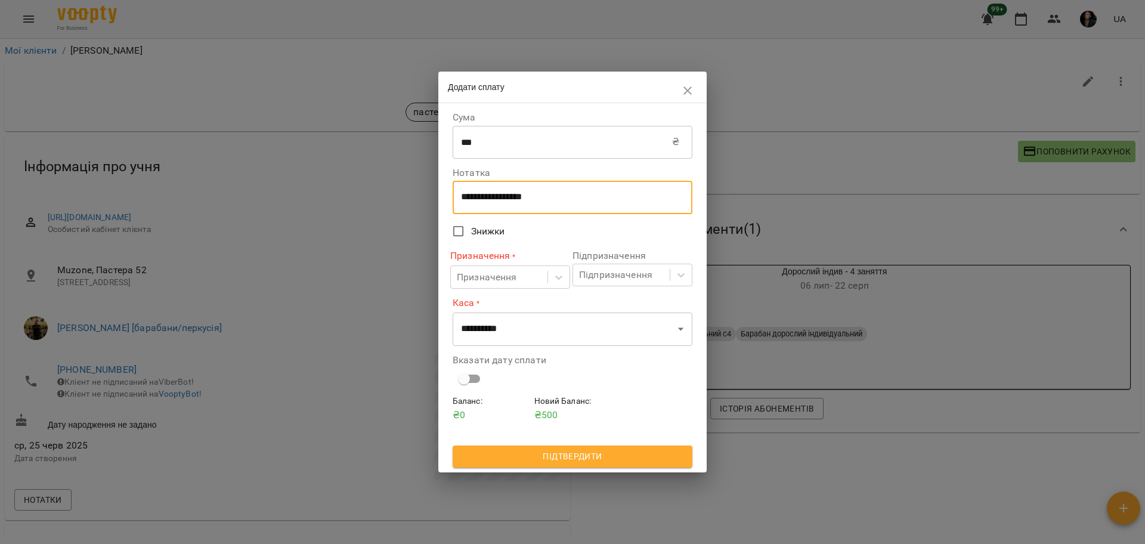
click at [497, 200] on textarea "**********" at bounding box center [572, 196] width 223 height 11
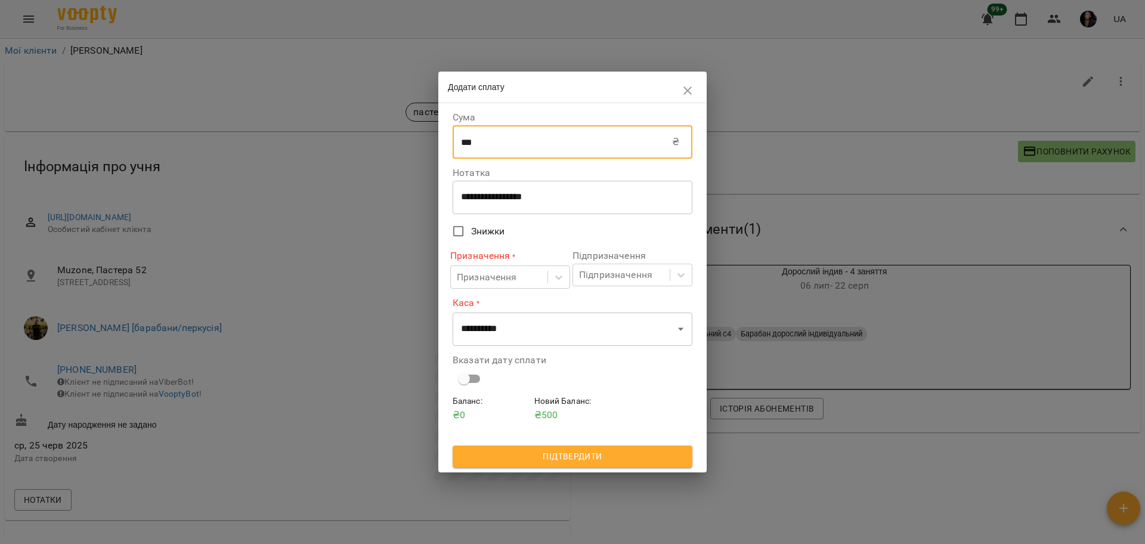
click at [495, 140] on input "***" at bounding box center [562, 141] width 219 height 33
type input "****"
click at [498, 206] on div "**********" at bounding box center [573, 197] width 240 height 33
click at [498, 203] on textarea "**********" at bounding box center [572, 196] width 223 height 11
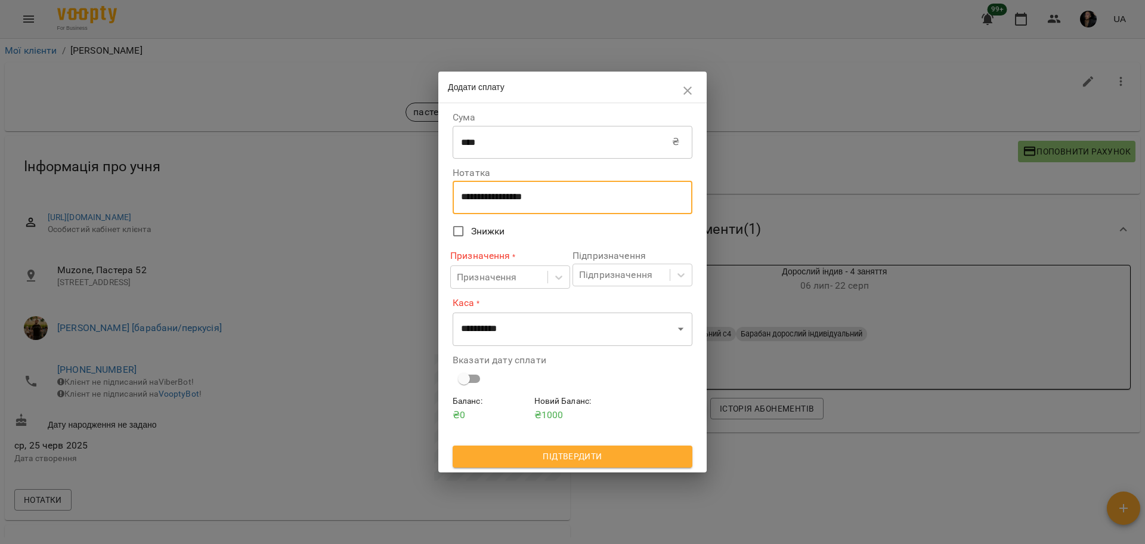
click at [498, 203] on textarea "**********" at bounding box center [572, 196] width 223 height 11
type textarea "*"
type textarea "****"
click at [518, 284] on div "Призначення" at bounding box center [499, 277] width 97 height 22
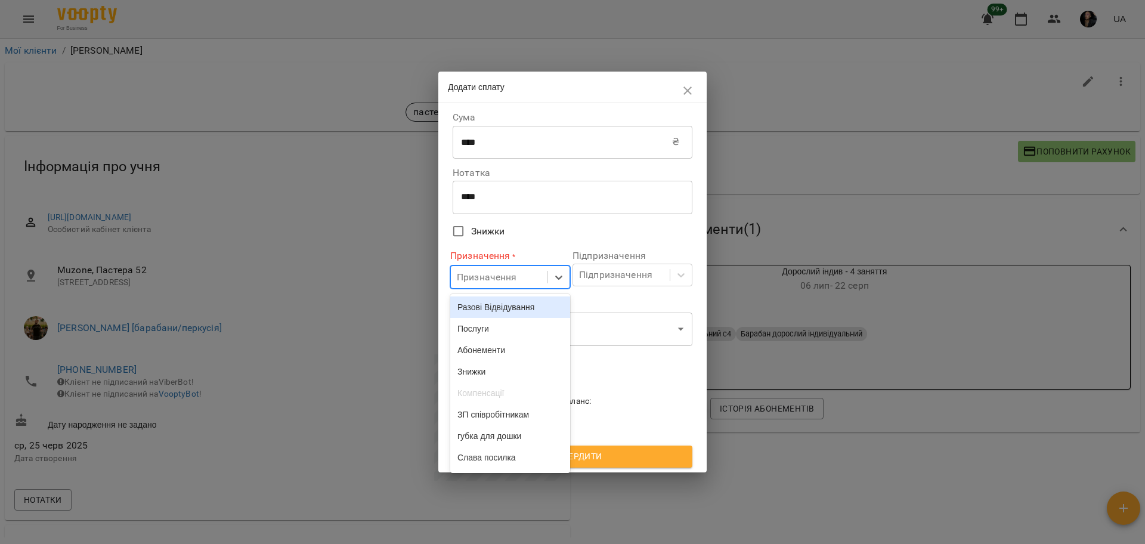
click at [519, 314] on div "Разові Відвідування" at bounding box center [510, 306] width 120 height 21
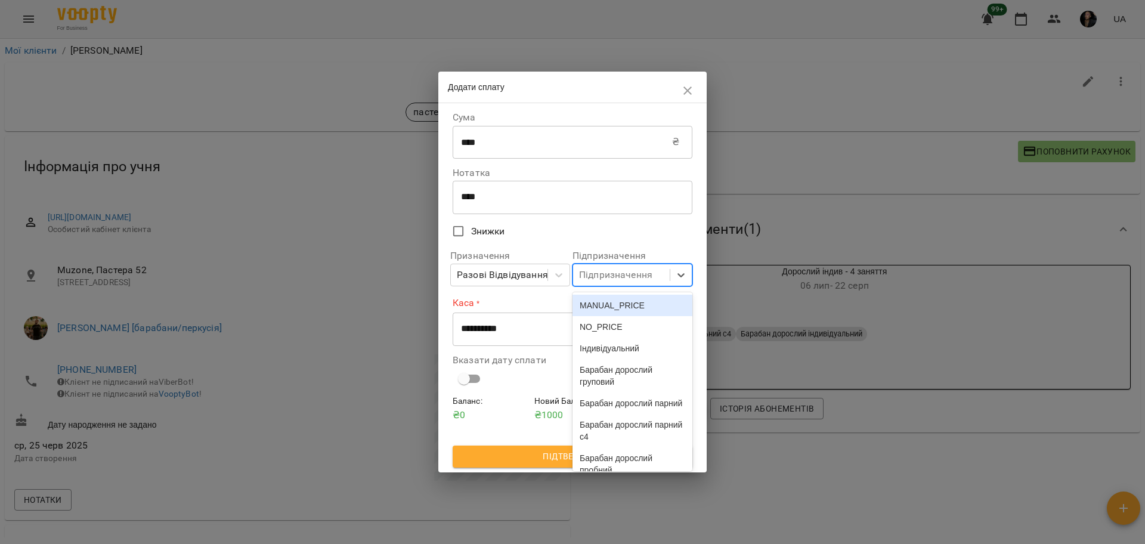
click at [617, 277] on div "Підпризначення" at bounding box center [615, 275] width 73 height 14
type input "*******"
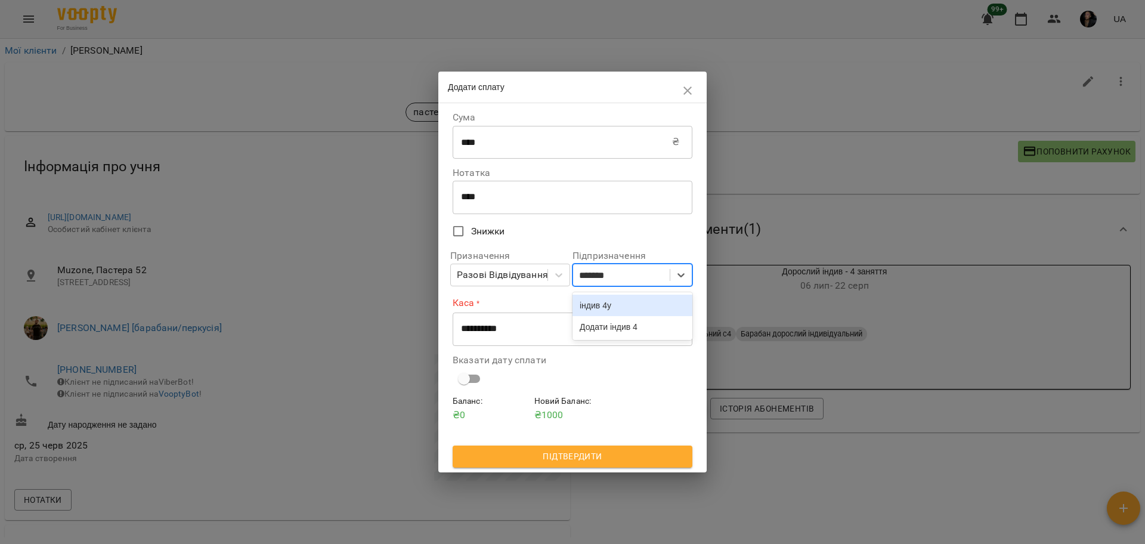
click at [584, 312] on div "індив 4у" at bounding box center [632, 305] width 120 height 21
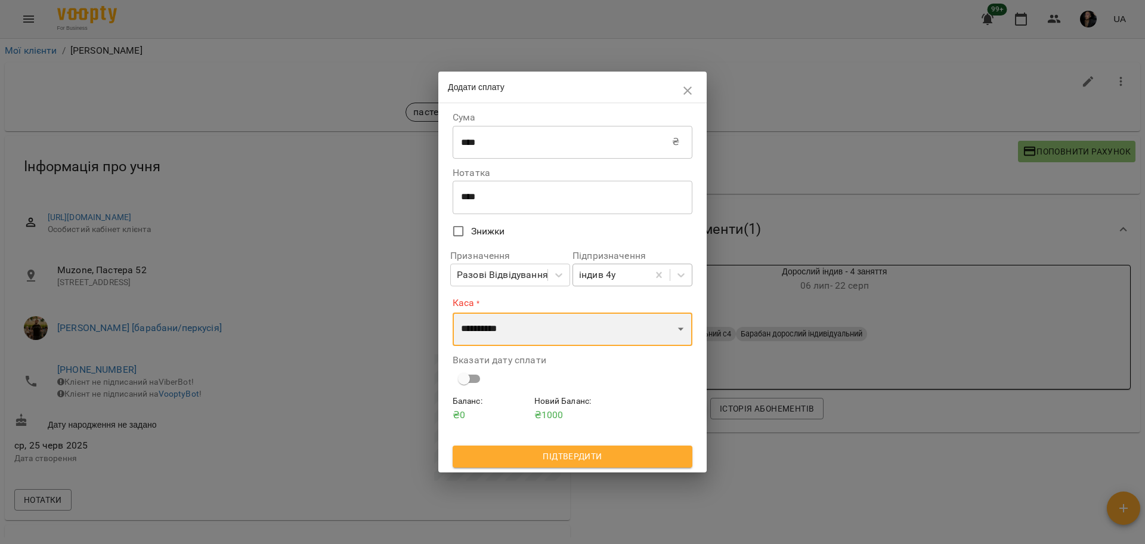
click at [567, 324] on select "**********" at bounding box center [573, 328] width 240 height 33
select select "****"
click at [453, 312] on select "**********" at bounding box center [573, 328] width 240 height 33
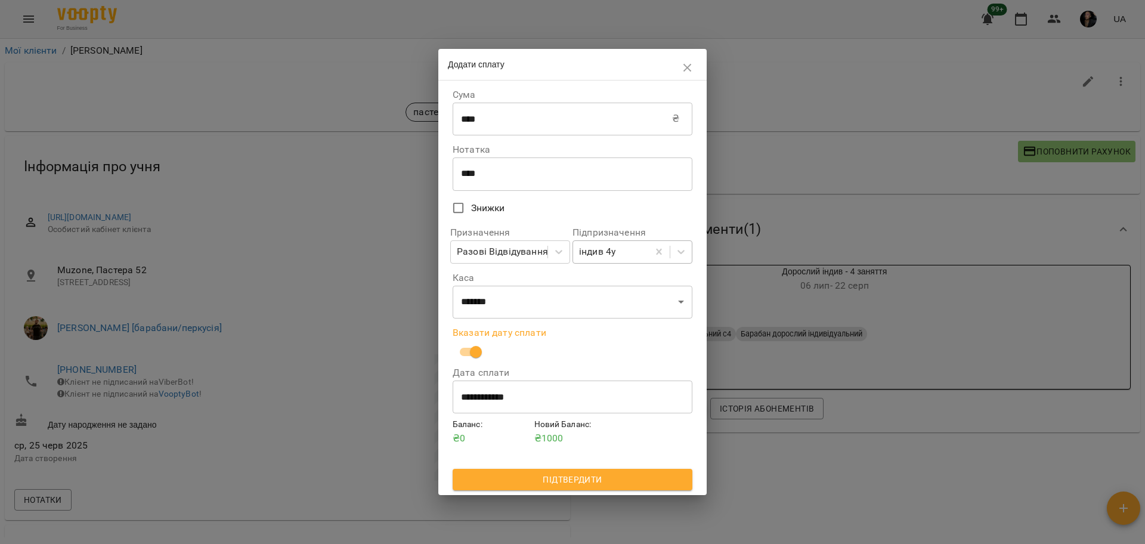
click at [557, 487] on span "Підтвердити" at bounding box center [572, 479] width 221 height 14
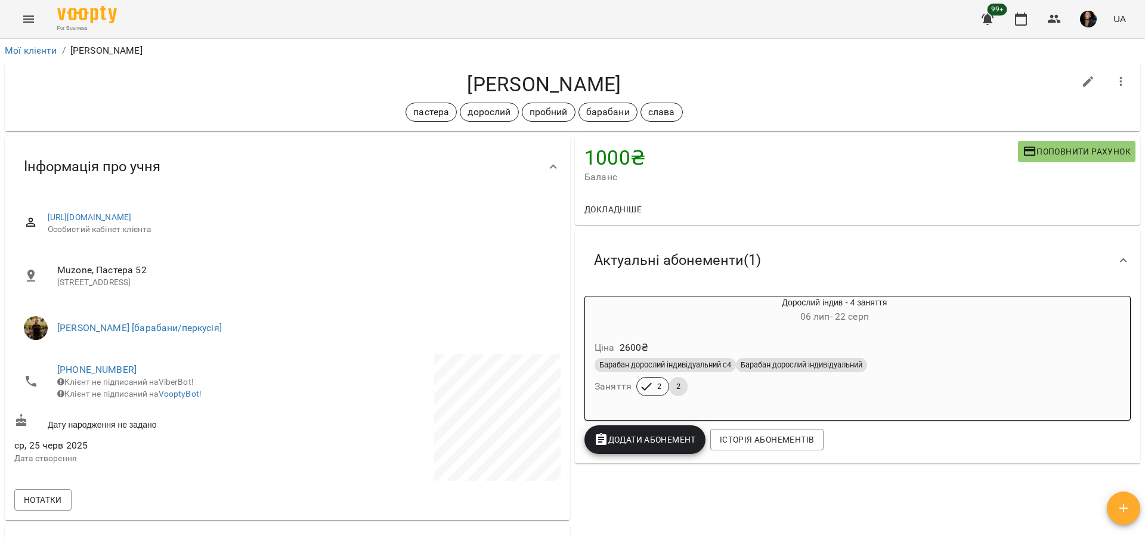
click at [501, 89] on h4 "[PERSON_NAME]" at bounding box center [544, 84] width 1060 height 24
copy h4 "Тарасенко"
click at [798, 83] on h4 "[PERSON_NAME]" at bounding box center [544, 84] width 1060 height 24
click at [1031, 15] on button "button" at bounding box center [1020, 19] width 29 height 29
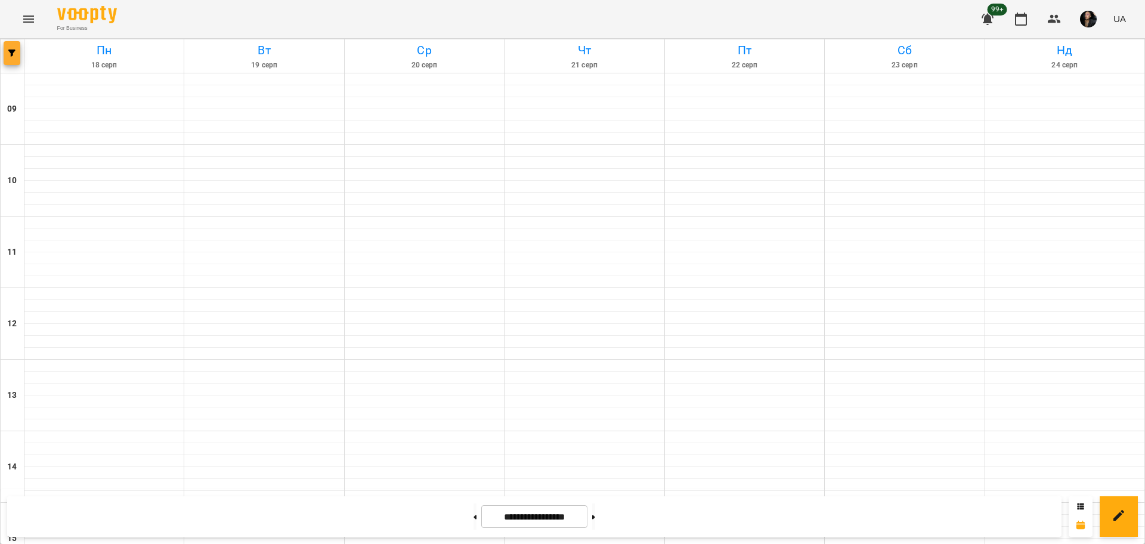
click at [11, 61] on button "button" at bounding box center [12, 53] width 17 height 24
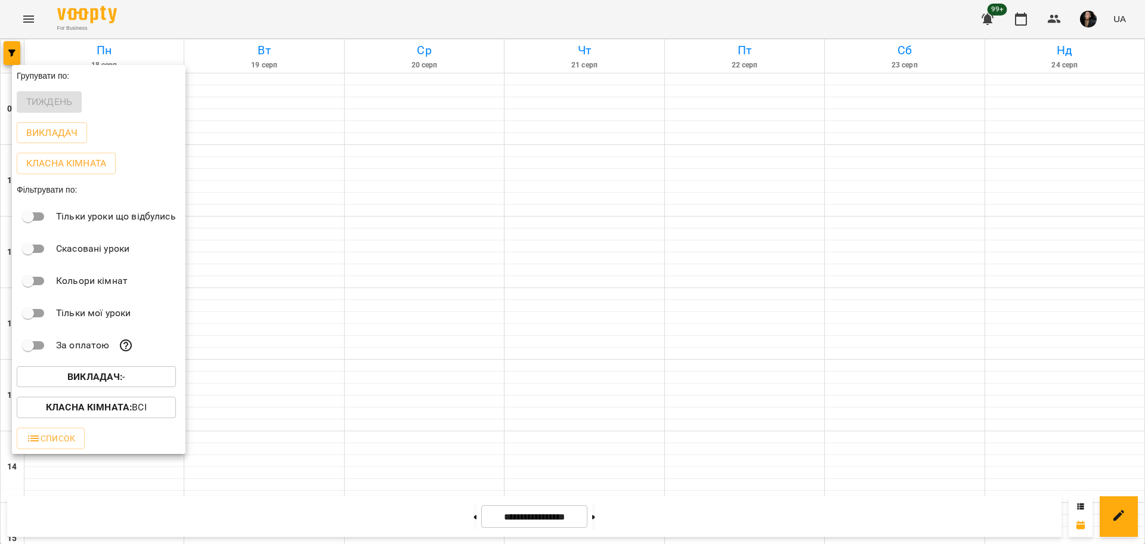
drag, startPoint x: 141, startPoint y: 390, endPoint x: 144, endPoint y: 381, distance: 9.4
click at [144, 381] on button "Викладач : -" at bounding box center [96, 376] width 159 height 21
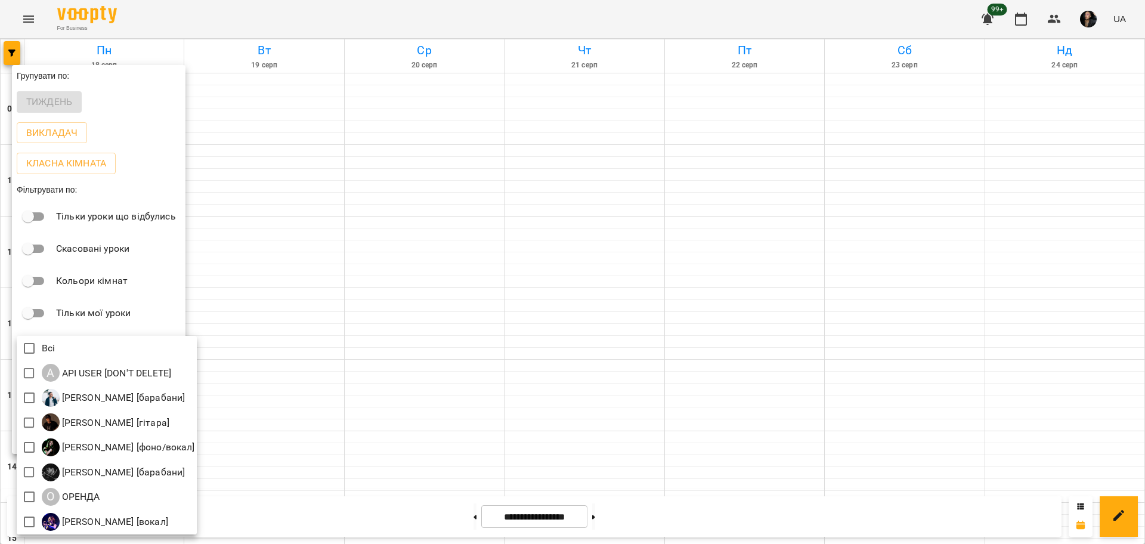
click at [323, 259] on div at bounding box center [572, 272] width 1145 height 544
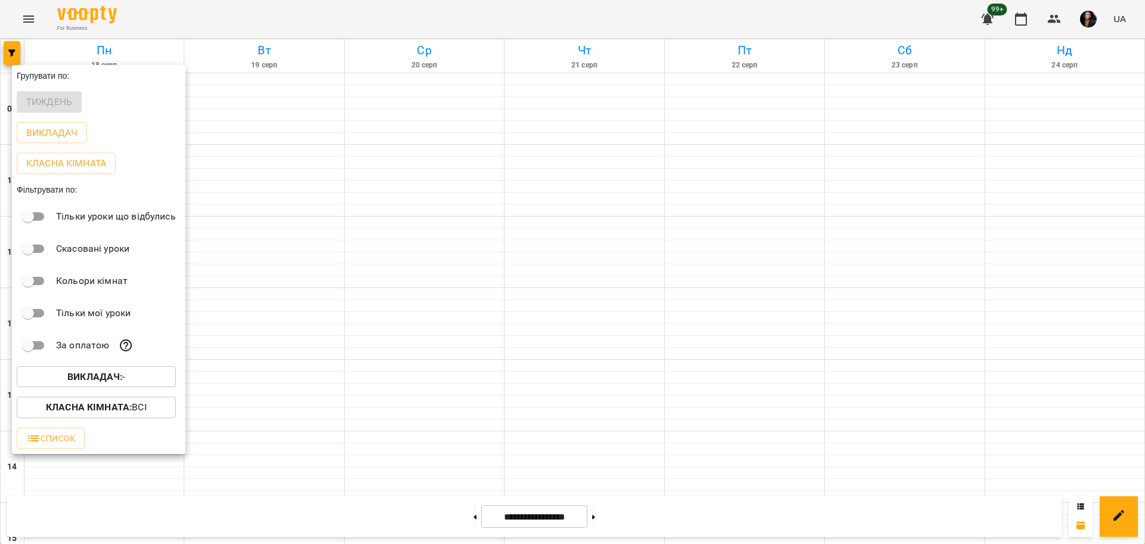
click at [36, 30] on div at bounding box center [572, 272] width 1145 height 544
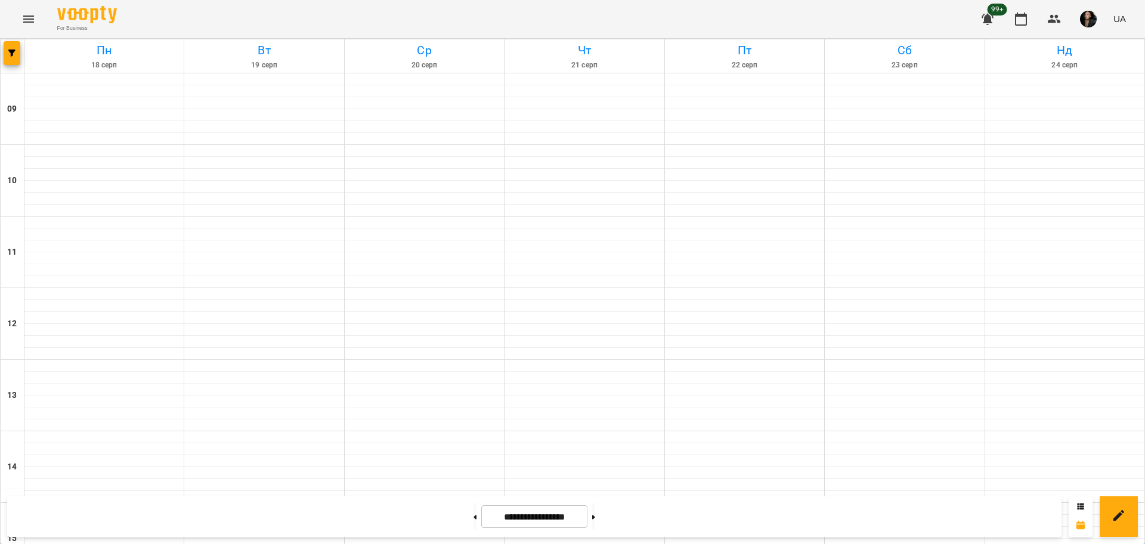
click at [35, 15] on icon "Menu" at bounding box center [28, 19] width 14 height 14
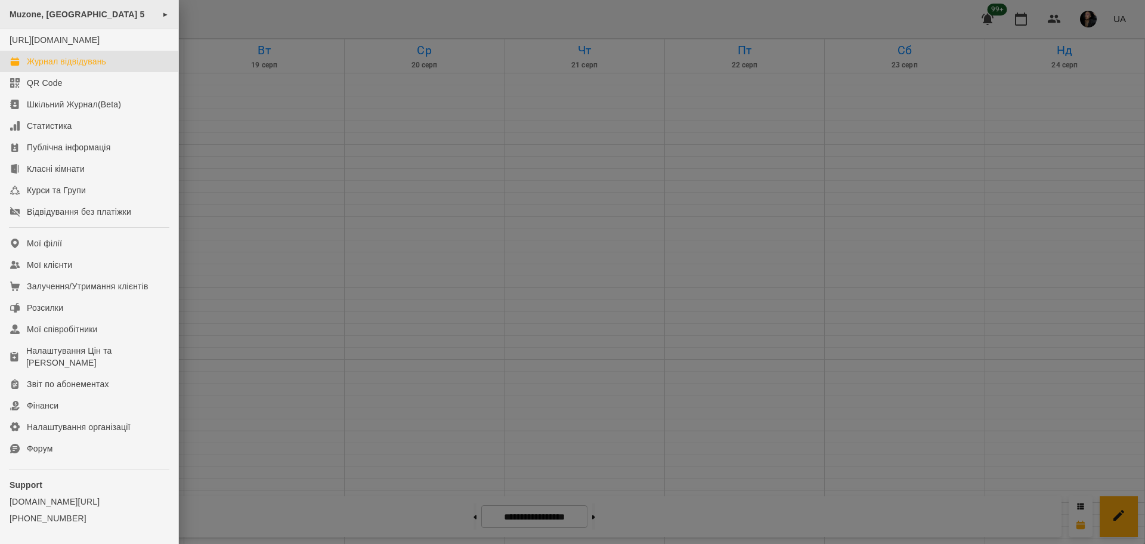
click at [70, 12] on span "Muzone, [GEOGRAPHIC_DATA] 5" at bounding box center [77, 15] width 135 height 10
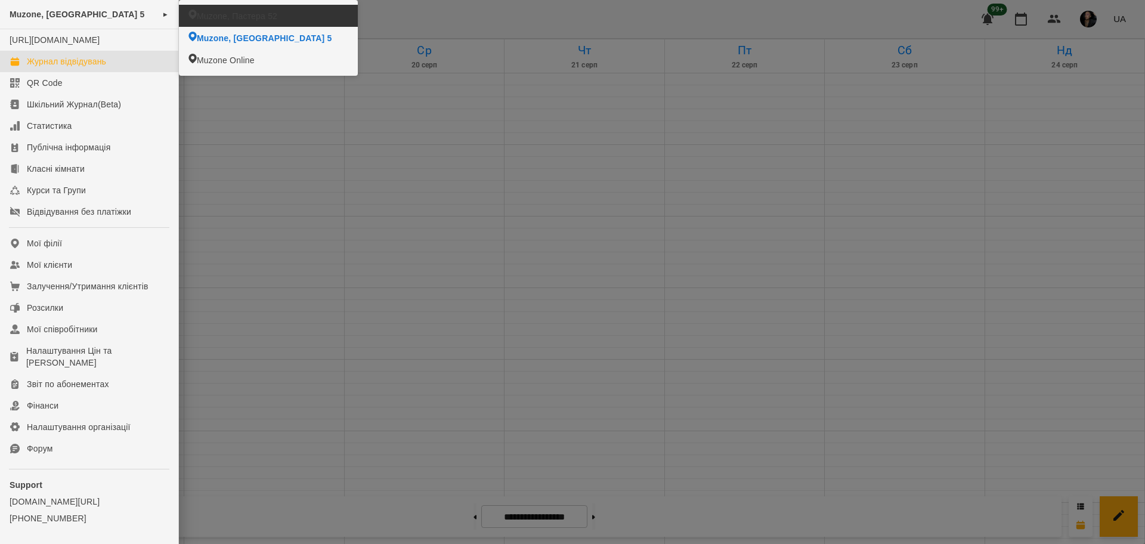
click at [277, 21] on li "Muzone, Пастера 52" at bounding box center [268, 16] width 179 height 22
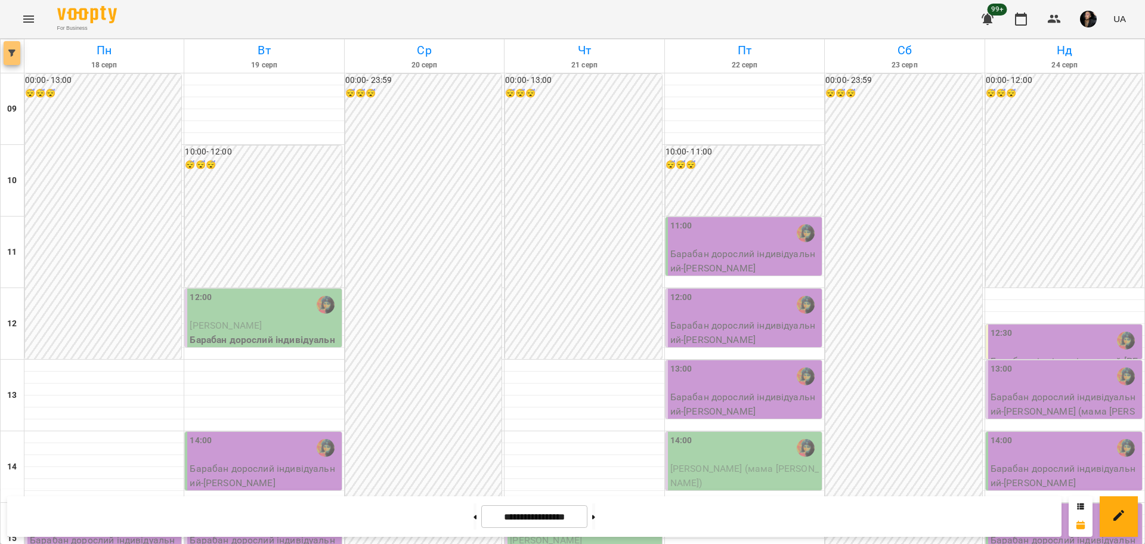
click at [7, 60] on button "button" at bounding box center [12, 53] width 17 height 24
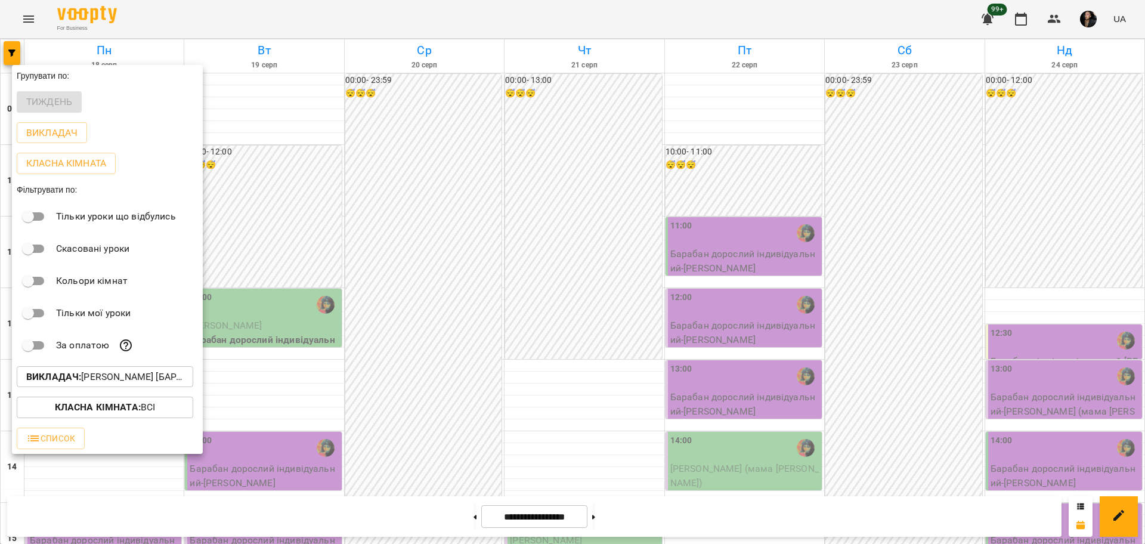
click at [154, 382] on p "Викладач : [PERSON_NAME] [барабани]" at bounding box center [104, 377] width 157 height 14
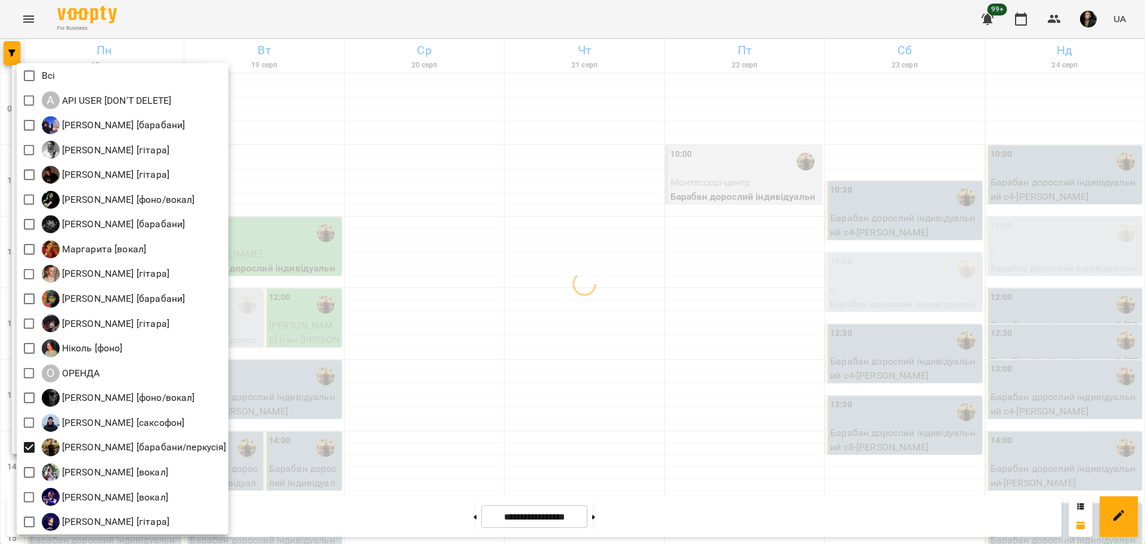
click at [419, 346] on div at bounding box center [572, 272] width 1145 height 544
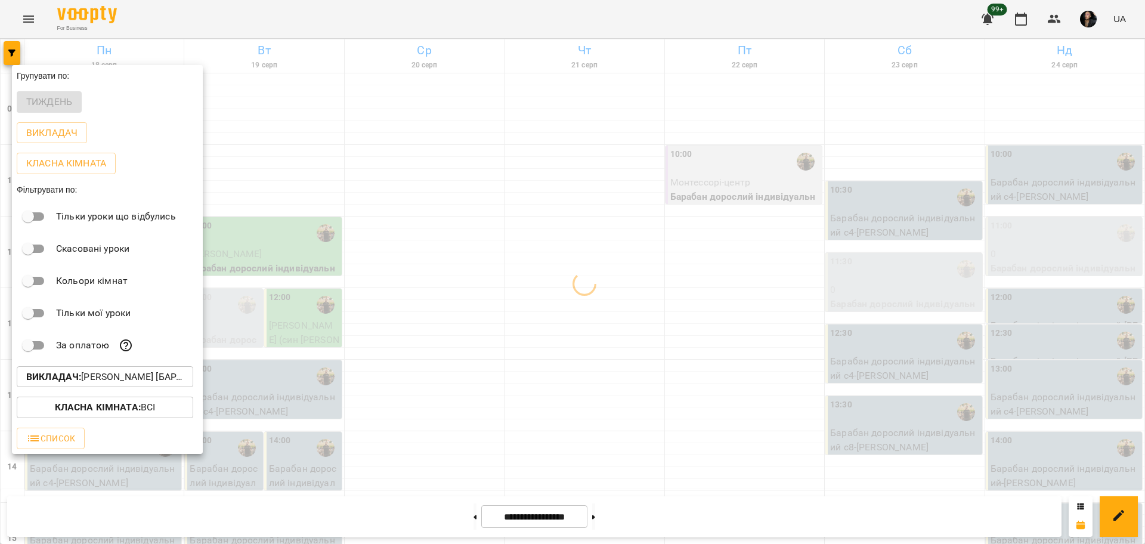
click at [416, 291] on div at bounding box center [572, 272] width 1145 height 544
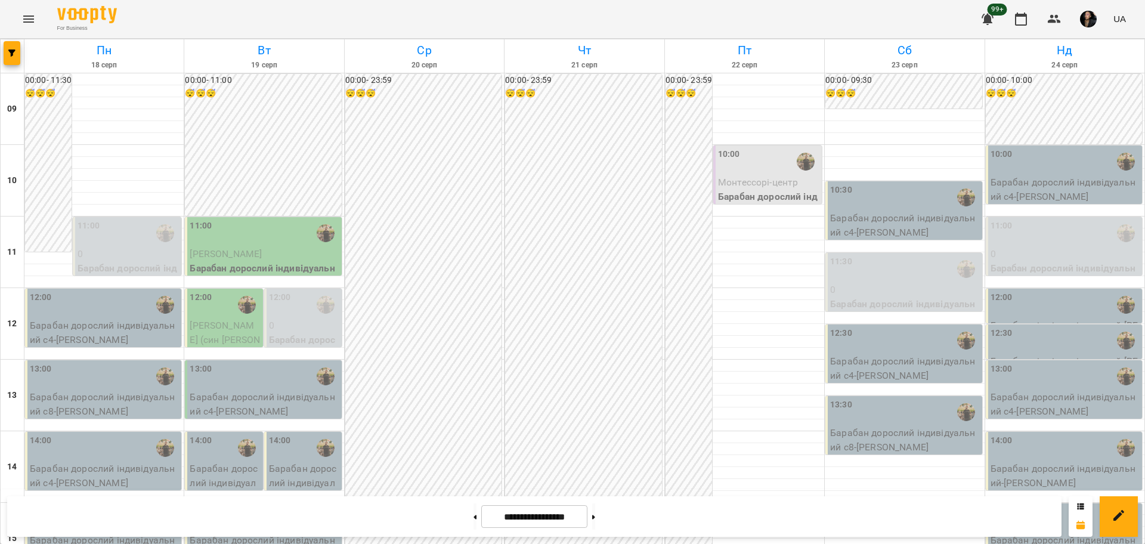
scroll to position [224, 0]
click at [1048, 533] on p "Барабан дорослий індивідуальний - Тарасенко Альона" at bounding box center [1064, 547] width 149 height 28
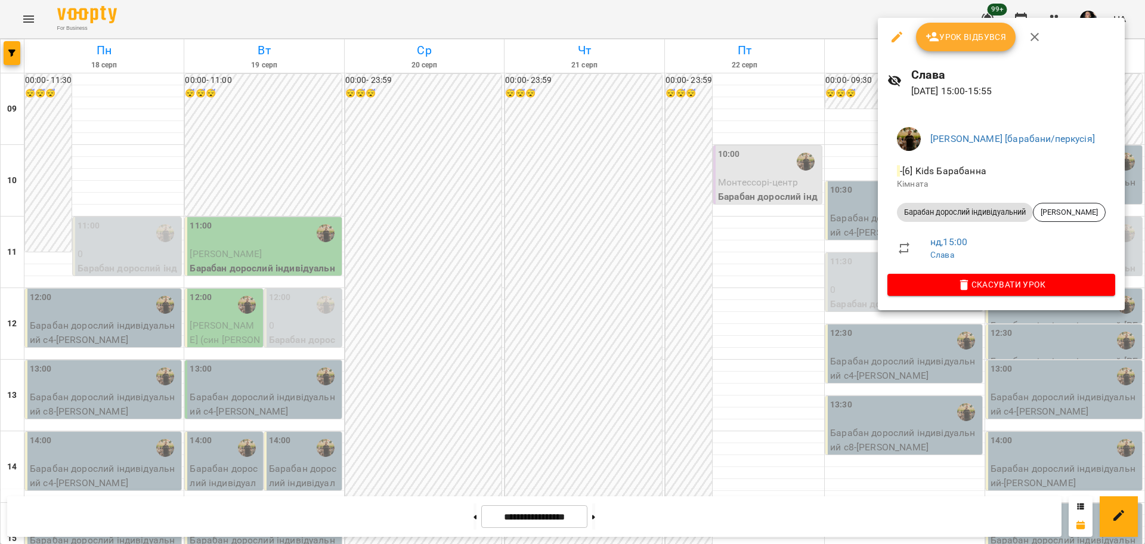
click at [964, 23] on button "Урок відбувся" at bounding box center [966, 37] width 100 height 29
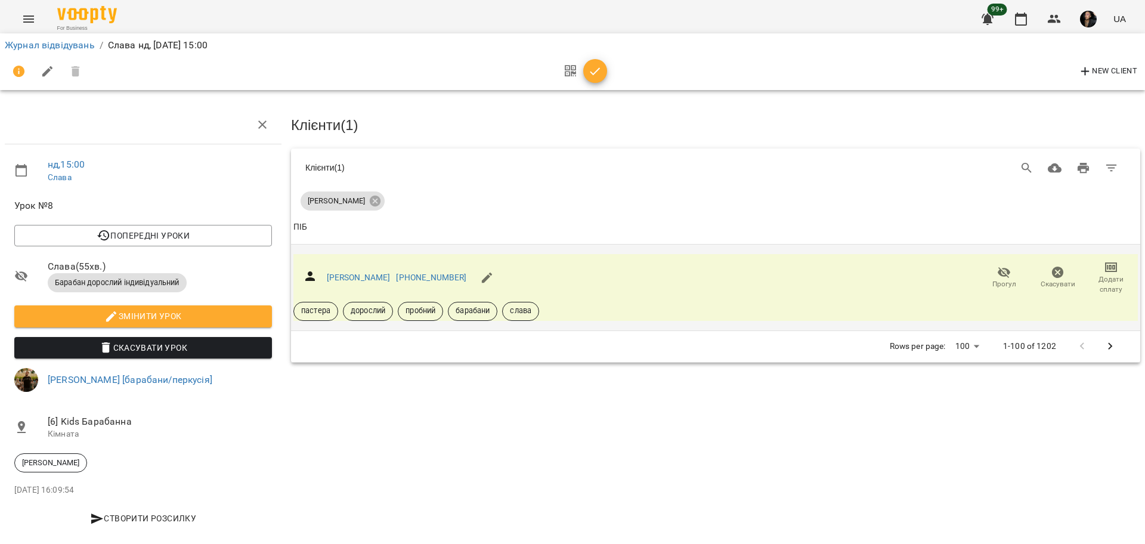
click at [987, 287] on button "Прогул" at bounding box center [1004, 277] width 54 height 33
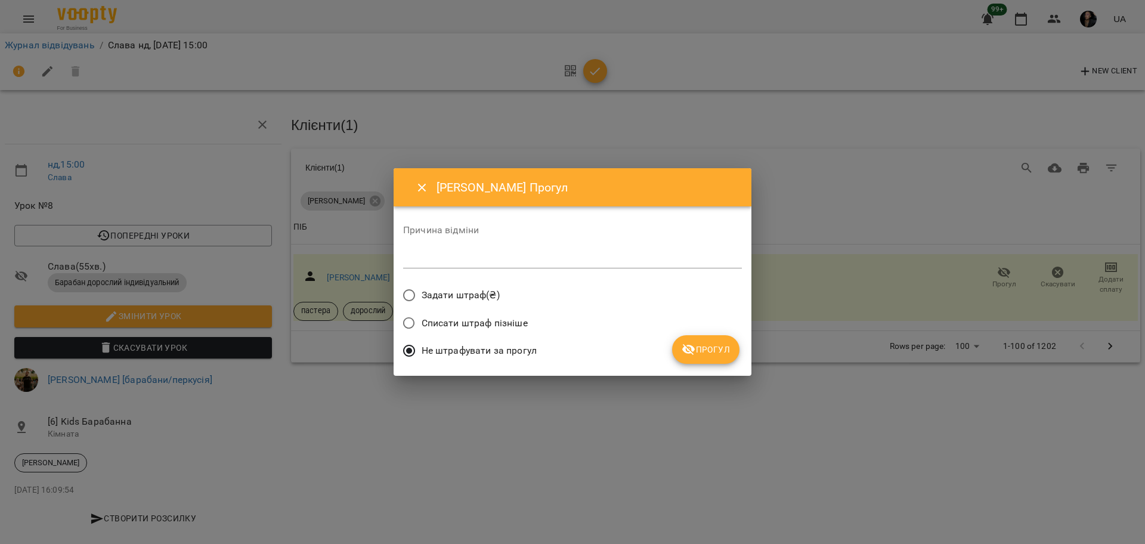
click at [724, 352] on span "Прогул" at bounding box center [706, 349] width 48 height 14
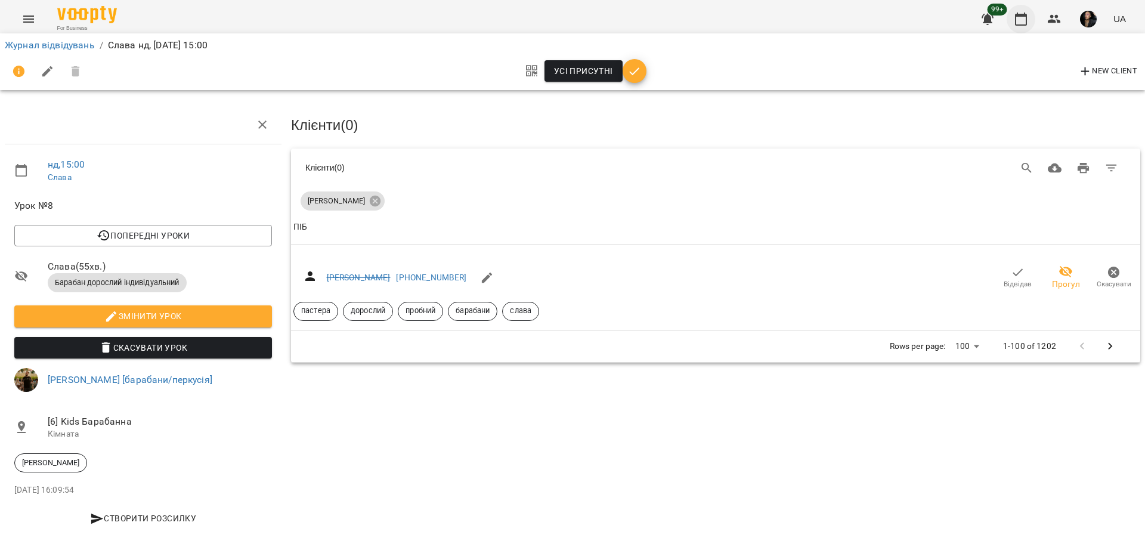
click at [1020, 19] on icon "button" at bounding box center [1021, 19] width 14 height 14
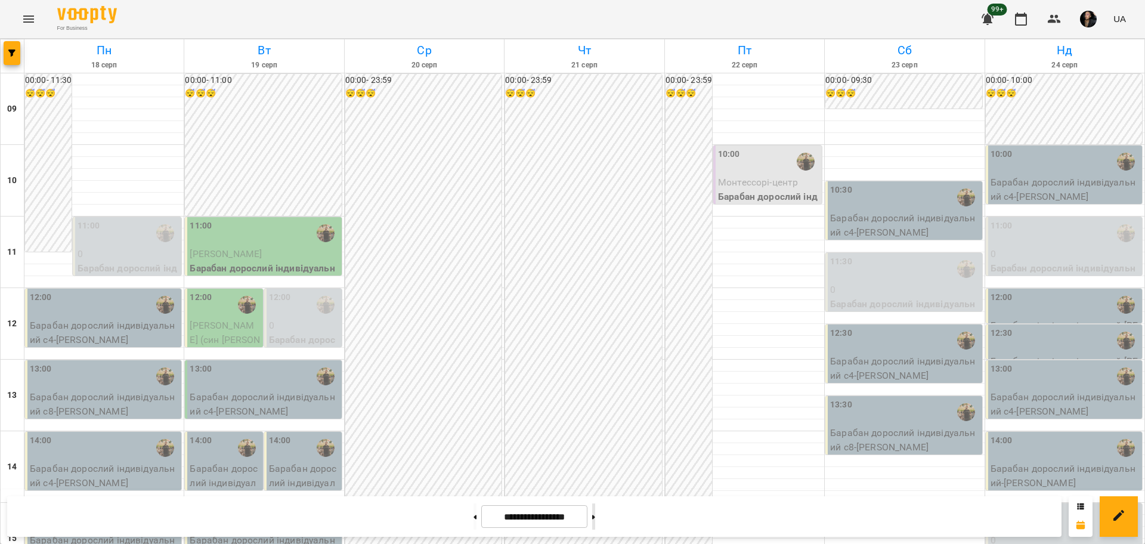
click at [595, 518] on button at bounding box center [593, 516] width 3 height 26
type input "**********"
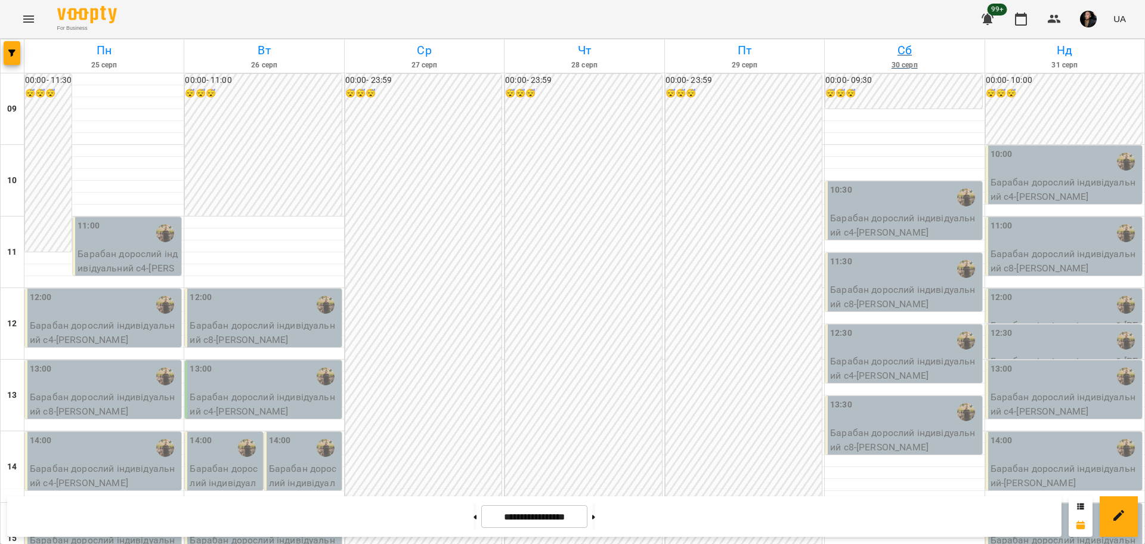
scroll to position [262, 0]
click at [1022, 533] on p "Барабан дорослий індивідуальний - Тарасенко Альона" at bounding box center [1064, 547] width 149 height 28
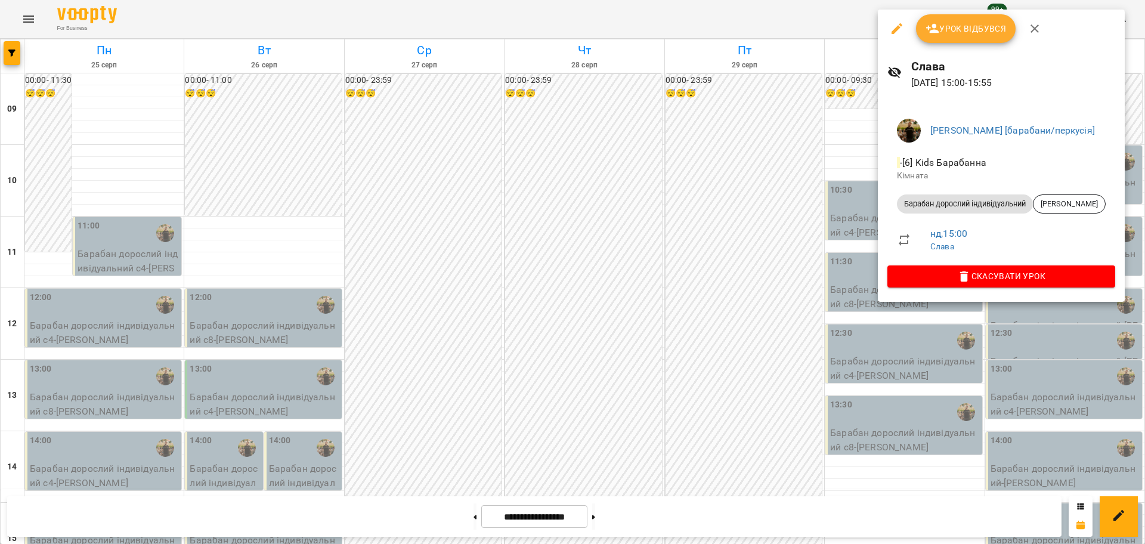
click at [992, 26] on span "Урок відбувся" at bounding box center [965, 28] width 81 height 14
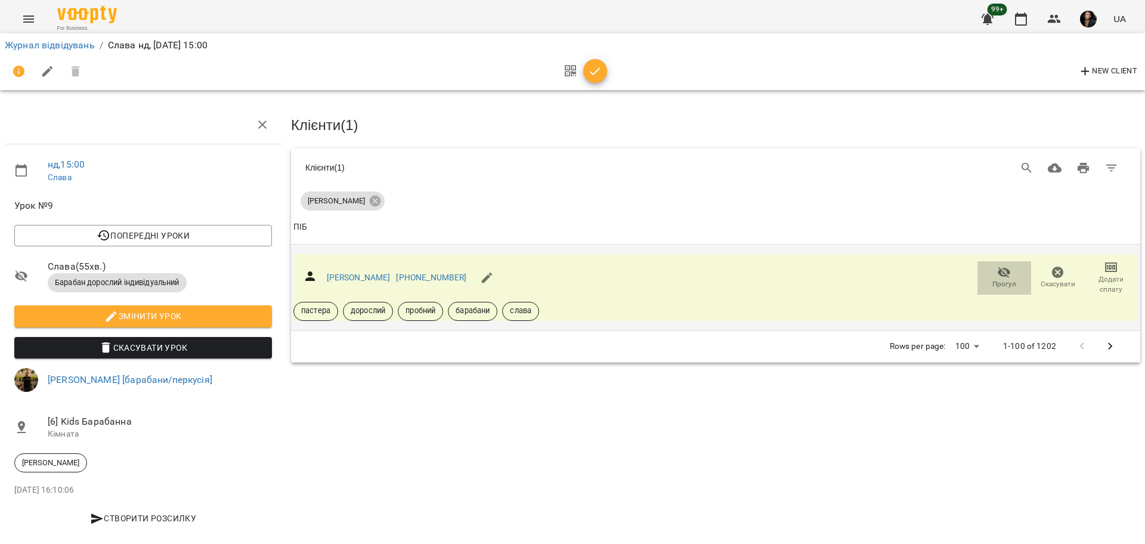
click at [1005, 280] on span "Прогул" at bounding box center [1004, 284] width 24 height 10
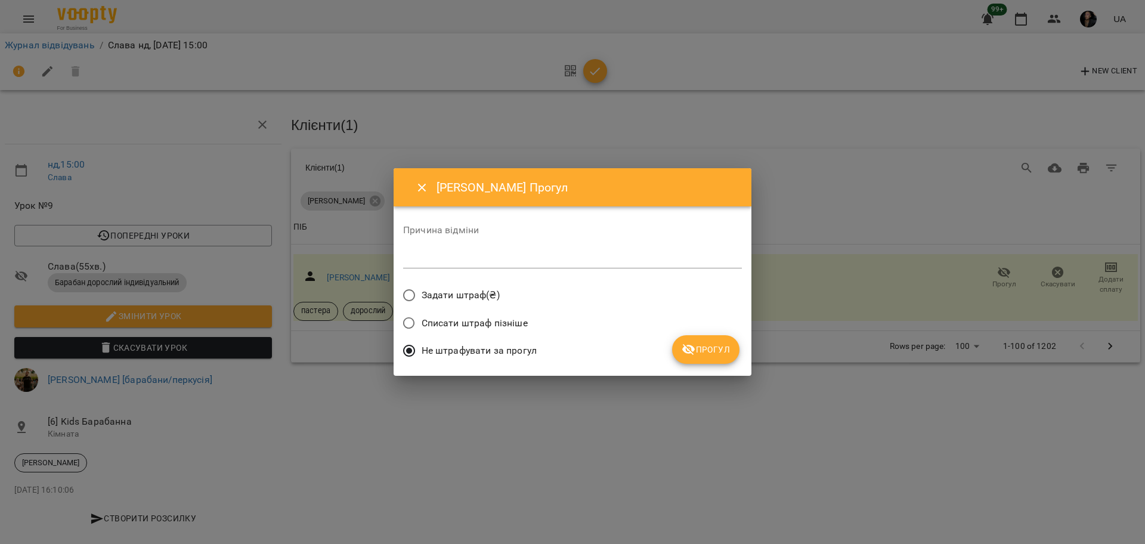
click at [700, 360] on button "Прогул" at bounding box center [705, 349] width 67 height 29
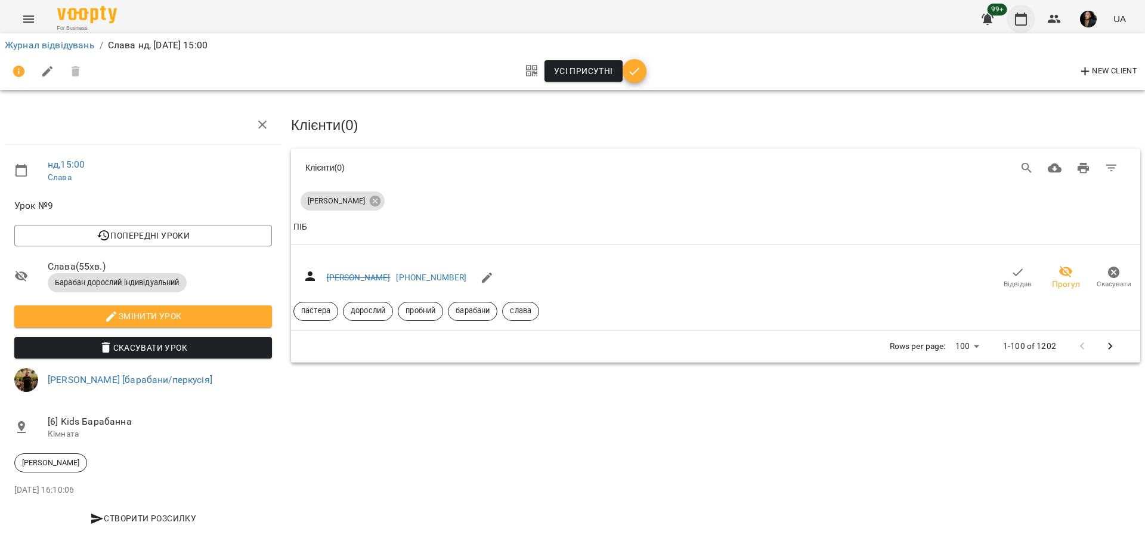
click at [1028, 16] on icon "button" at bounding box center [1021, 19] width 14 height 14
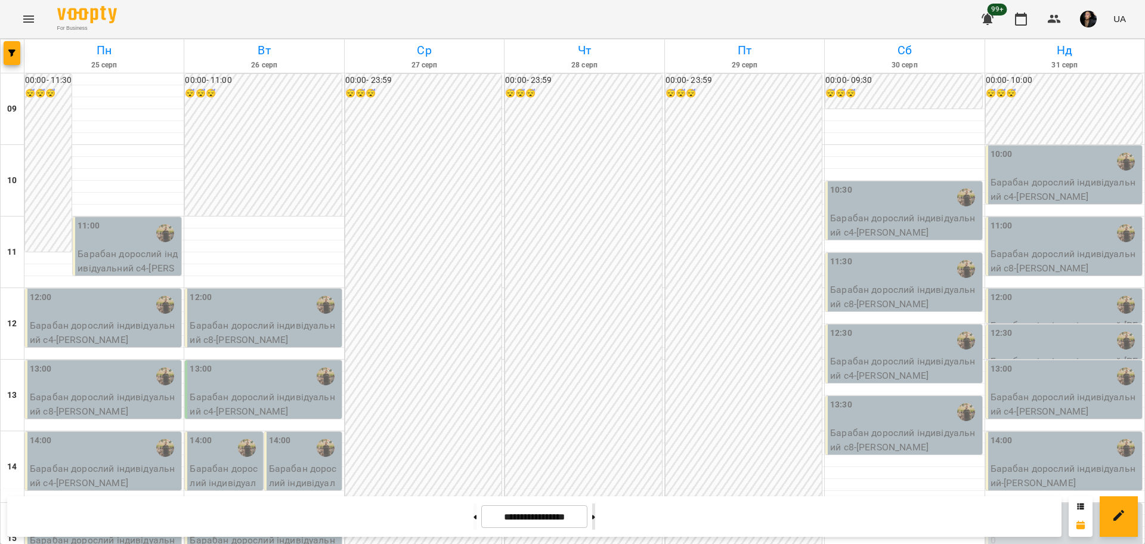
click at [595, 520] on button at bounding box center [593, 516] width 3 height 26
click at [1051, 256] on p "Барабан дорослий індивідуальний с8 - Тишакова Диана" at bounding box center [1064, 261] width 149 height 28
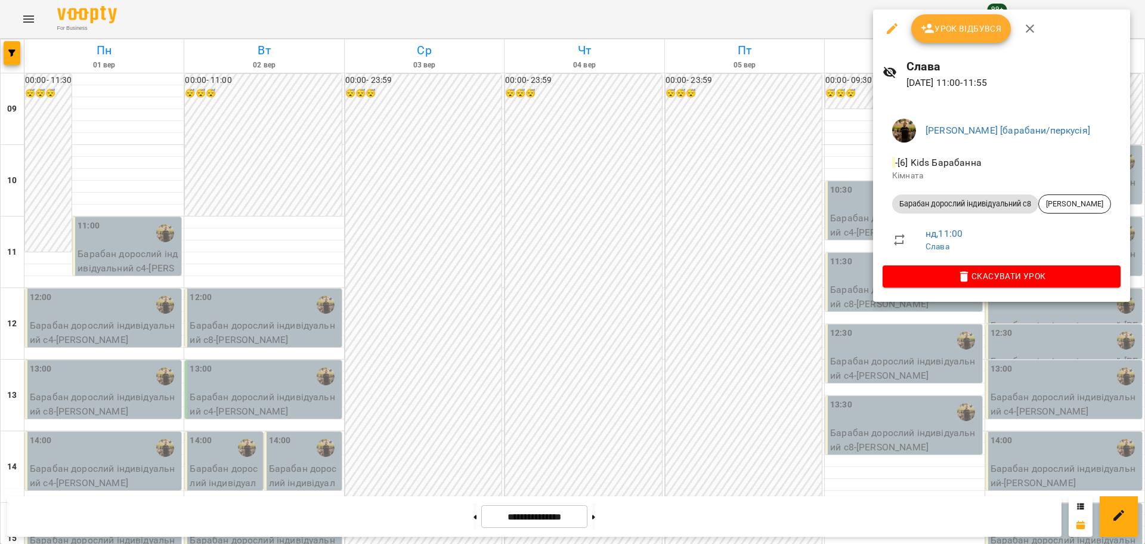
click at [731, 308] on div at bounding box center [572, 272] width 1145 height 544
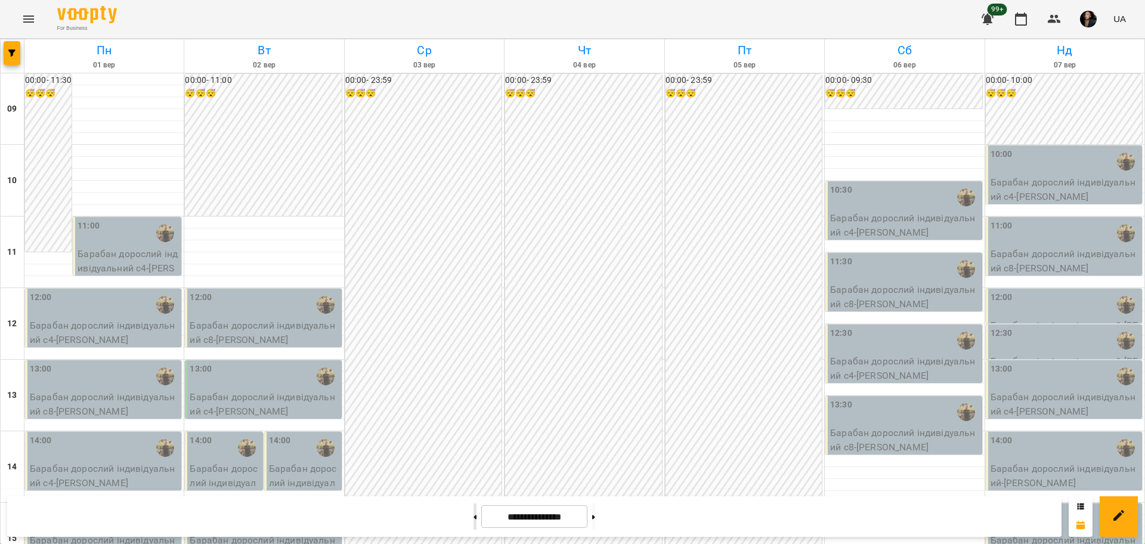
click at [473, 517] on button at bounding box center [474, 516] width 3 height 26
type input "**********"
click at [1057, 533] on p "0" at bounding box center [1064, 540] width 149 height 14
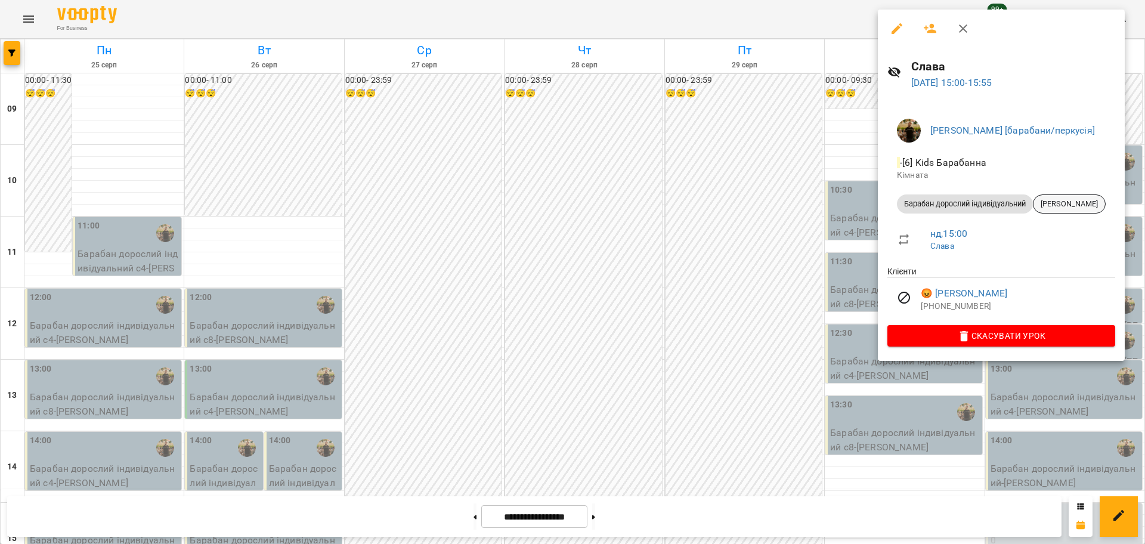
click at [1067, 205] on span "[PERSON_NAME]" at bounding box center [1069, 204] width 72 height 11
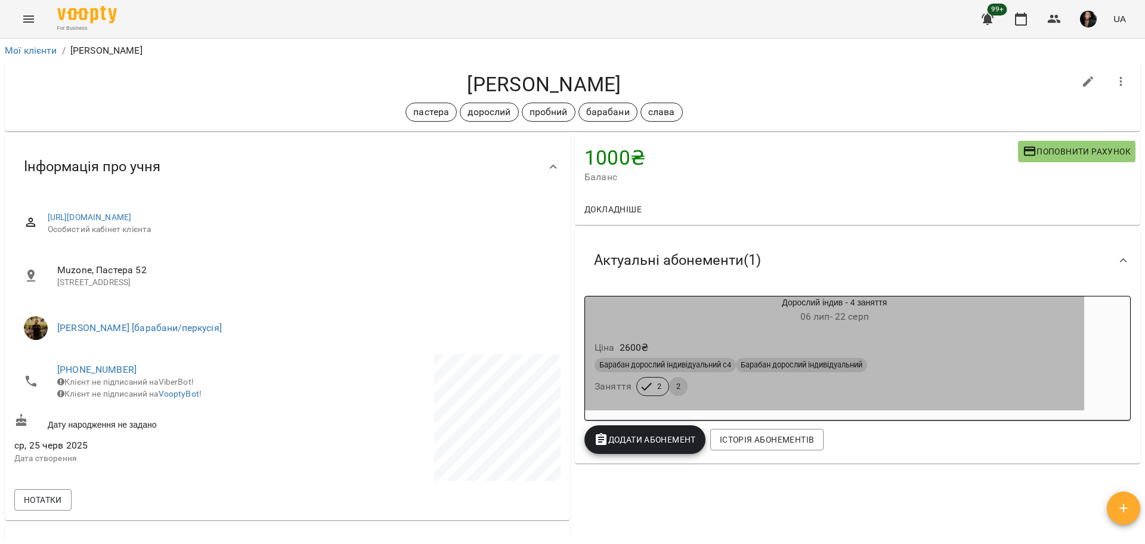
click at [902, 335] on div "Ціна 2600 ₴ Барабан дорослий індивідуальний с4 Барабан дорослий індивідуальний …" at bounding box center [834, 370] width 499 height 81
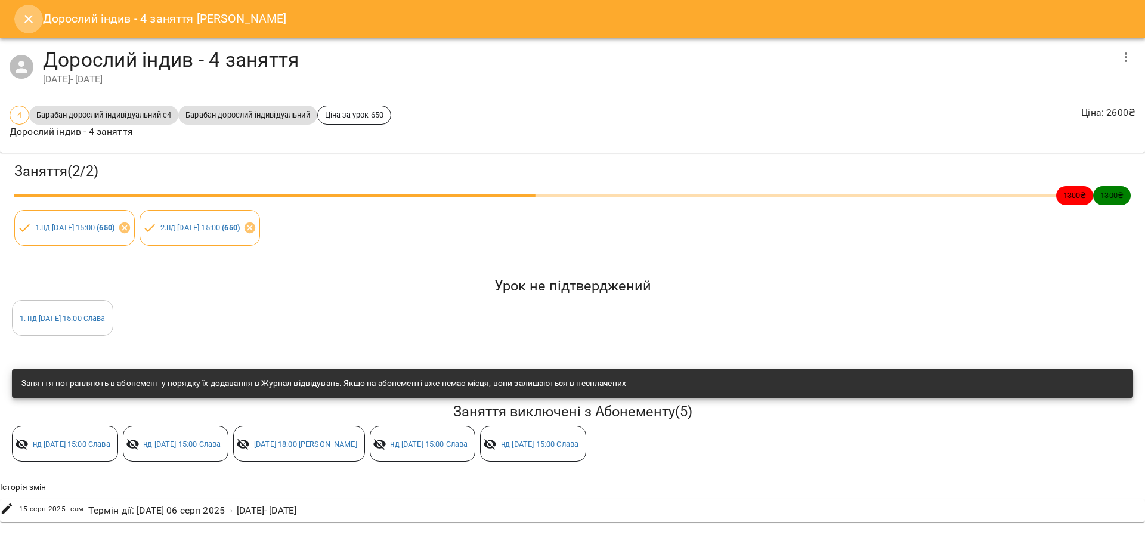
click at [27, 23] on icon "Close" at bounding box center [28, 19] width 14 height 14
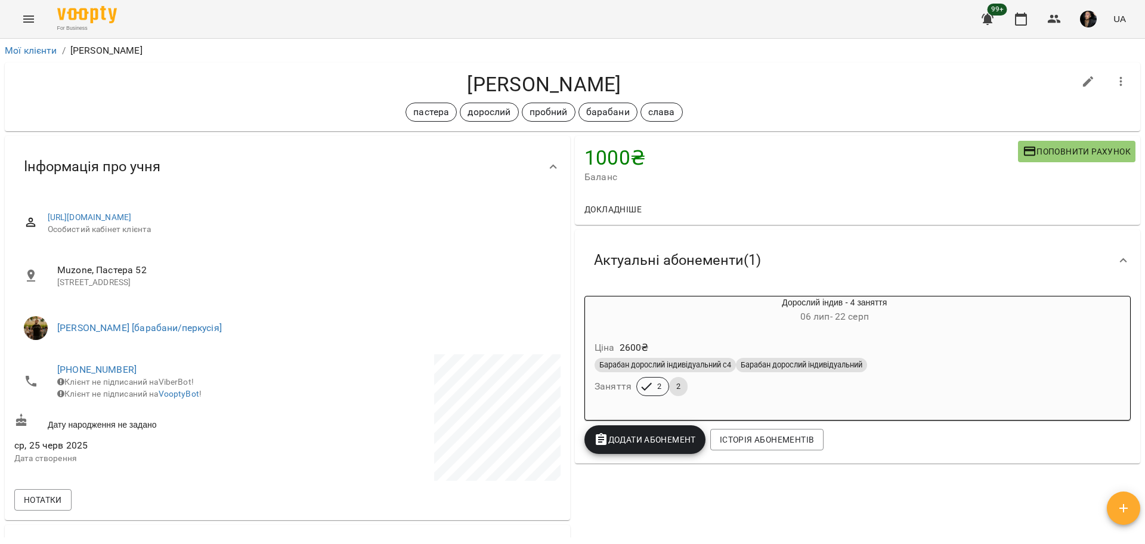
click at [509, 80] on h4 "[PERSON_NAME]" at bounding box center [544, 84] width 1060 height 24
copy h4 "Тарасенко"
click at [1021, 17] on icon "button" at bounding box center [1021, 19] width 14 height 14
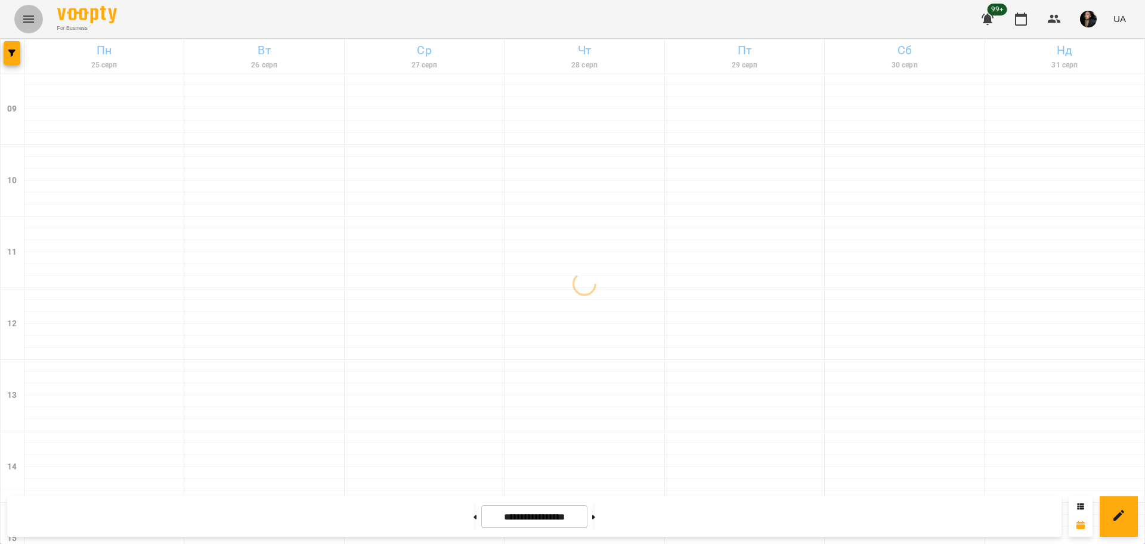
click at [38, 18] on button "Menu" at bounding box center [28, 19] width 29 height 29
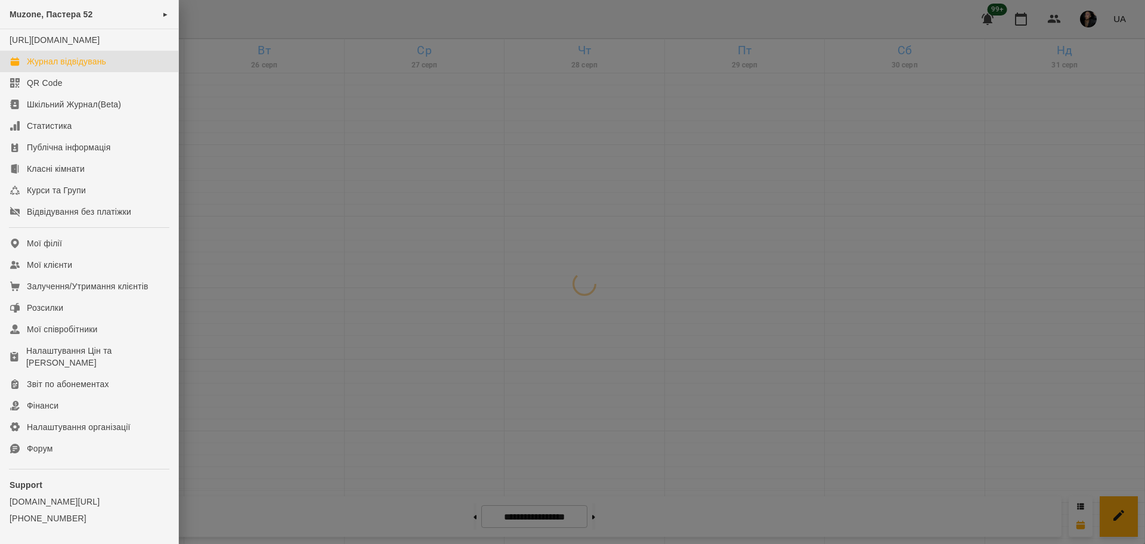
click at [67, 15] on span "Muzone, Пастера 52" at bounding box center [51, 15] width 83 height 10
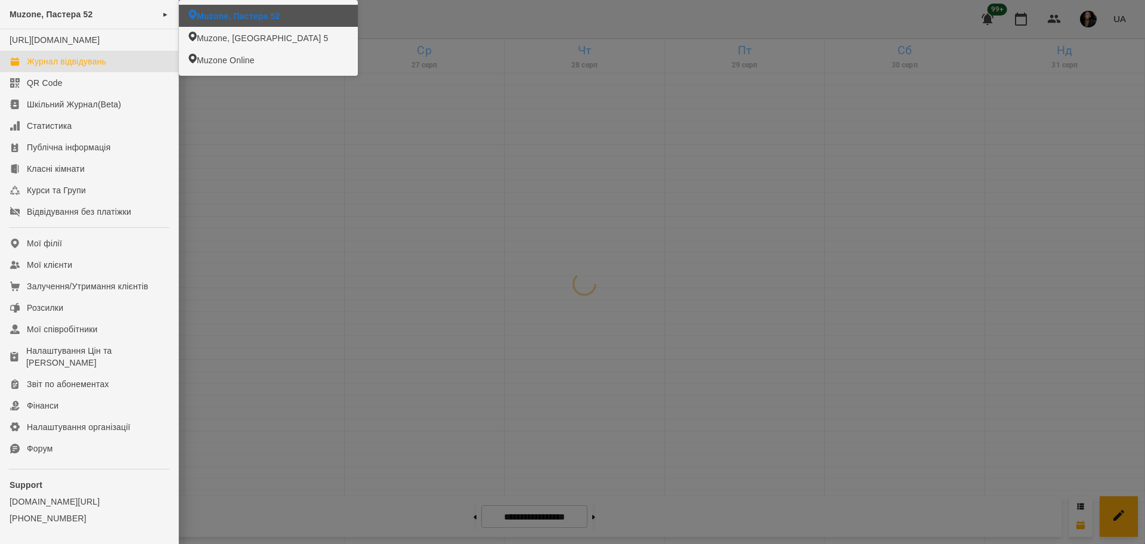
click at [245, 30] on li "Muzone, [GEOGRAPHIC_DATA] 5" at bounding box center [268, 38] width 179 height 22
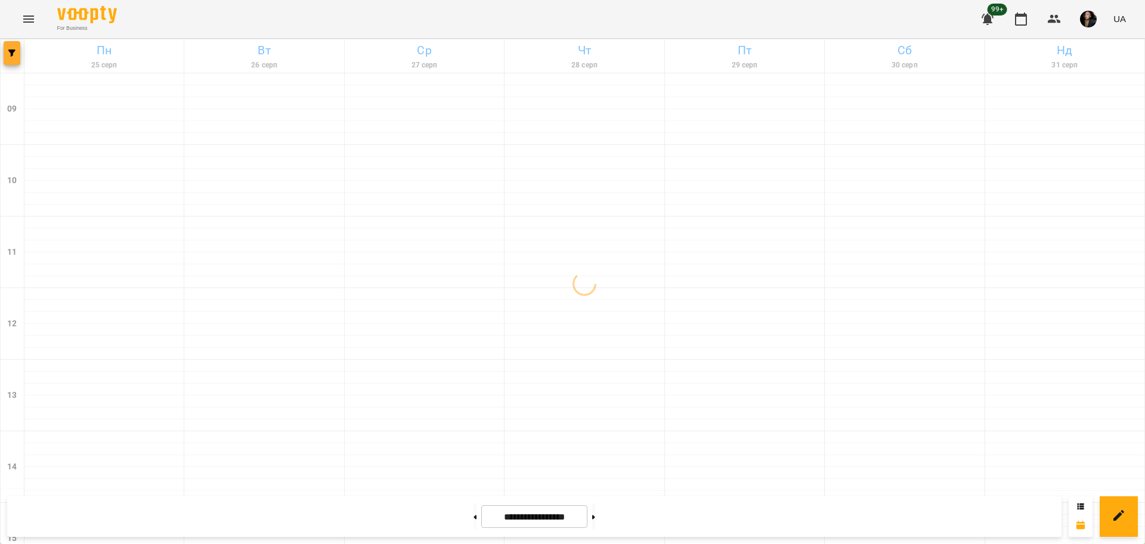
click at [5, 45] on button "button" at bounding box center [12, 53] width 17 height 24
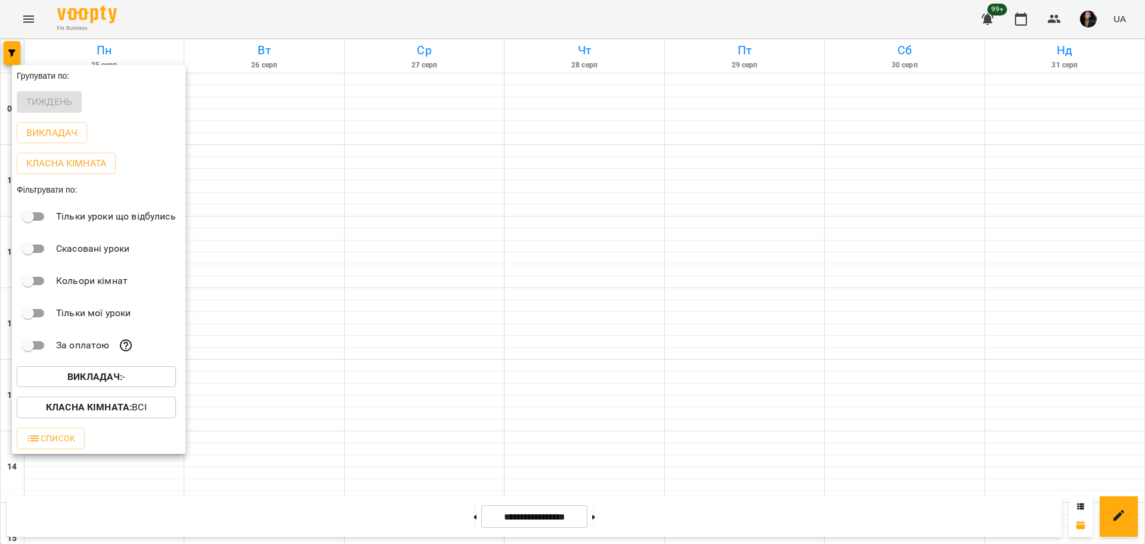
click at [100, 366] on div "Викладач : -" at bounding box center [99, 376] width 174 height 31
click at [99, 388] on button "Викладач : -" at bounding box center [96, 376] width 159 height 21
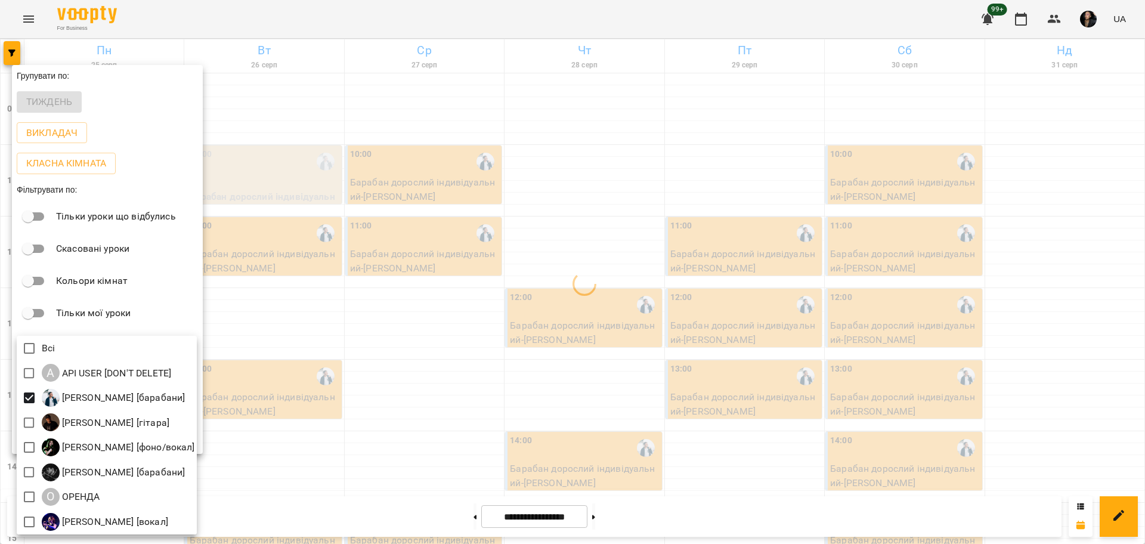
click at [343, 332] on div at bounding box center [572, 272] width 1145 height 544
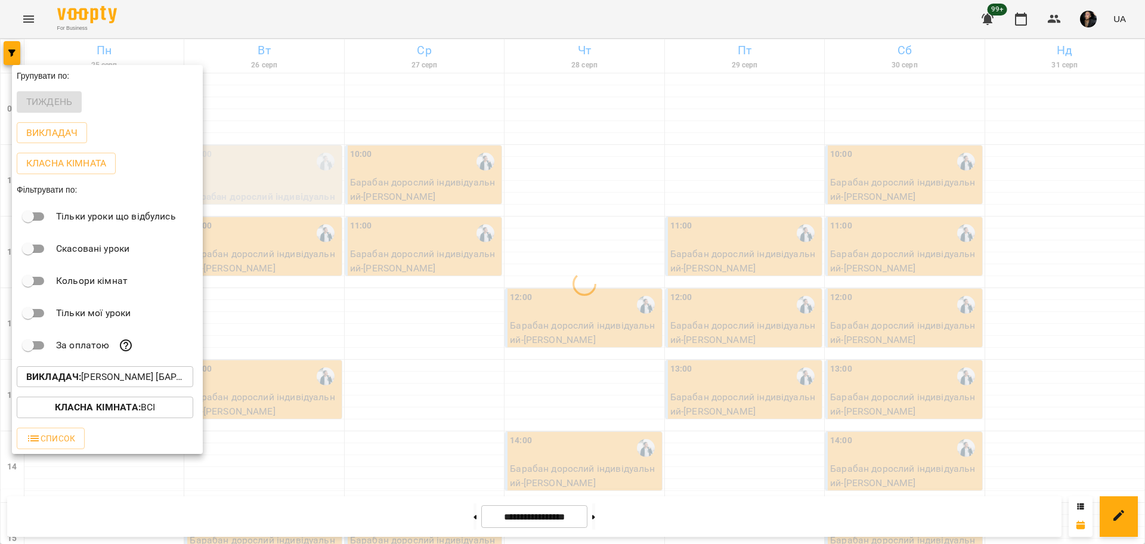
click at [316, 333] on div at bounding box center [572, 272] width 1145 height 544
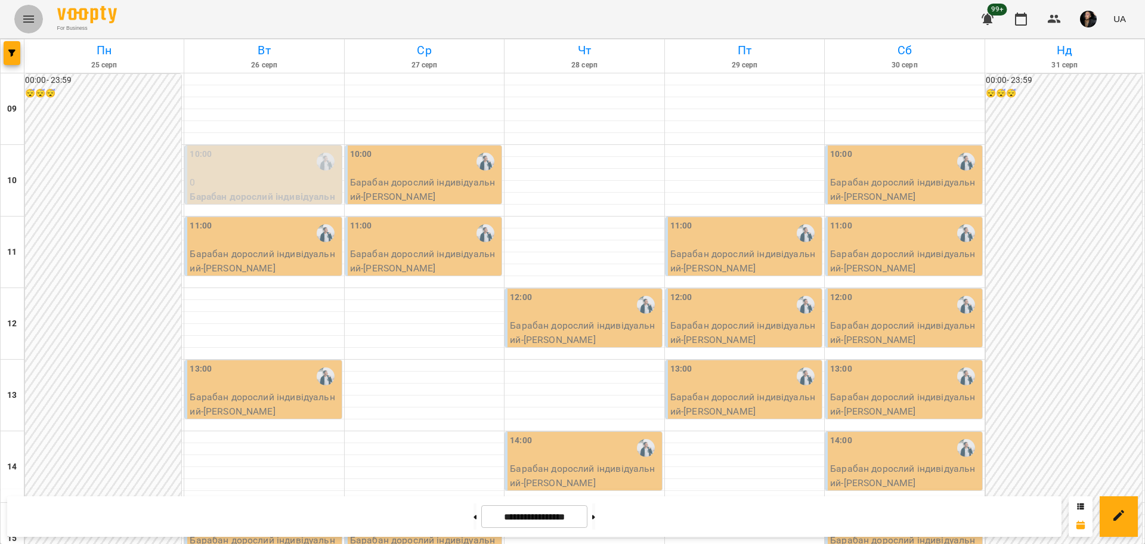
click at [27, 23] on icon "Menu" at bounding box center [28, 19] width 14 height 14
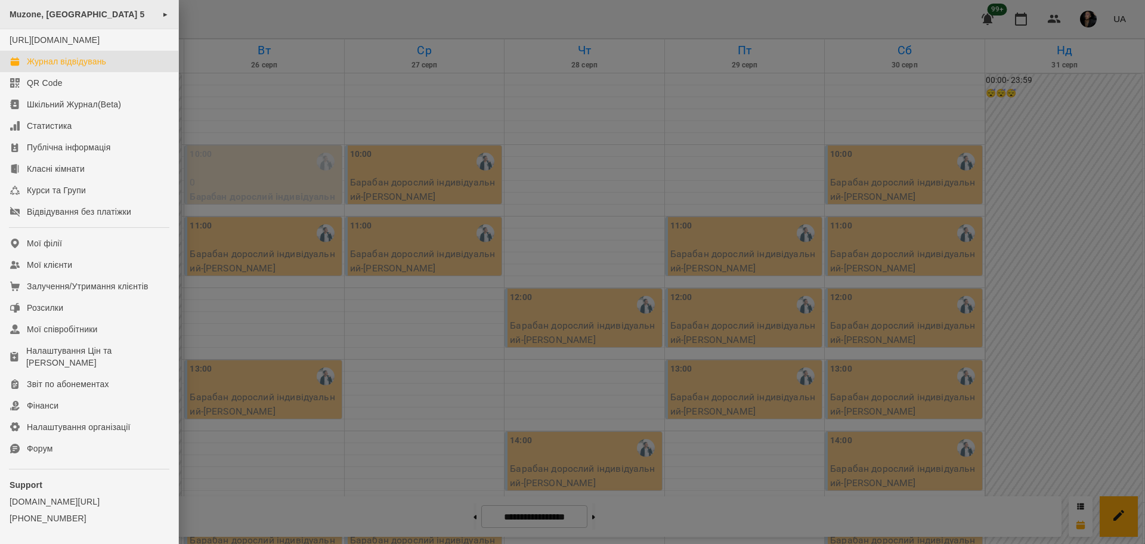
click at [100, 18] on span "Muzone, [GEOGRAPHIC_DATA] 5" at bounding box center [77, 15] width 135 height 10
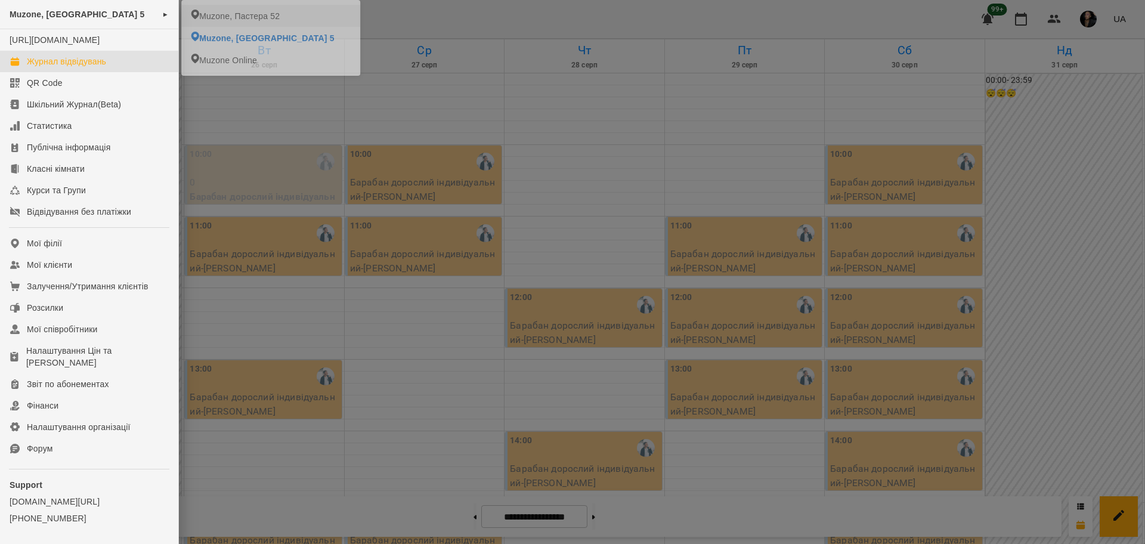
click at [197, 18] on li "Muzone, Пастера 52" at bounding box center [270, 16] width 179 height 22
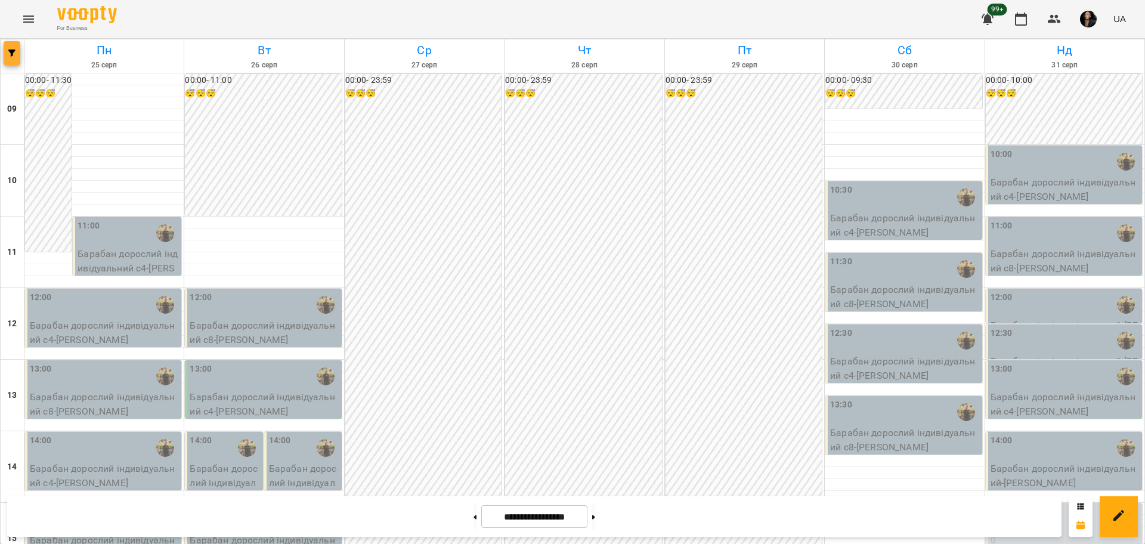
click at [20, 47] on button "button" at bounding box center [12, 53] width 17 height 24
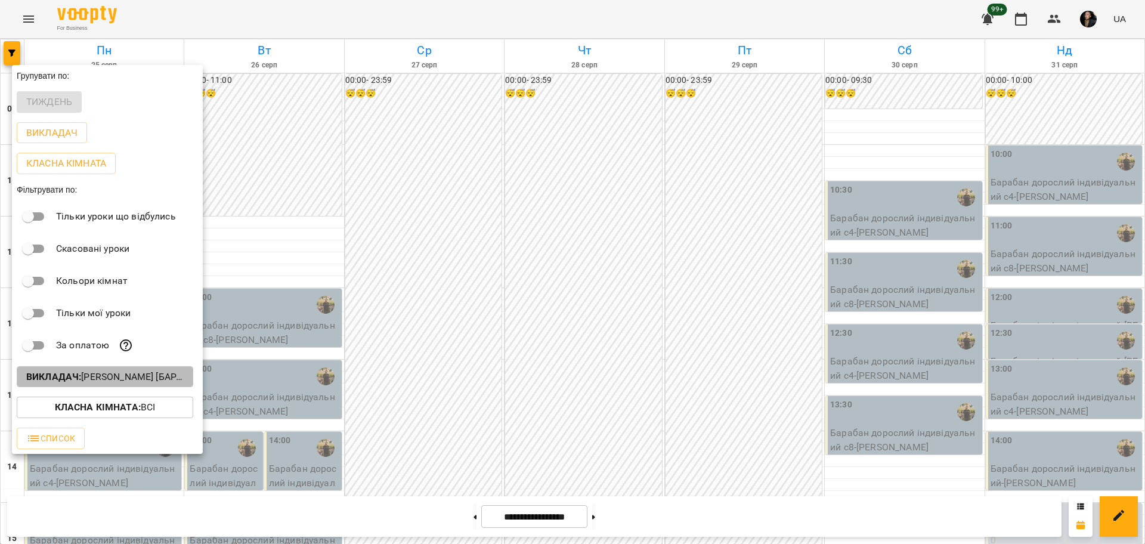
click at [135, 380] on p "Викладач : Слава Болбі [барабани/перкусія]" at bounding box center [104, 377] width 157 height 14
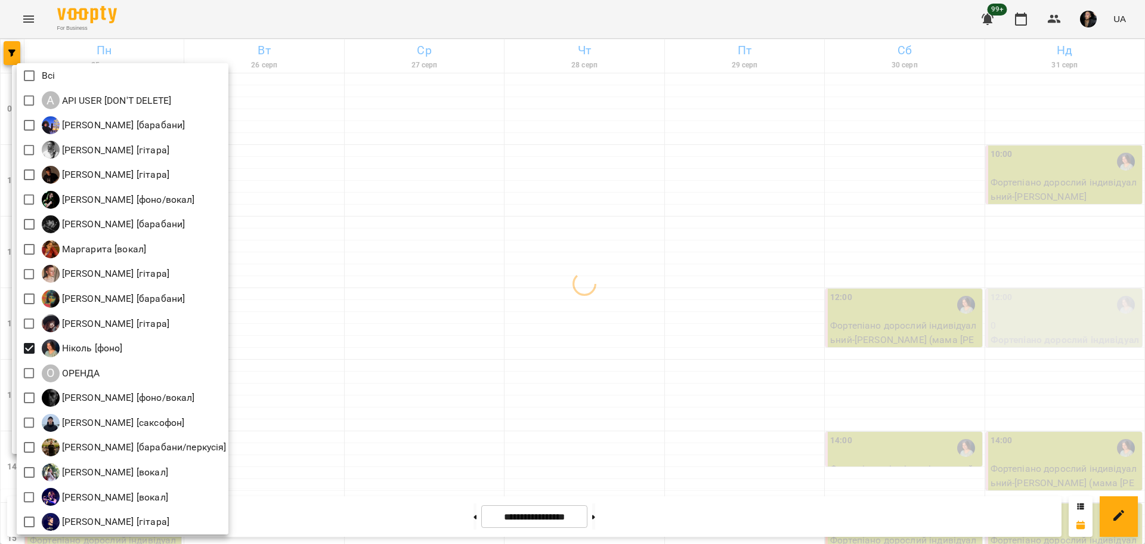
click at [376, 330] on div at bounding box center [572, 272] width 1145 height 544
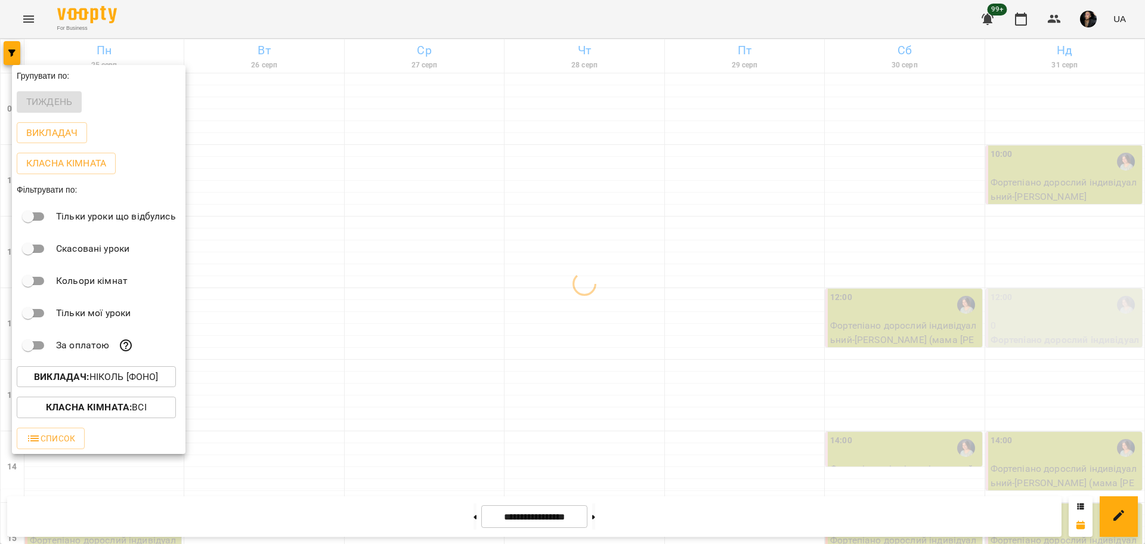
click at [659, 246] on div at bounding box center [572, 272] width 1145 height 544
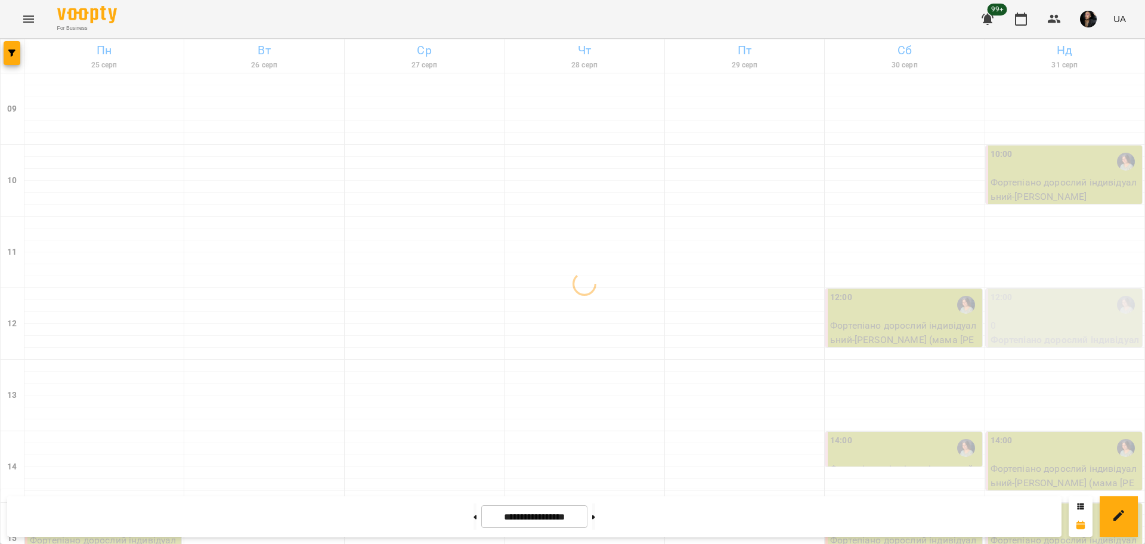
scroll to position [149, 0]
click at [473, 516] on button at bounding box center [474, 516] width 3 height 26
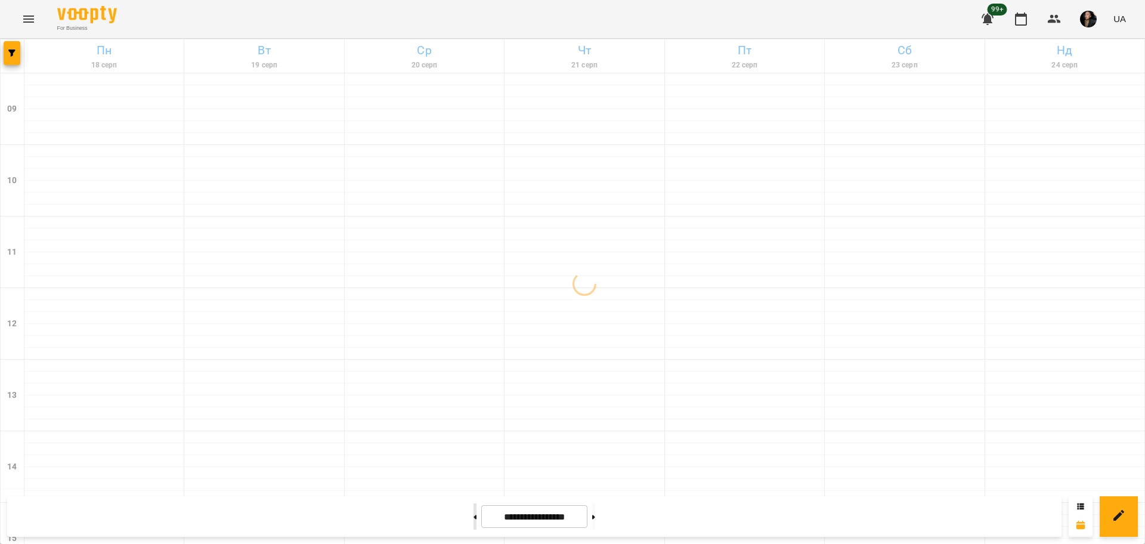
click at [473, 515] on button at bounding box center [474, 516] width 3 height 26
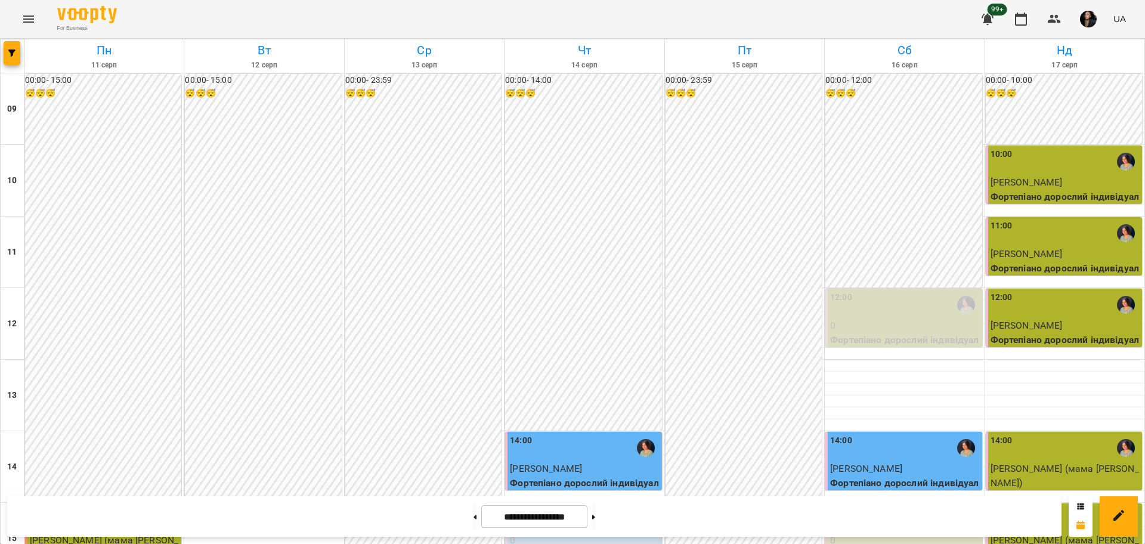
scroll to position [75, 0]
click at [595, 517] on icon at bounding box center [593, 517] width 3 height 5
type input "**********"
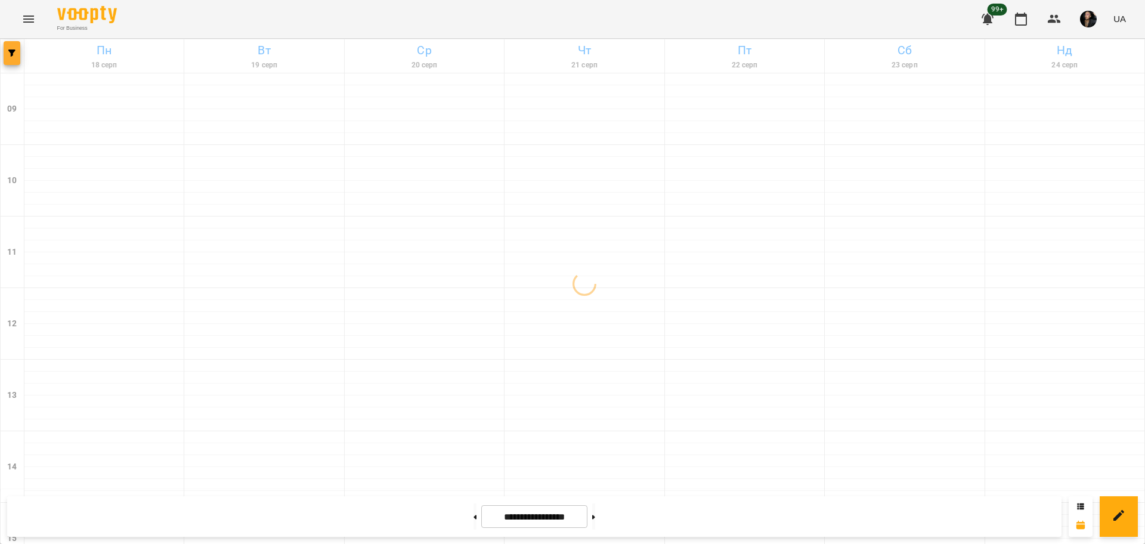
click at [8, 48] on button "button" at bounding box center [12, 53] width 17 height 24
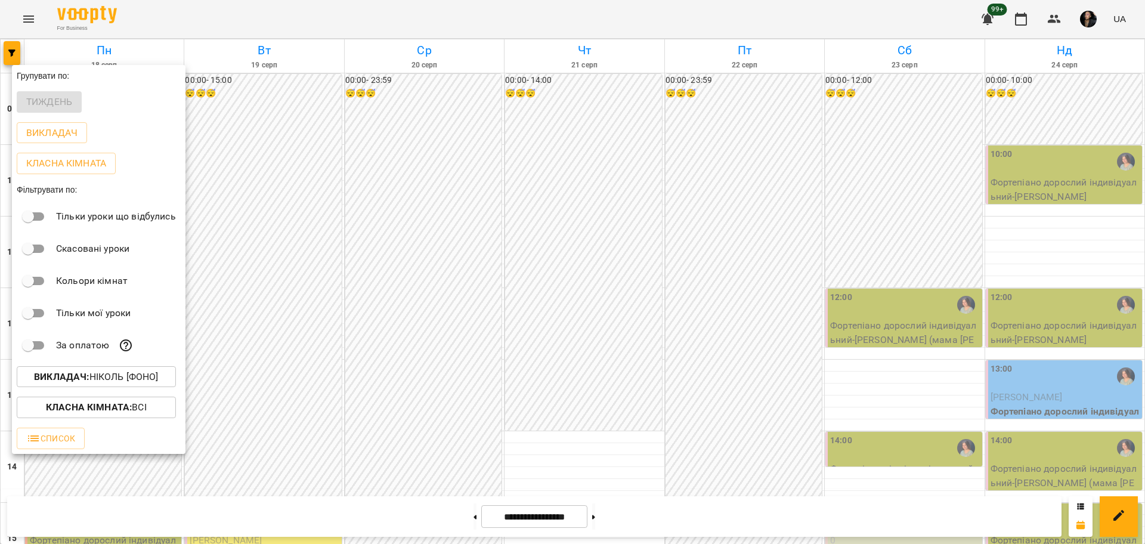
click at [134, 370] on button "Викладач : Ніколь [фоно]" at bounding box center [96, 376] width 159 height 21
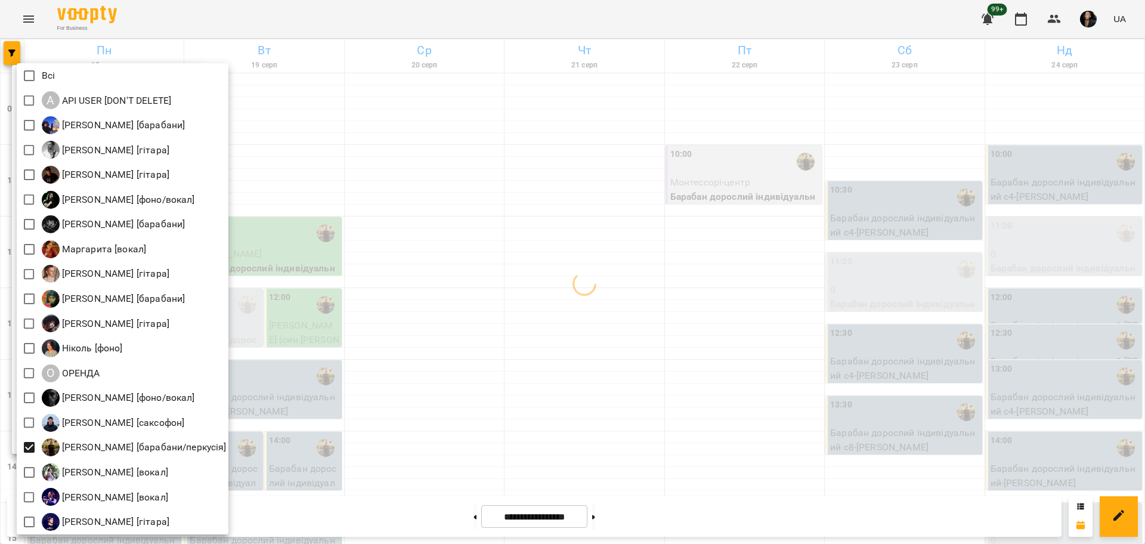
drag, startPoint x: 460, startPoint y: 237, endPoint x: 452, endPoint y: 235, distance: 8.0
click at [460, 236] on div at bounding box center [572, 272] width 1145 height 544
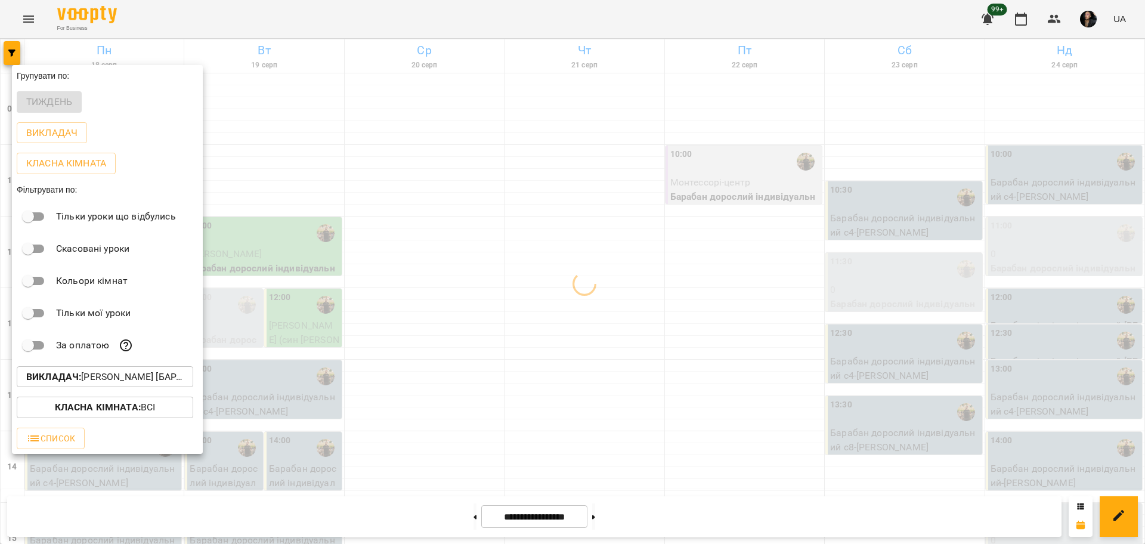
click at [316, 239] on div at bounding box center [572, 272] width 1145 height 544
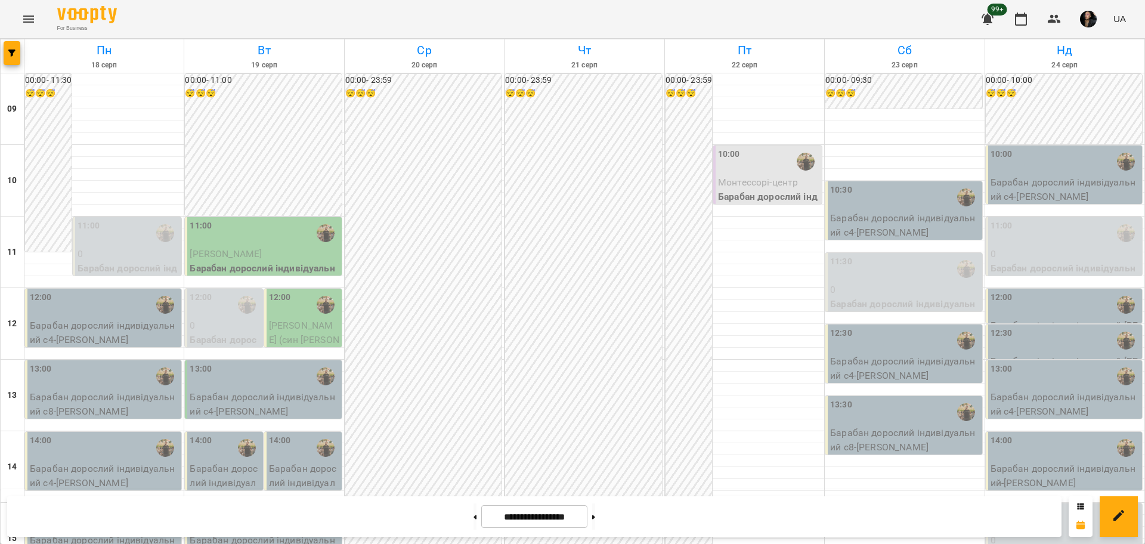
scroll to position [447, 0]
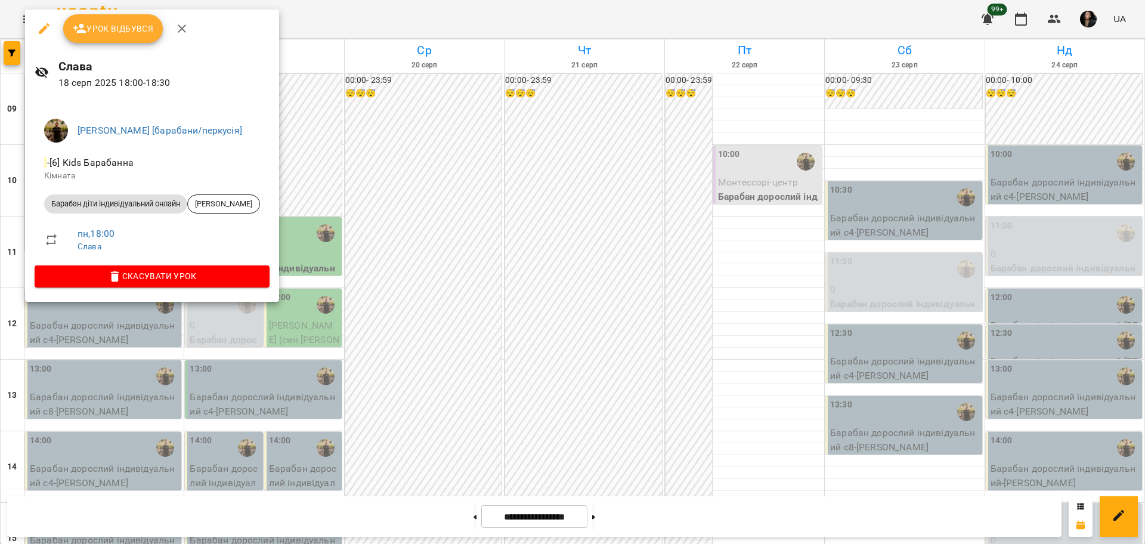
click at [317, 250] on div at bounding box center [572, 272] width 1145 height 544
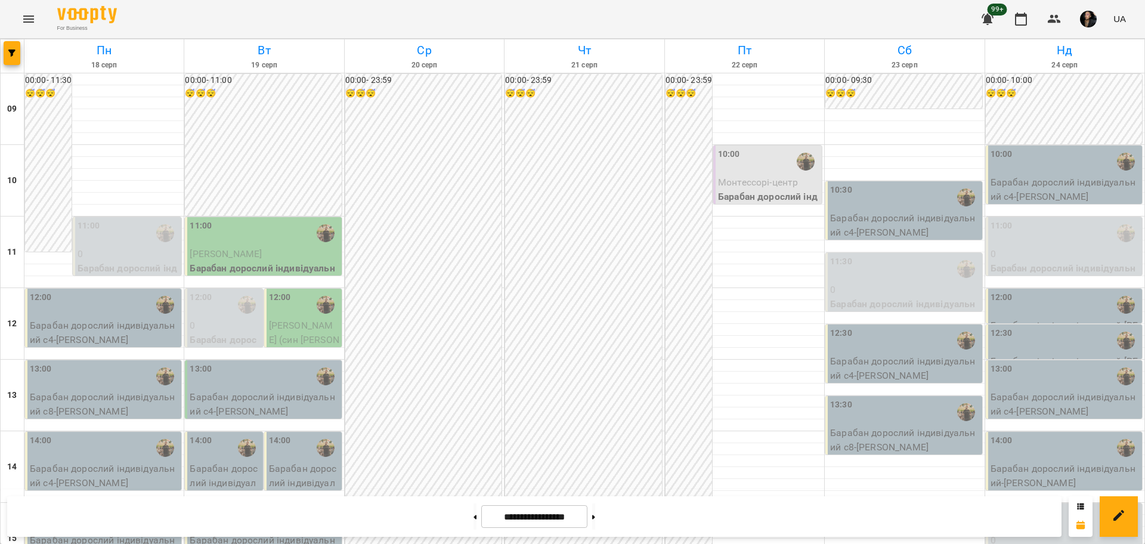
scroll to position [149, 0]
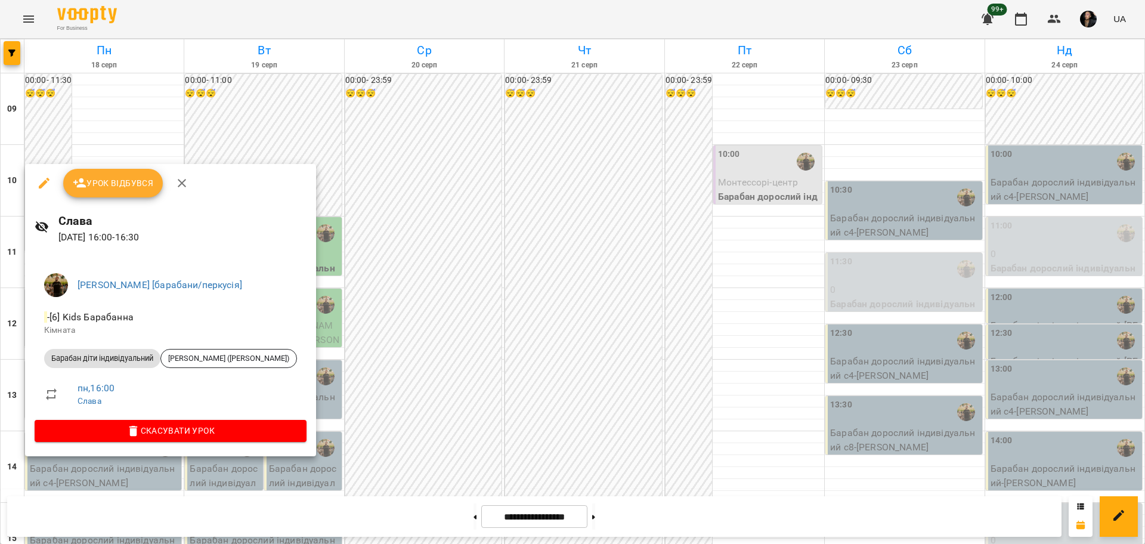
click at [421, 357] on div at bounding box center [572, 272] width 1145 height 544
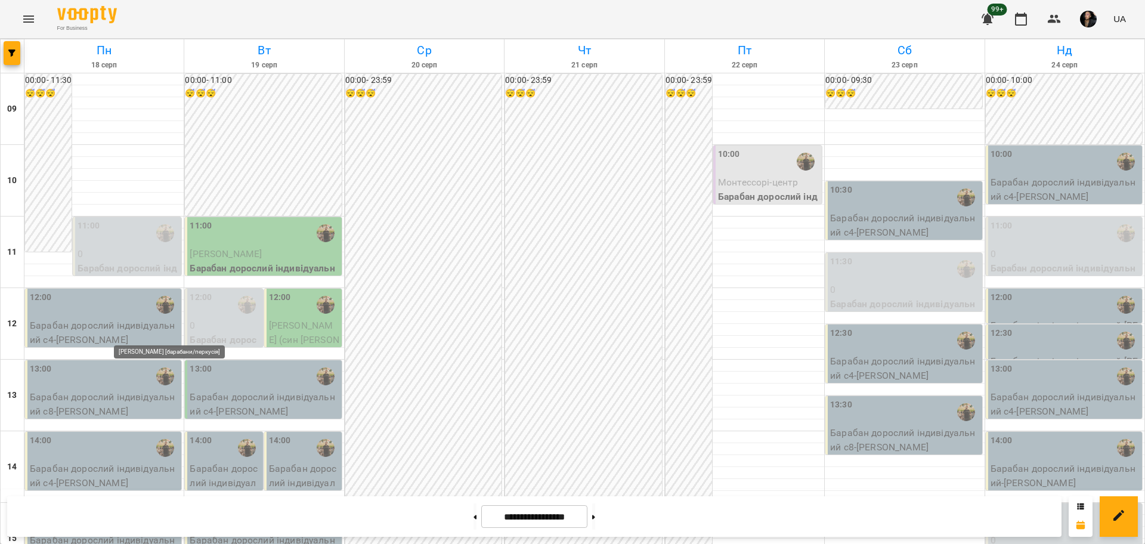
scroll to position [447, 0]
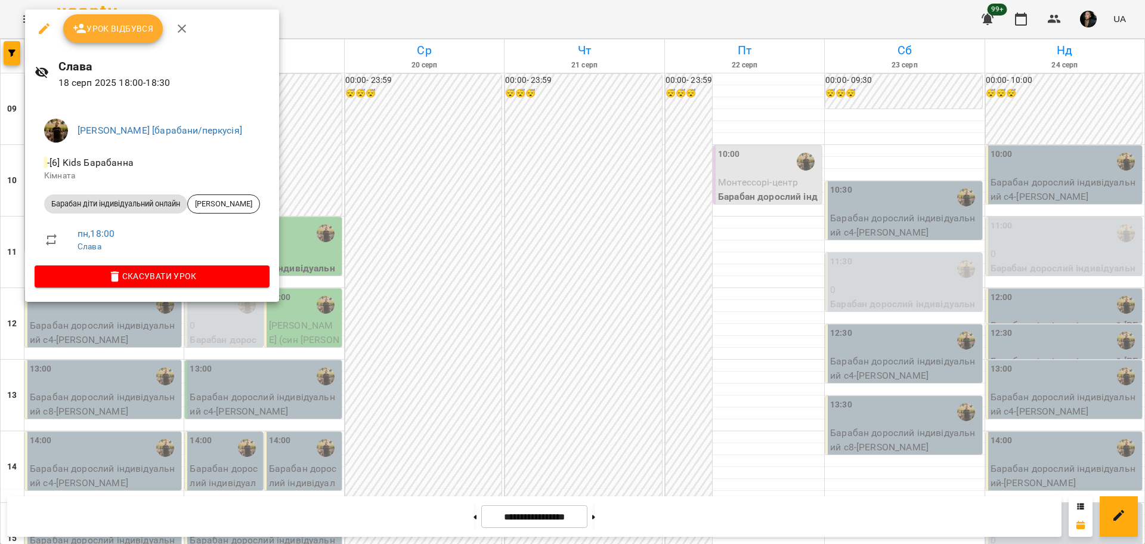
click at [96, 358] on div at bounding box center [572, 272] width 1145 height 544
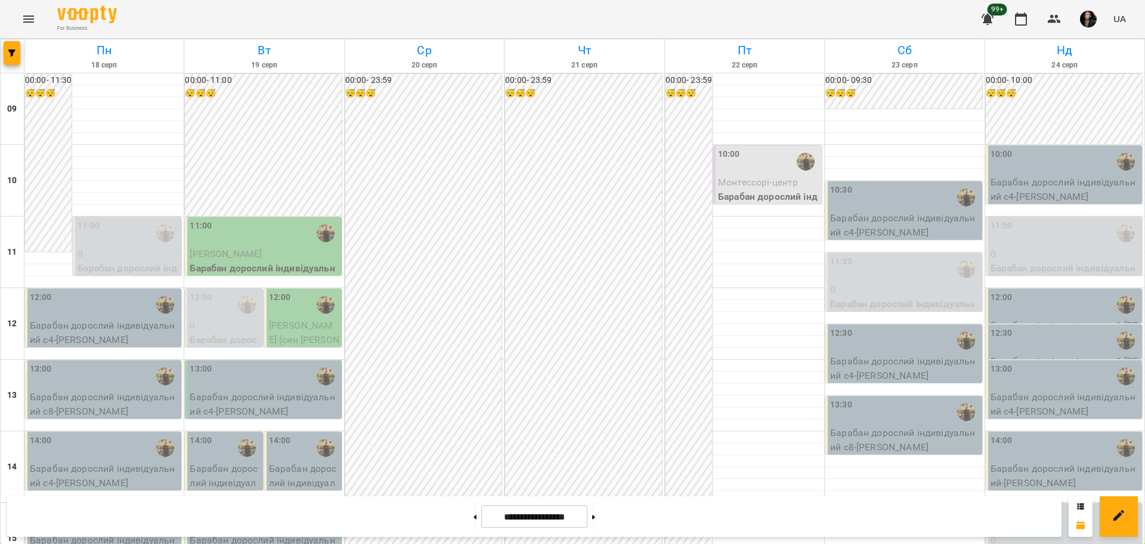
scroll to position [75, 0]
click at [126, 219] on div "11:00" at bounding box center [128, 232] width 101 height 27
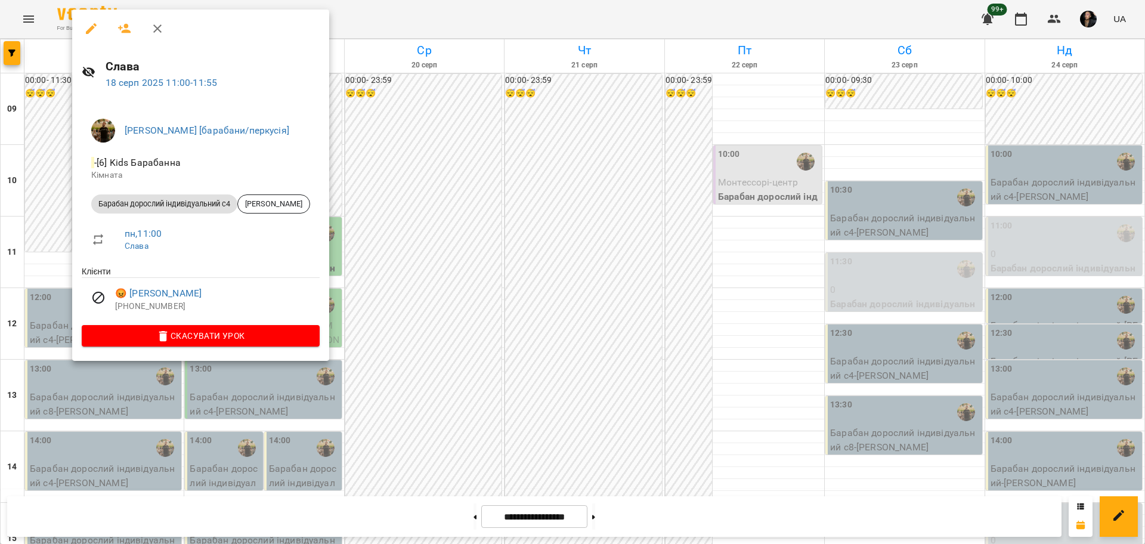
click at [419, 222] on div at bounding box center [572, 272] width 1145 height 544
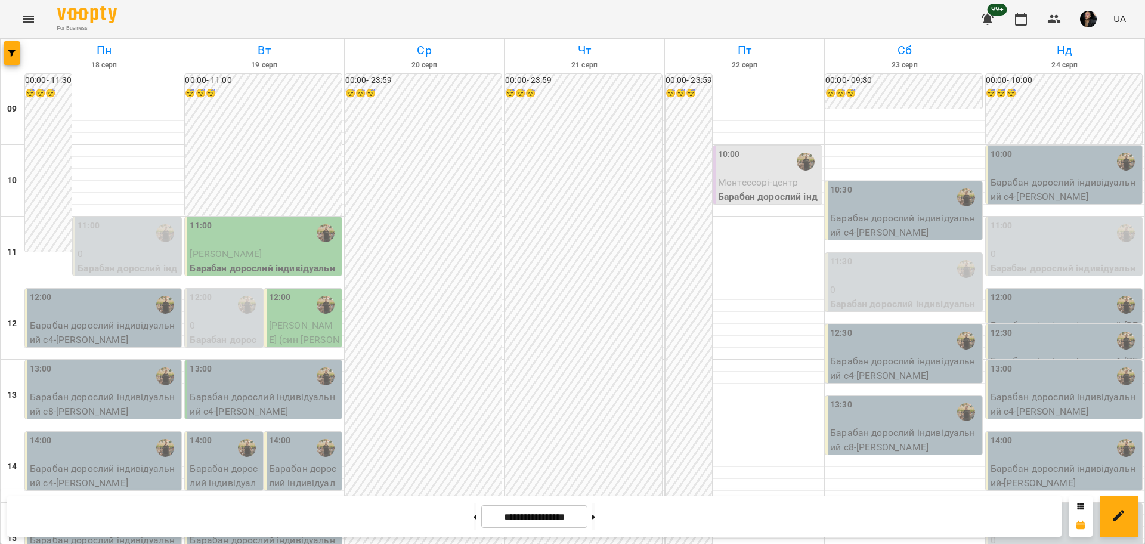
scroll to position [298, 0]
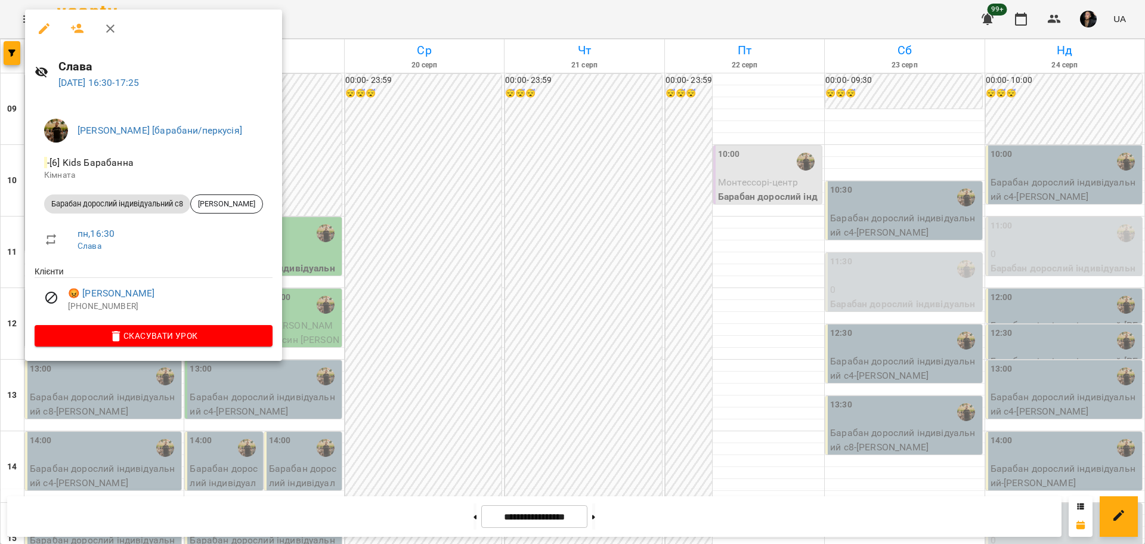
click at [405, 298] on div at bounding box center [572, 272] width 1145 height 544
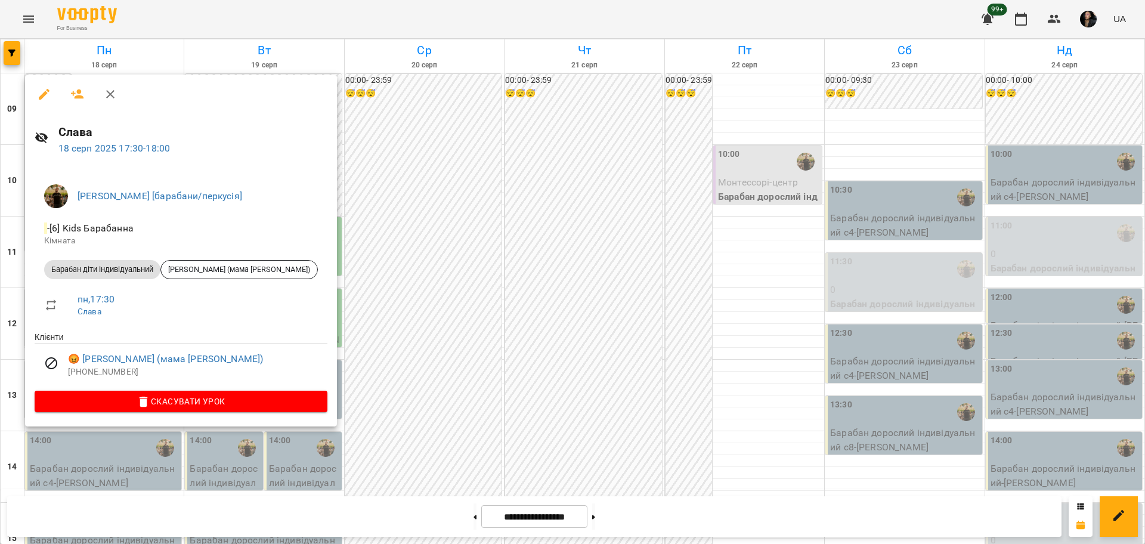
click at [401, 333] on div at bounding box center [572, 272] width 1145 height 544
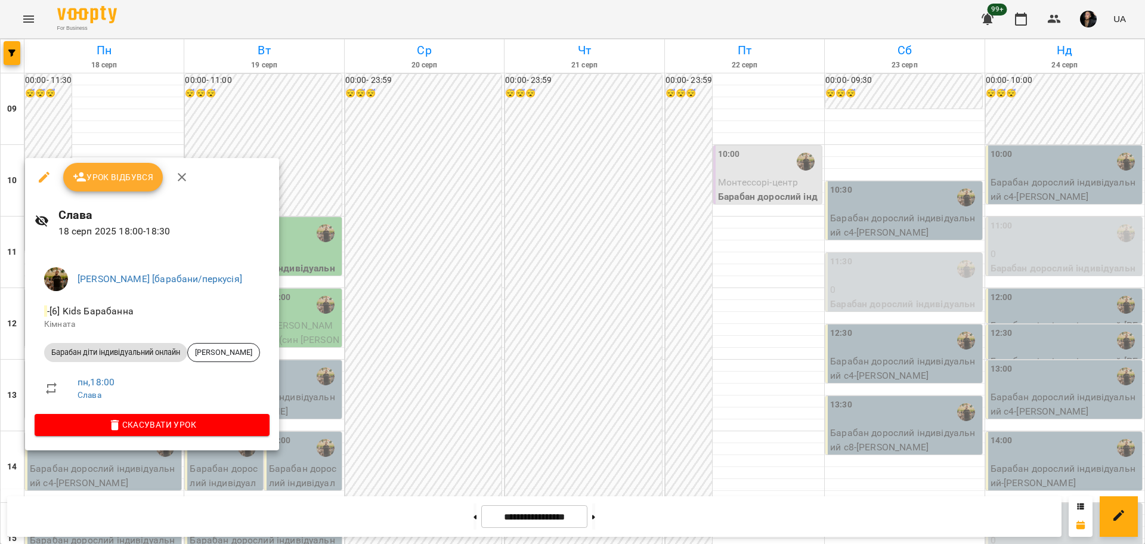
click at [427, 368] on div at bounding box center [572, 272] width 1145 height 544
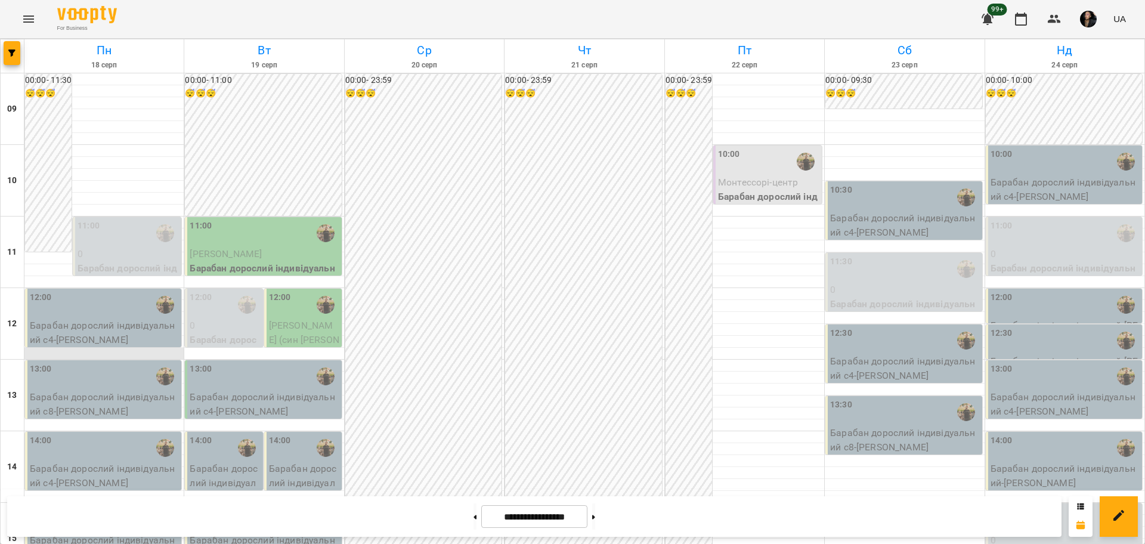
scroll to position [373, 0]
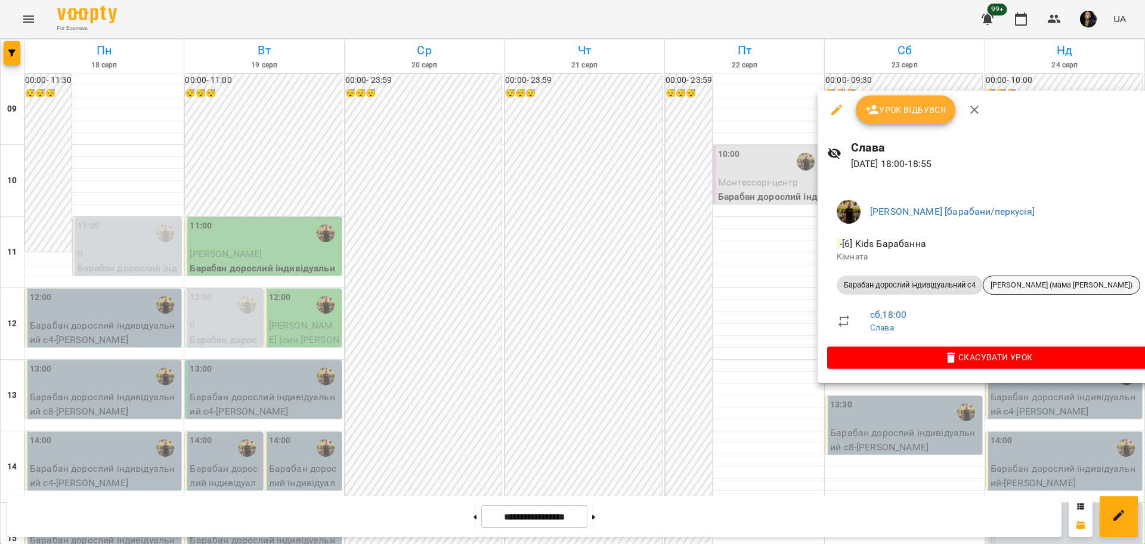
click at [1012, 289] on span "[PERSON_NAME] (мама [PERSON_NAME])" at bounding box center [1061, 285] width 156 height 11
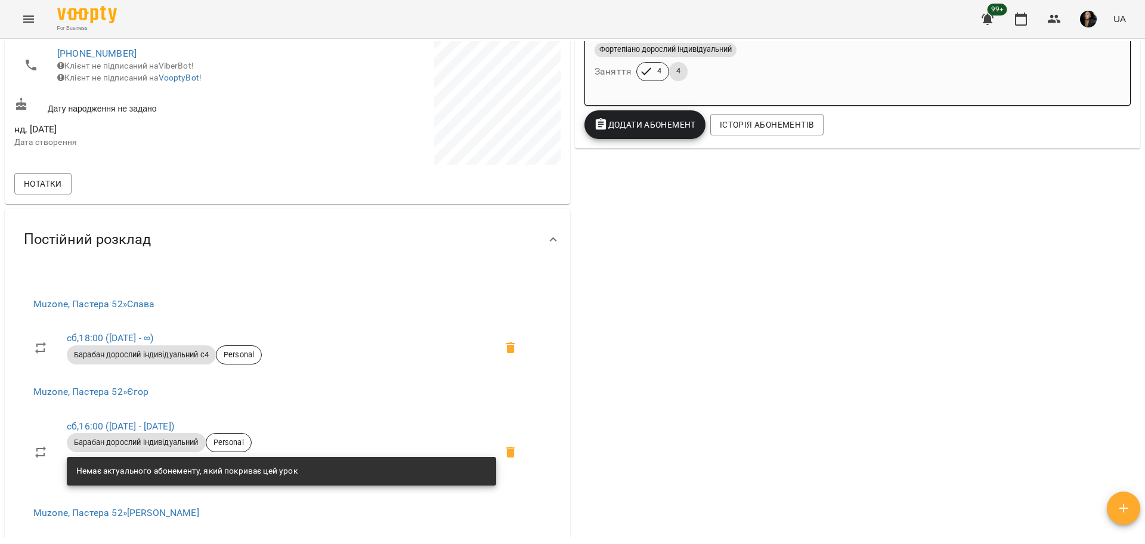
scroll to position [188, 0]
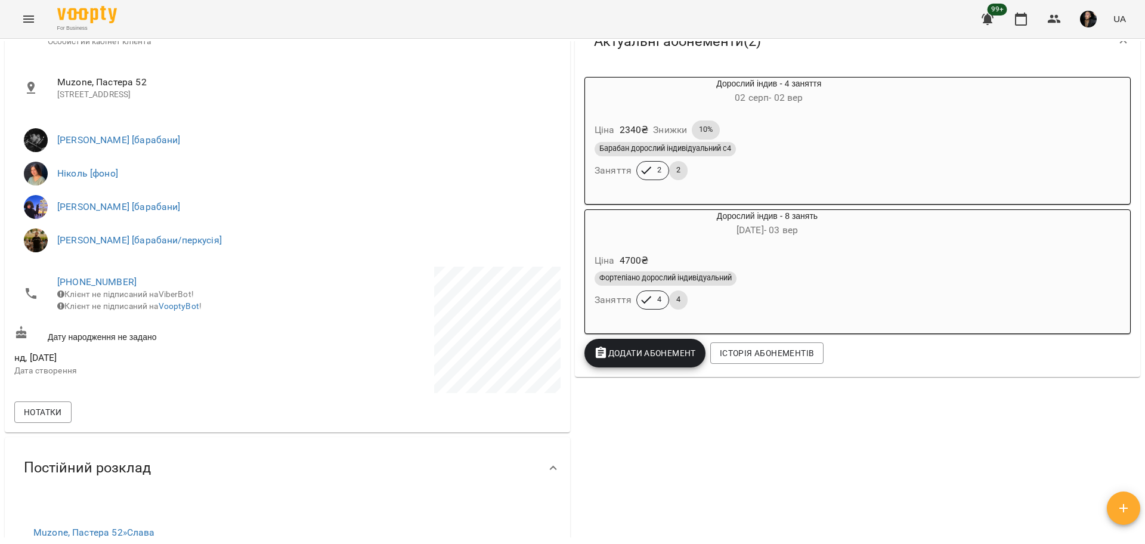
click at [772, 269] on div "Ціна 4700 ₴" at bounding box center [767, 260] width 350 height 21
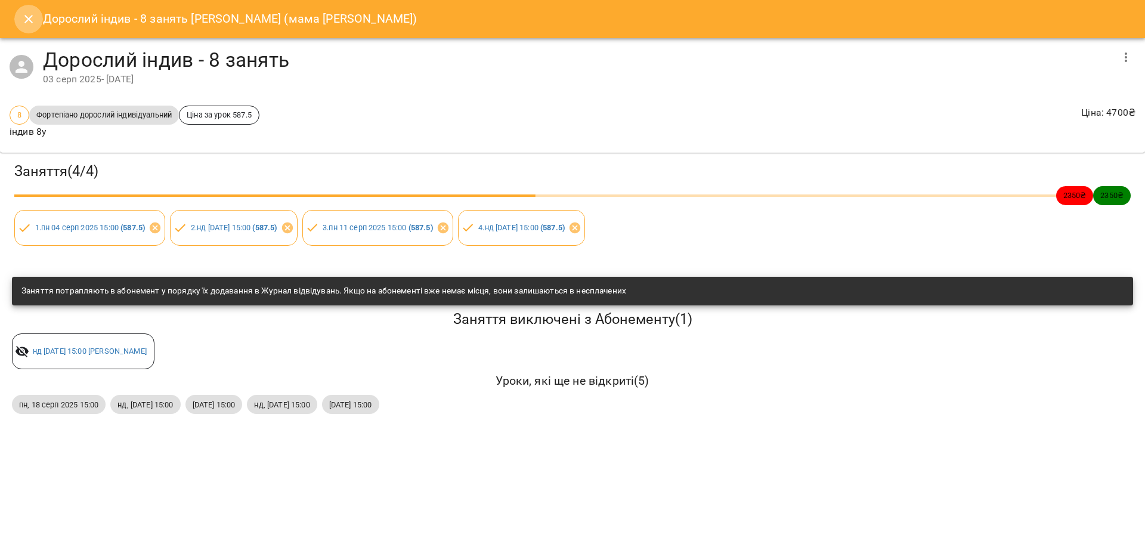
click at [17, 26] on button "Close" at bounding box center [28, 19] width 29 height 29
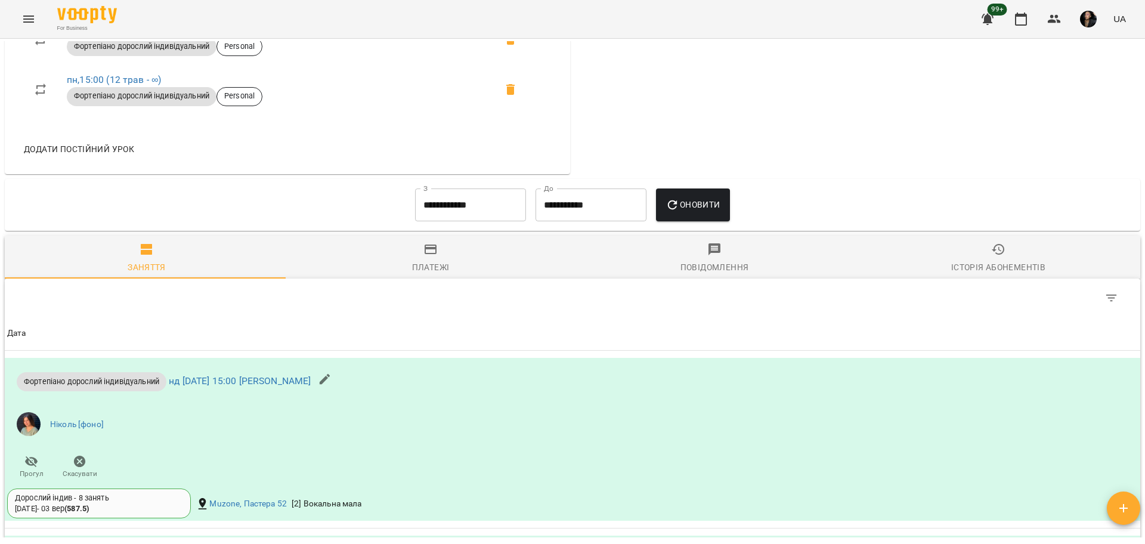
scroll to position [411, 0]
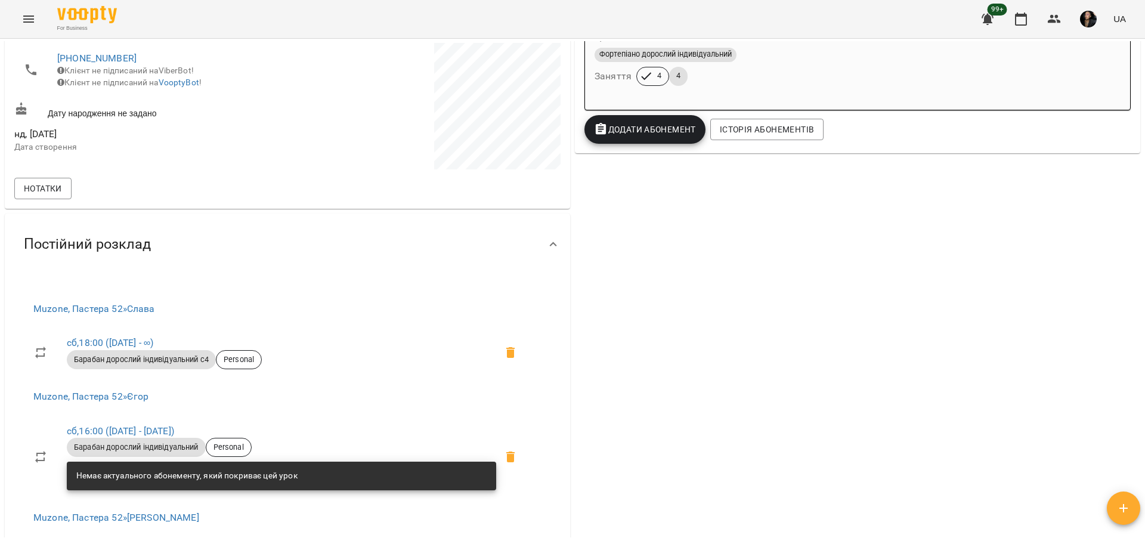
click at [1010, 8] on div "99+ UA" at bounding box center [1051, 19] width 157 height 31
drag, startPoint x: 1006, startPoint y: 14, endPoint x: 1014, endPoint y: 12, distance: 7.5
click at [1007, 13] on div "99+ UA" at bounding box center [1051, 19] width 157 height 31
click at [1014, 10] on button "button" at bounding box center [1020, 19] width 29 height 29
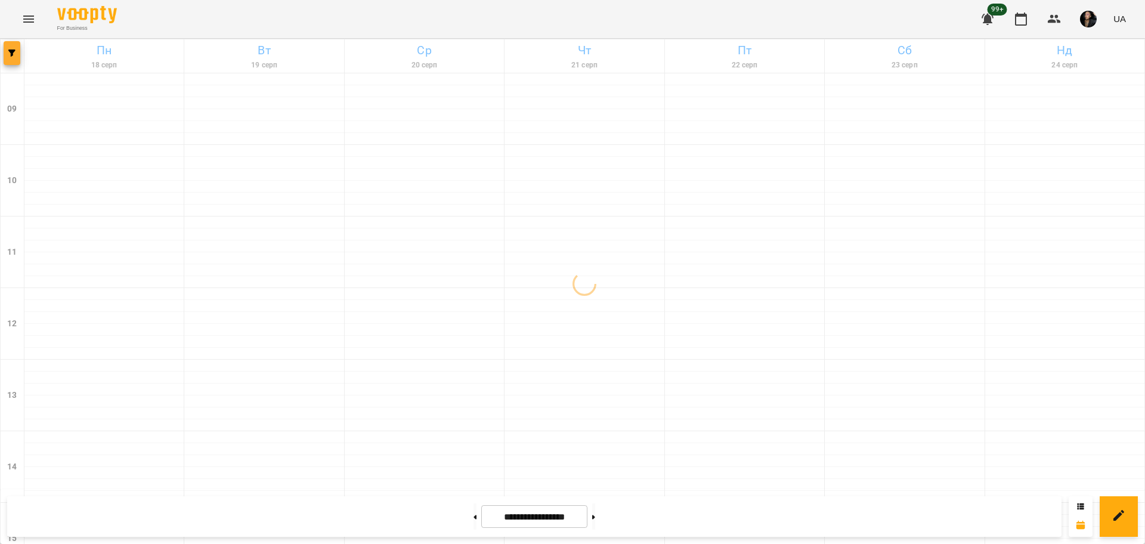
click at [14, 54] on icon "button" at bounding box center [11, 52] width 7 height 7
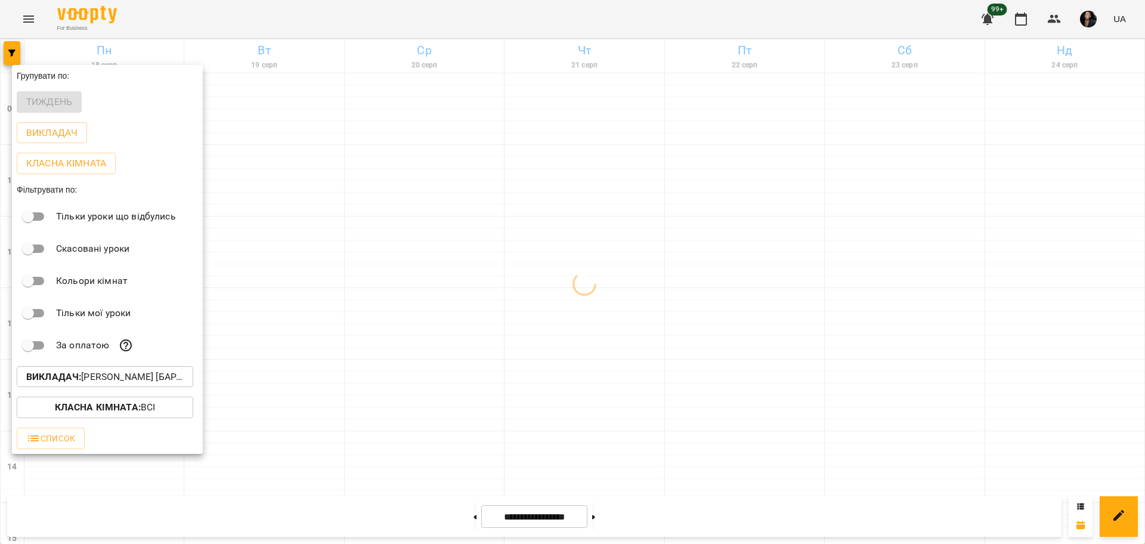
click at [138, 368] on div "Викладач : Слава Болбі [барабани/перкусія]" at bounding box center [107, 376] width 191 height 31
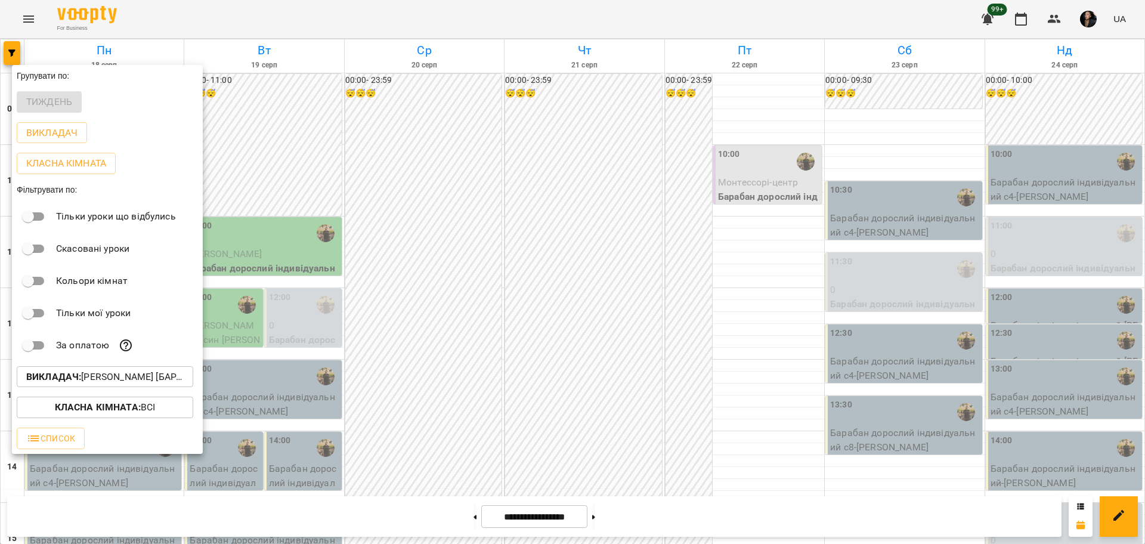
click at [138, 377] on p "Викладач : Слава Болбі [барабани/перкусія]" at bounding box center [104, 377] width 157 height 14
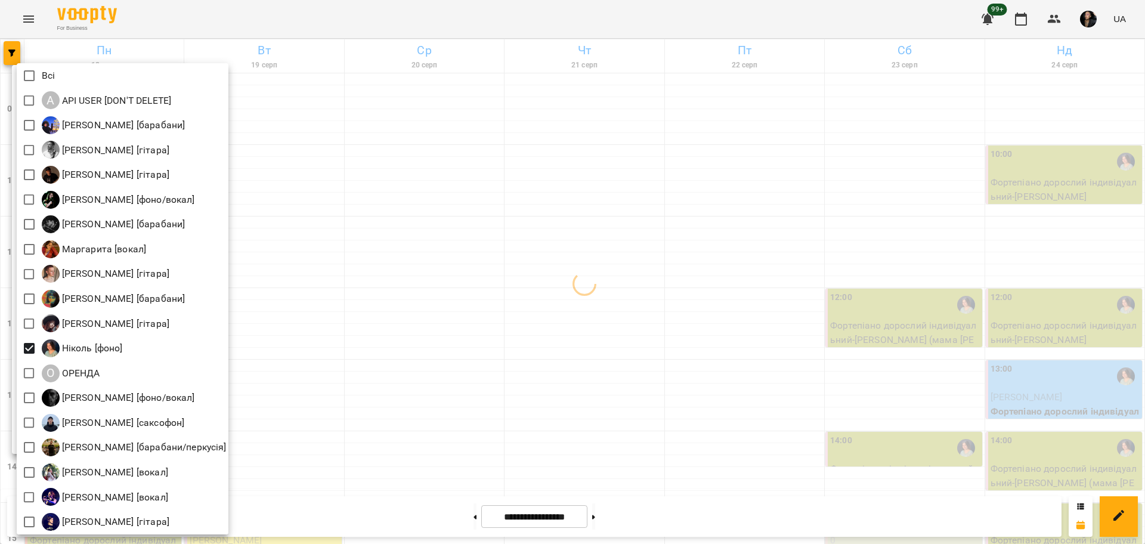
click at [283, 289] on div at bounding box center [572, 272] width 1145 height 544
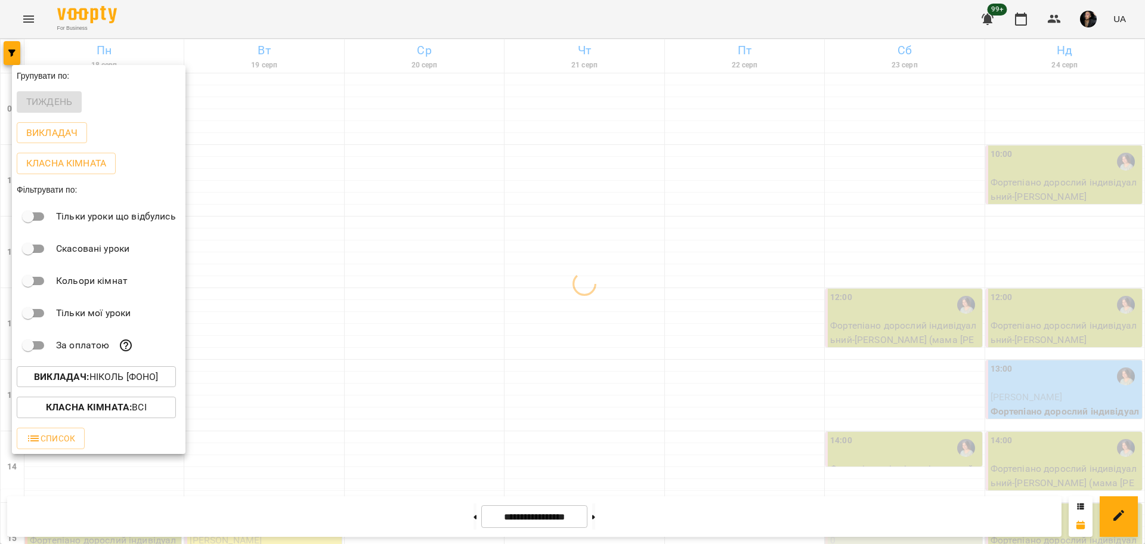
click at [294, 321] on div at bounding box center [572, 272] width 1145 height 544
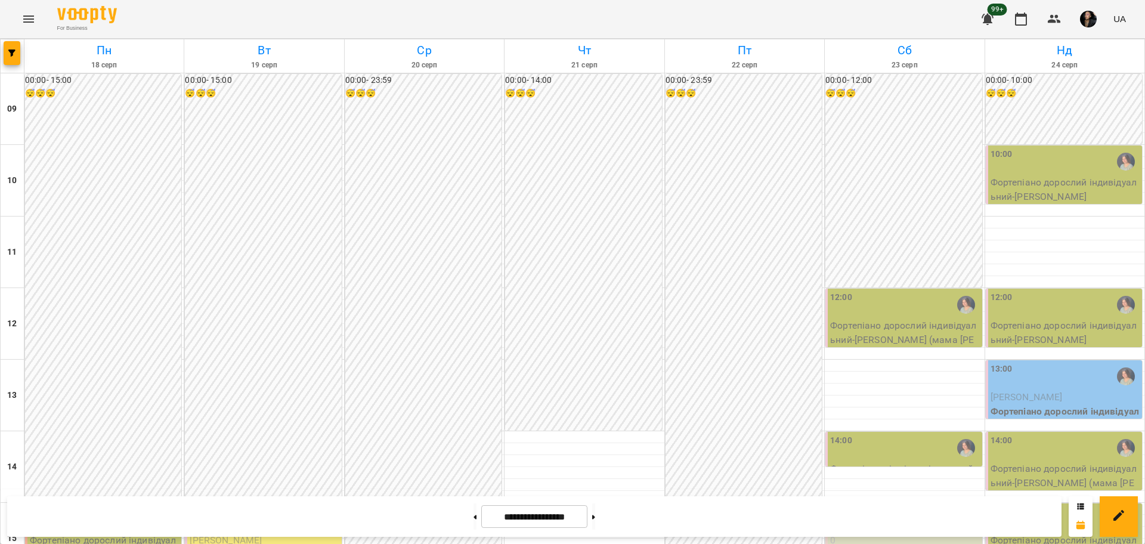
scroll to position [298, 0]
click at [124, 533] on p "Фортепіано дорослий індивідуальний - Щербак Нікіта (мама Марина)" at bounding box center [104, 554] width 149 height 42
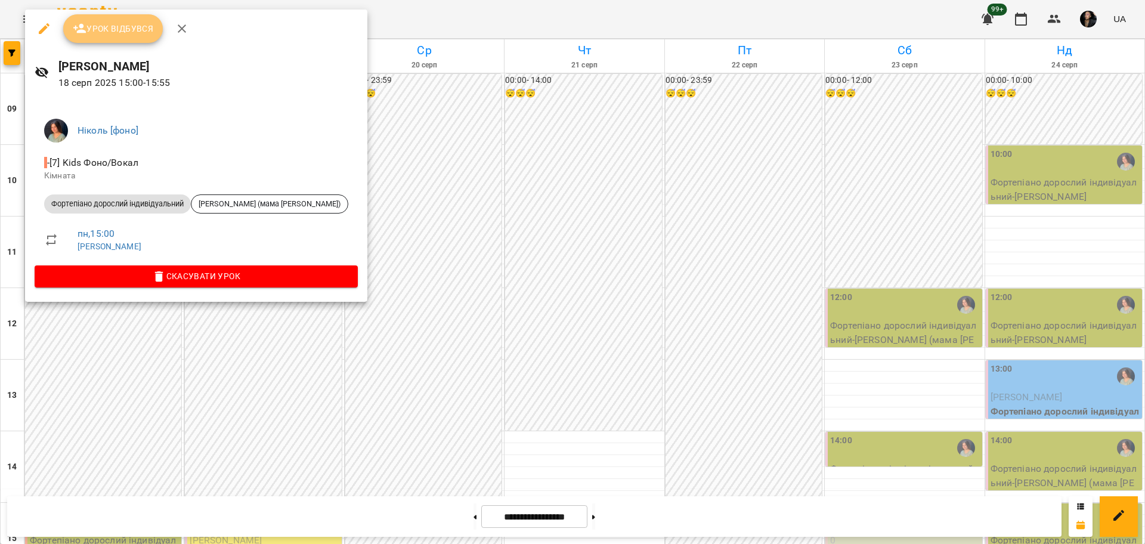
click at [135, 35] on span "Урок відбувся" at bounding box center [113, 28] width 81 height 14
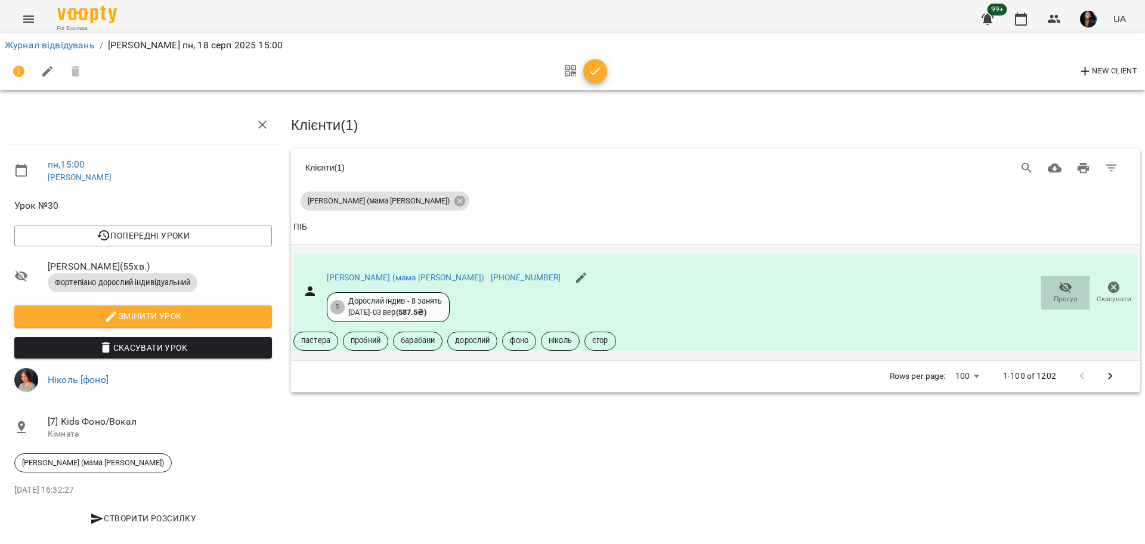
click at [1048, 286] on span "Прогул" at bounding box center [1065, 292] width 34 height 24
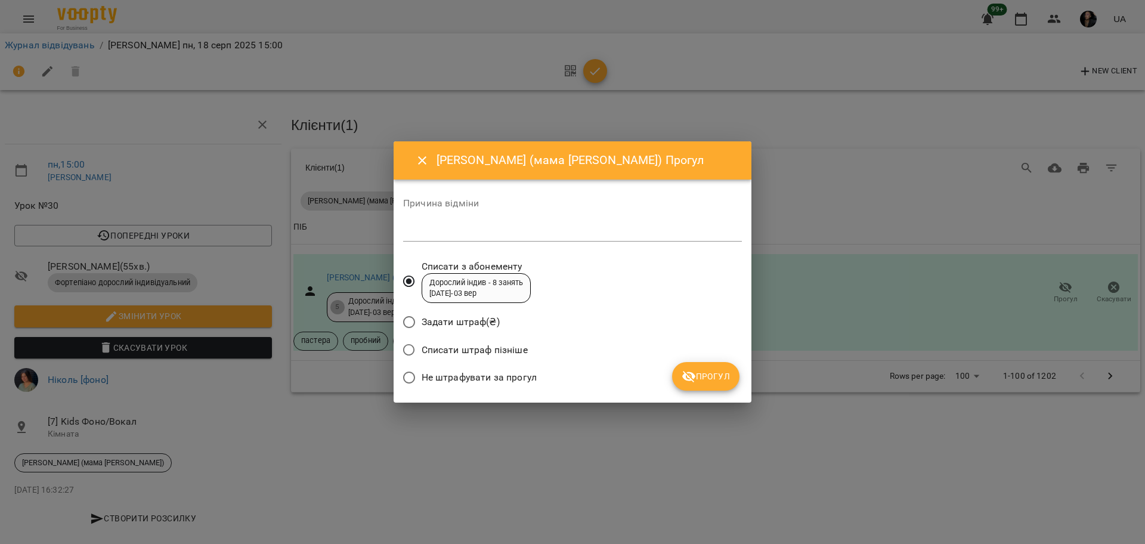
click at [464, 378] on span "Не штрафувати за прогул" at bounding box center [479, 377] width 115 height 14
drag, startPoint x: 679, startPoint y: 372, endPoint x: 794, endPoint y: 320, distance: 127.0
click at [679, 373] on button "Прогул" at bounding box center [705, 376] width 67 height 29
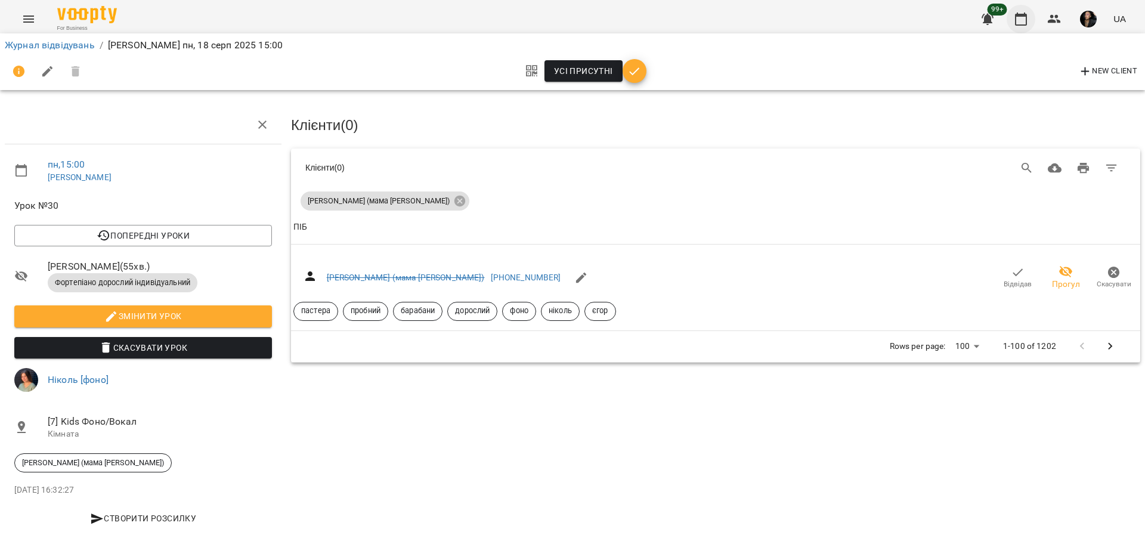
click at [1018, 24] on icon "button" at bounding box center [1021, 19] width 12 height 13
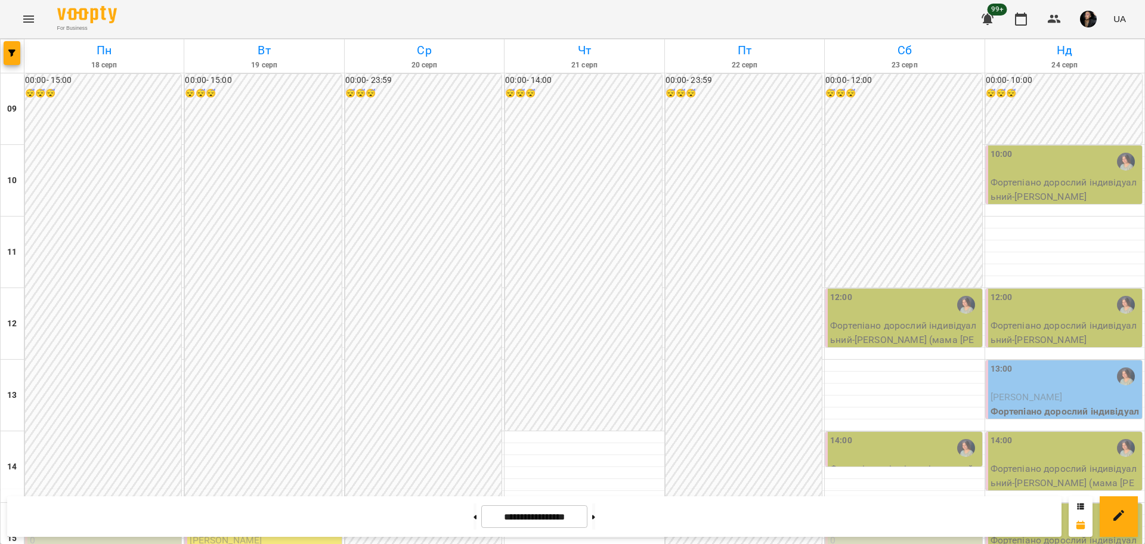
scroll to position [447, 0]
click at [17, 25] on button "Menu" at bounding box center [28, 19] width 29 height 29
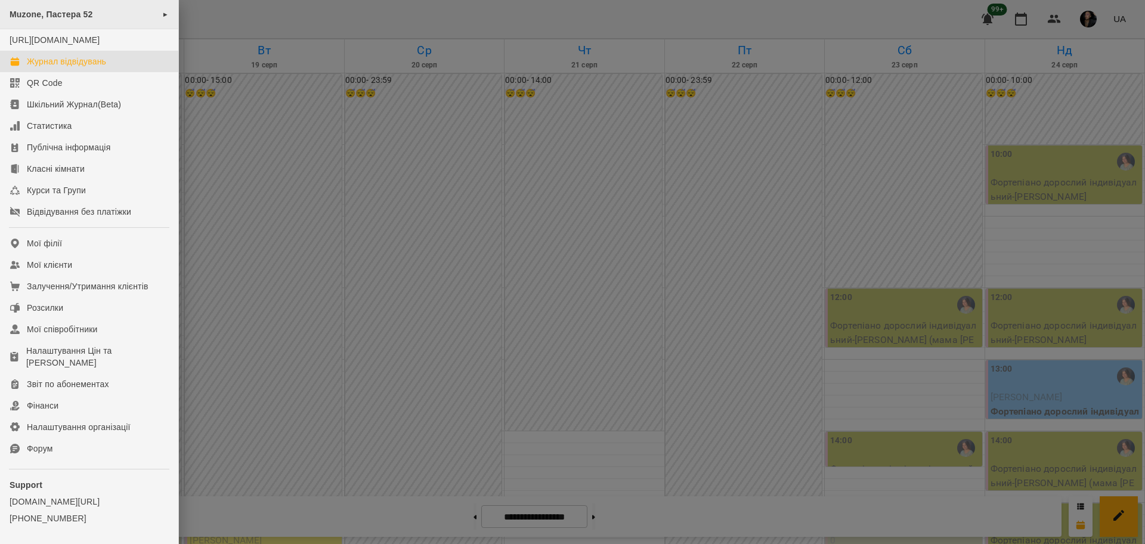
click at [95, 20] on div "Muzone, Пастера 52 ►" at bounding box center [89, 14] width 178 height 29
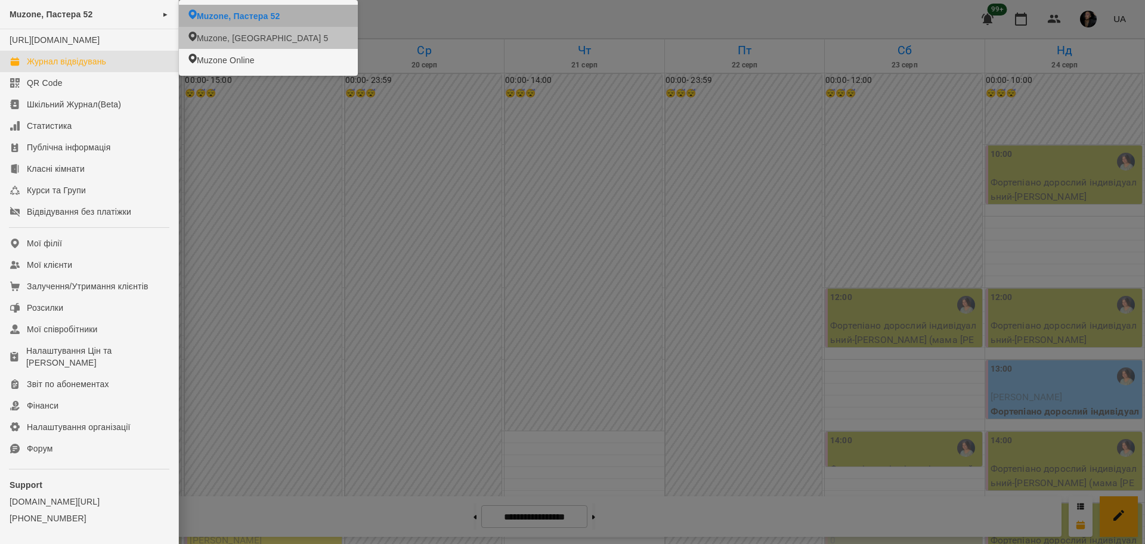
click at [238, 32] on li "Muzone, [GEOGRAPHIC_DATA] 5" at bounding box center [268, 38] width 179 height 22
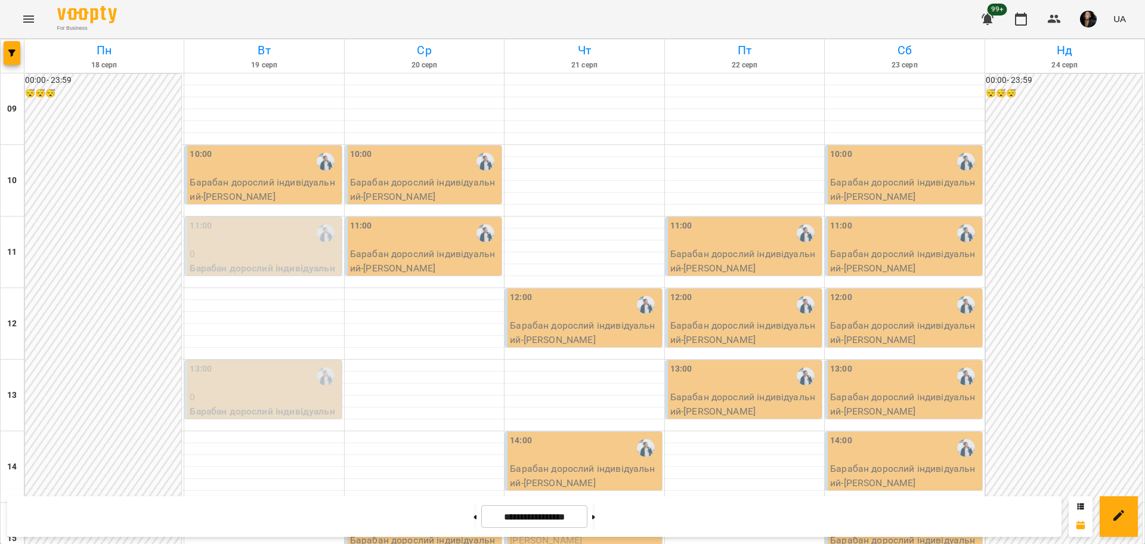
click at [37, 13] on button "Menu" at bounding box center [28, 19] width 29 height 29
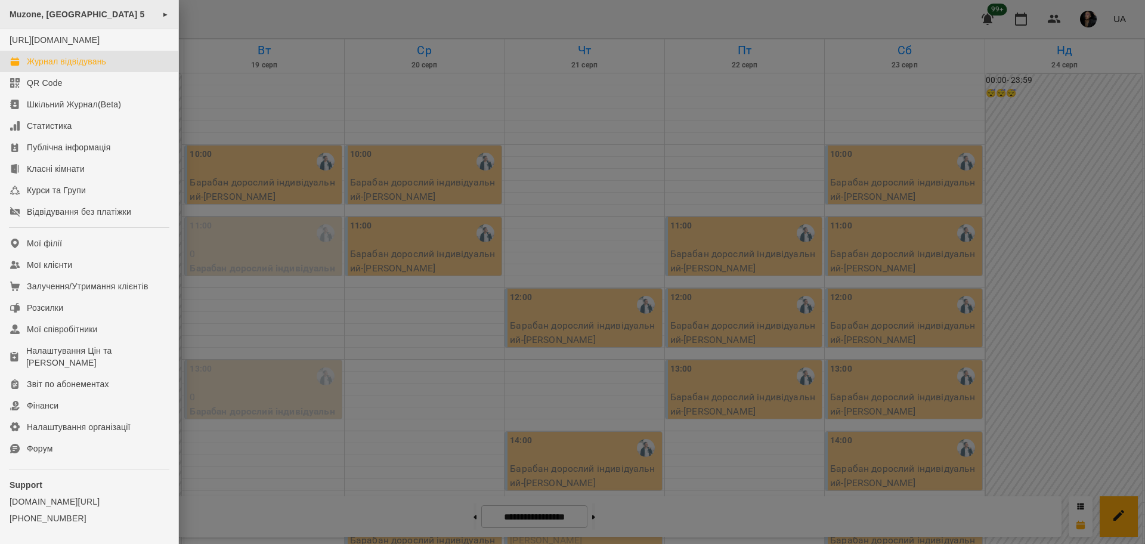
click at [85, 11] on span "Muzone, [GEOGRAPHIC_DATA] 5" at bounding box center [77, 15] width 135 height 10
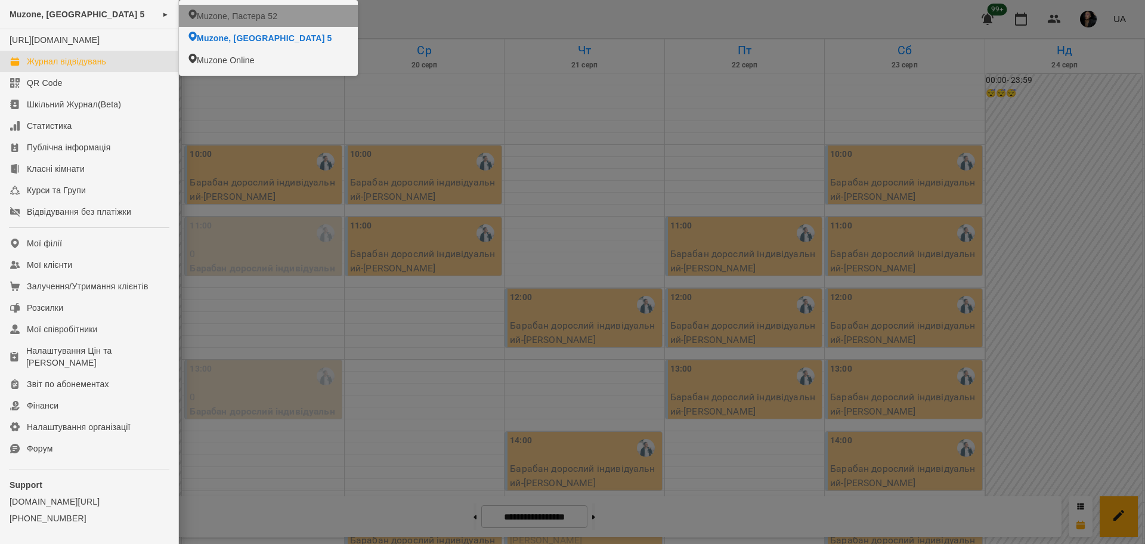
click at [289, 10] on li "Muzone, Пастера 52" at bounding box center [268, 16] width 179 height 22
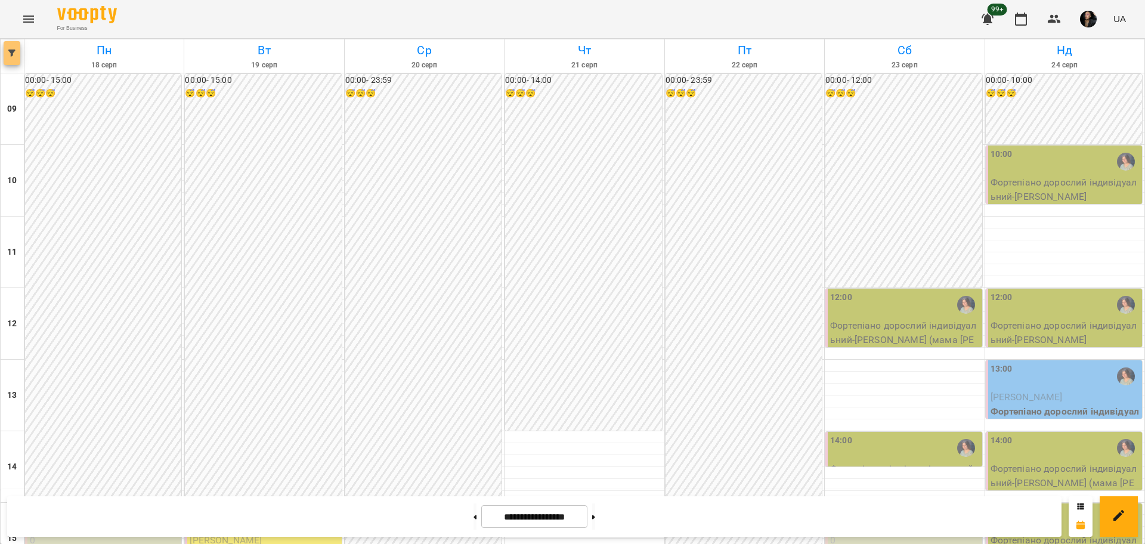
click at [5, 55] on span "button" at bounding box center [12, 52] width 17 height 7
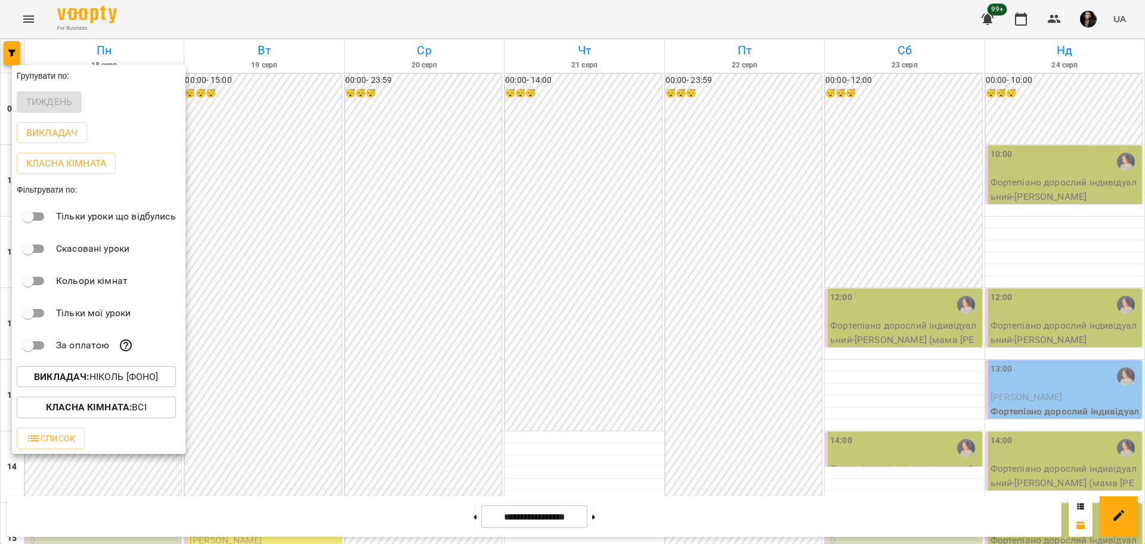
click at [441, 172] on div at bounding box center [572, 272] width 1145 height 544
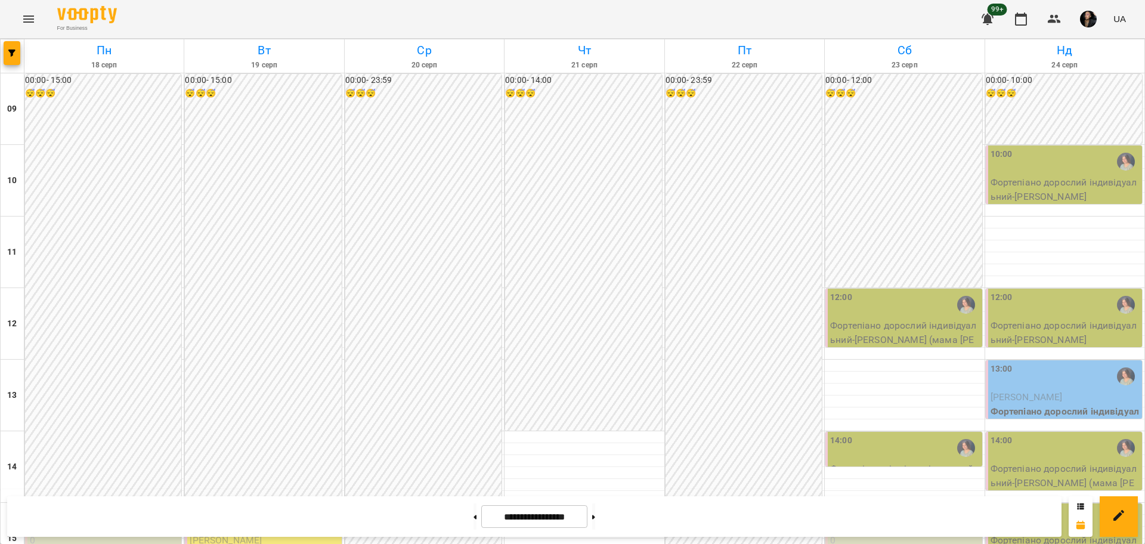
scroll to position [364, 0]
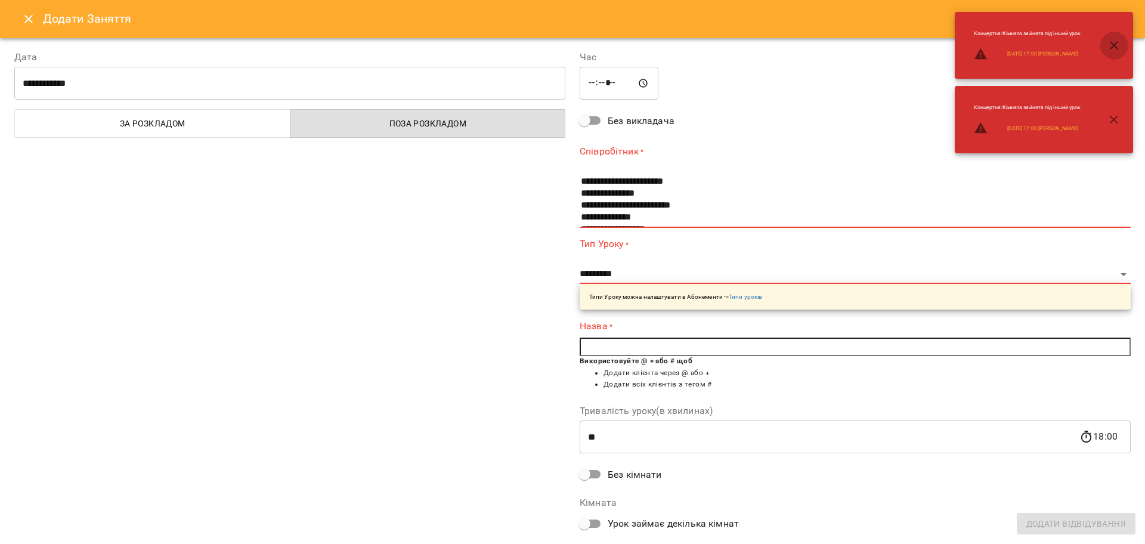
click at [1114, 42] on icon "button" at bounding box center [1114, 45] width 14 height 14
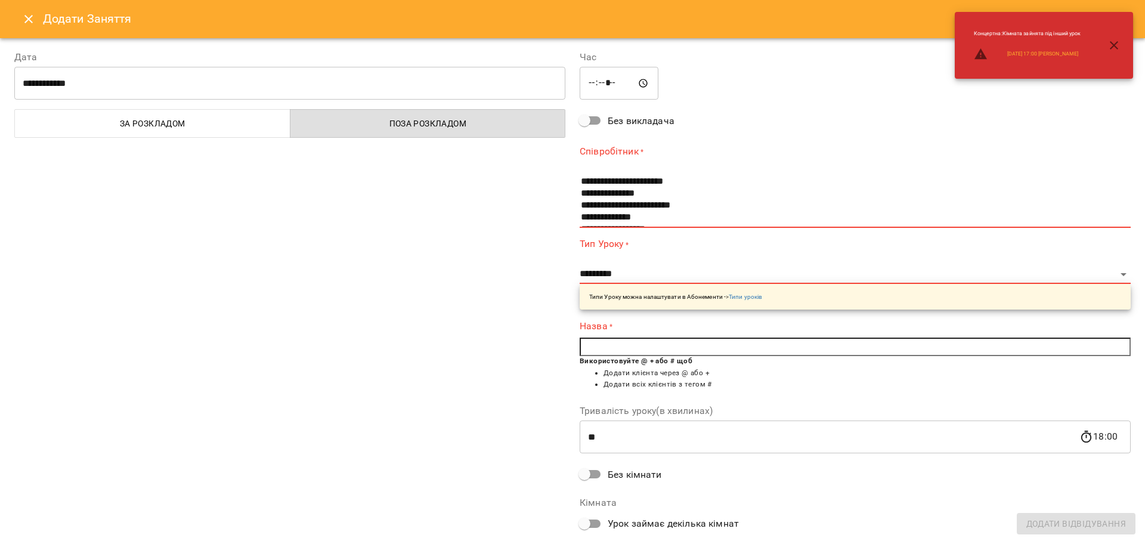
click at [1119, 44] on icon "button" at bounding box center [1114, 45] width 14 height 14
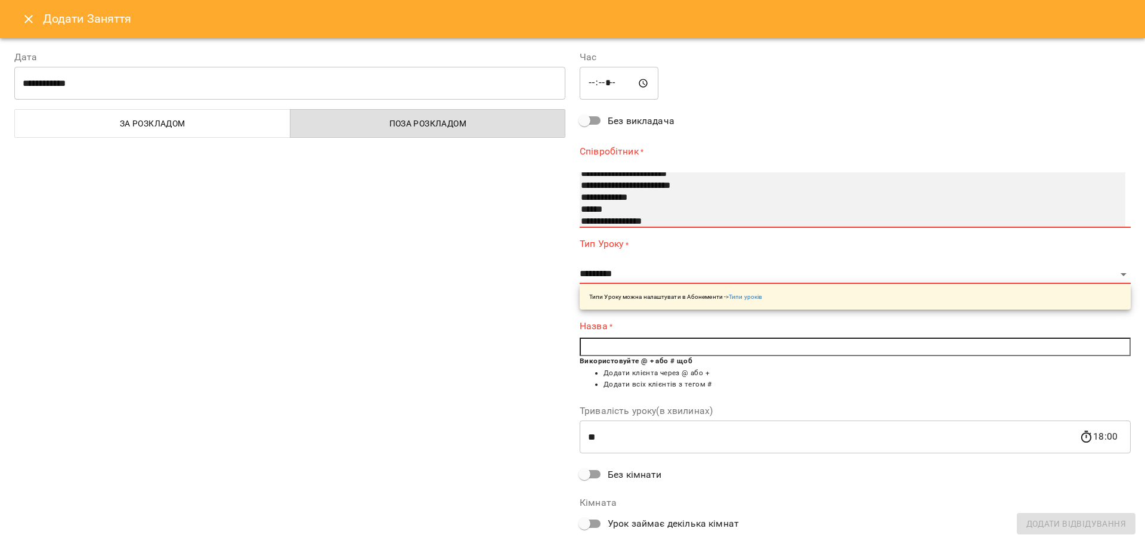
scroll to position [104, 0]
drag, startPoint x: 589, startPoint y: 194, endPoint x: 641, endPoint y: 213, distance: 56.0
select select "**********"
click at [589, 194] on option "**********" at bounding box center [840, 197] width 520 height 12
select select "**********"
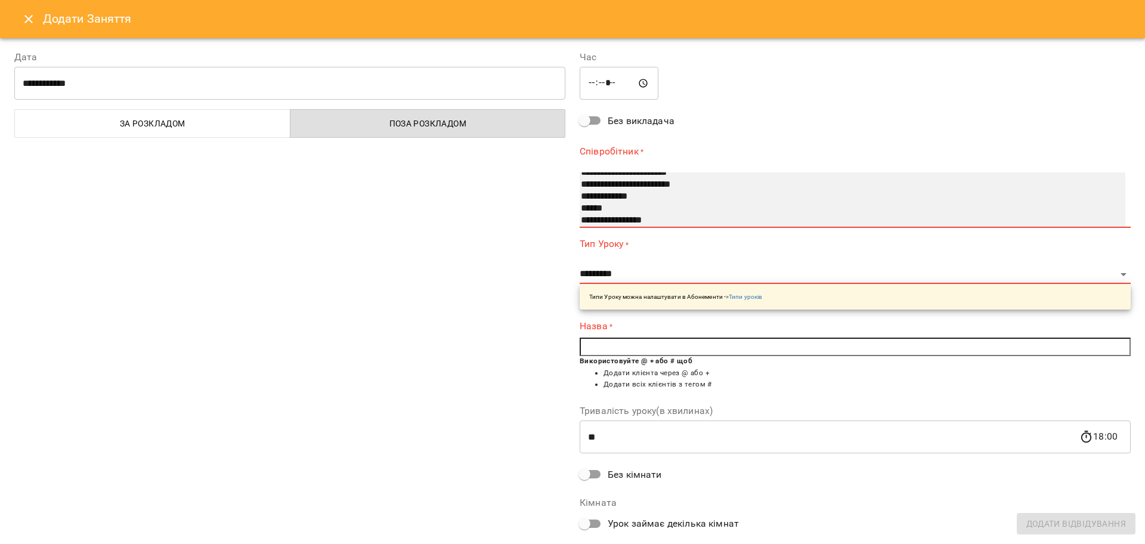
type input "**"
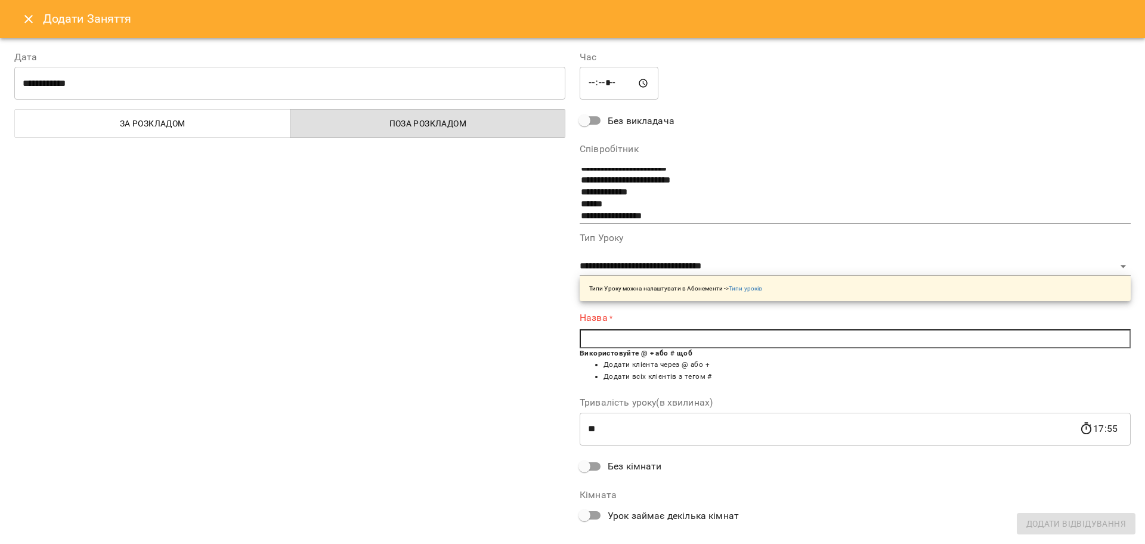
click at [626, 322] on label "Назва *" at bounding box center [855, 318] width 551 height 14
click at [626, 332] on input "text" at bounding box center [855, 338] width 551 height 19
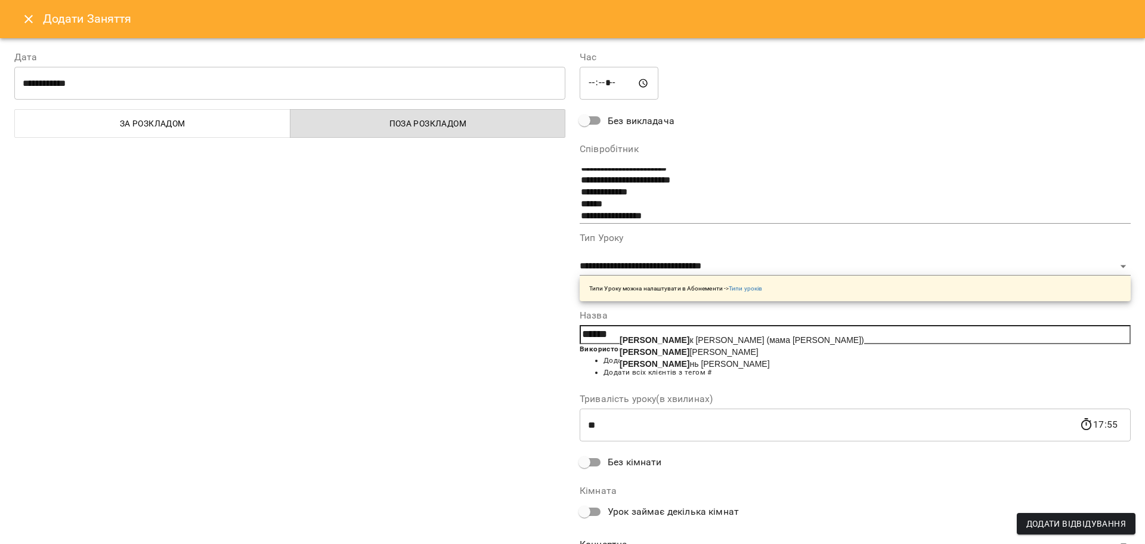
click at [726, 340] on span "Щерба к Нікіта (мама Марина)" at bounding box center [742, 340] width 244 height 10
type input "**********"
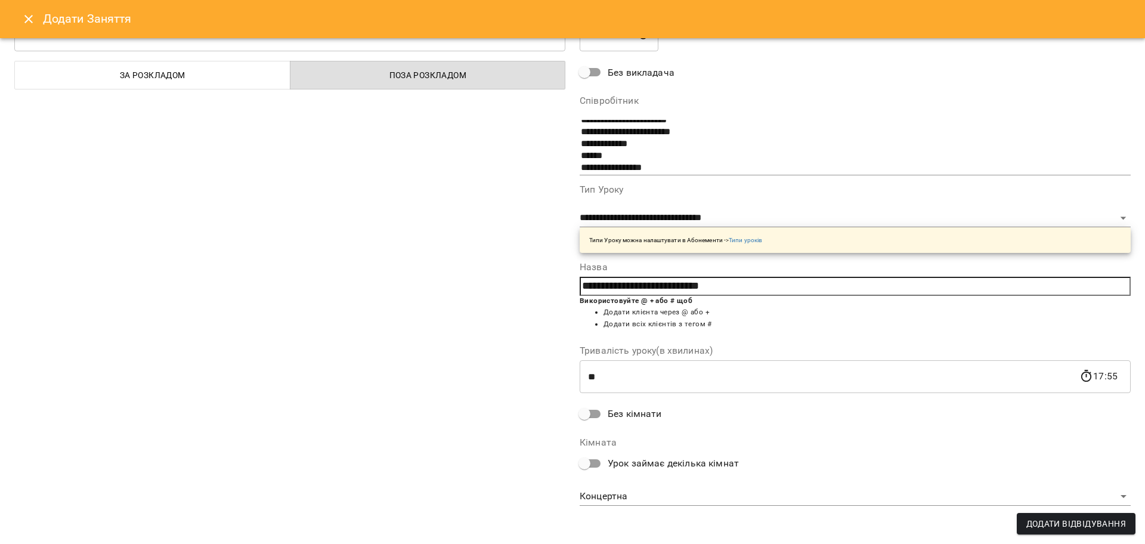
scroll to position [51, 0]
click at [645, 503] on body "For Business 99+ UA Пн 18 серп Вт 19 серп Ср 20 серп Чт 21 серп Пт 22 серп Сб 2…" at bounding box center [572, 528] width 1145 height 1057
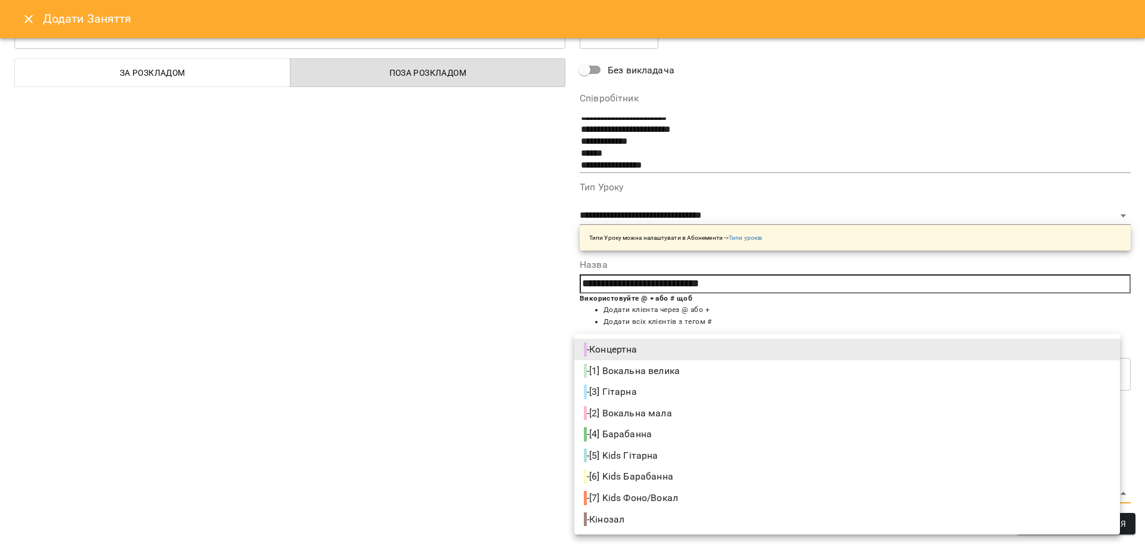
click at [645, 487] on li "- [7] Kids Фоно/Вокал" at bounding box center [847, 497] width 546 height 21
type input "**********"
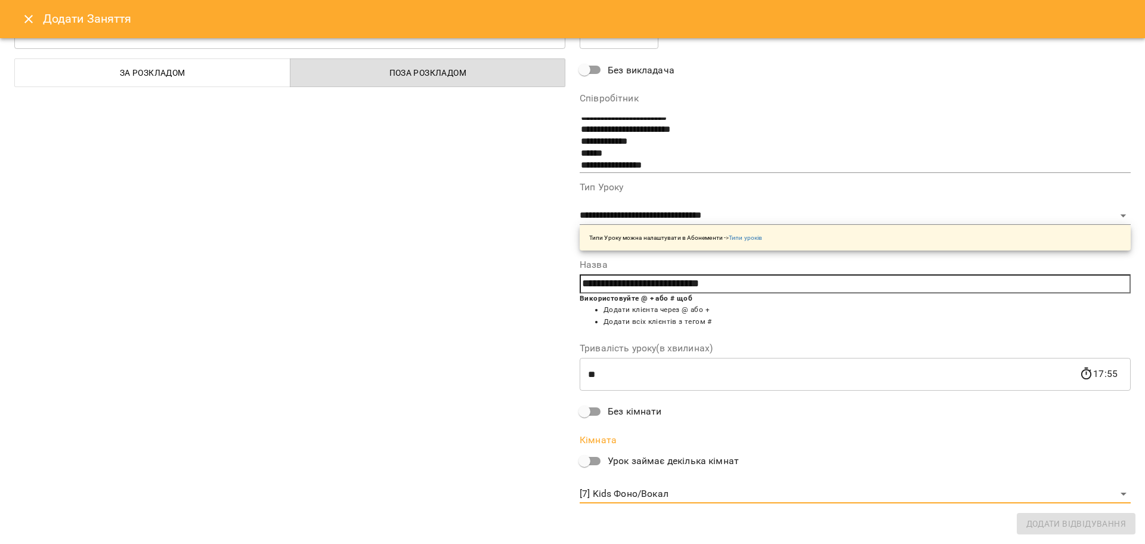
click at [495, 377] on div "**********" at bounding box center [289, 252] width 565 height 535
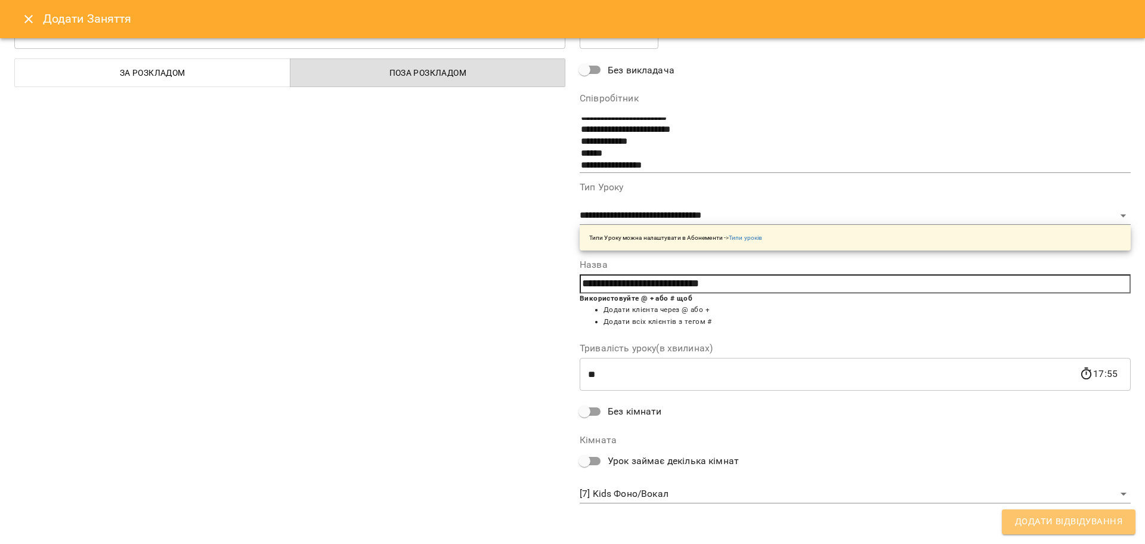
click at [1076, 521] on span "Додати Відвідування" at bounding box center [1068, 522] width 107 height 16
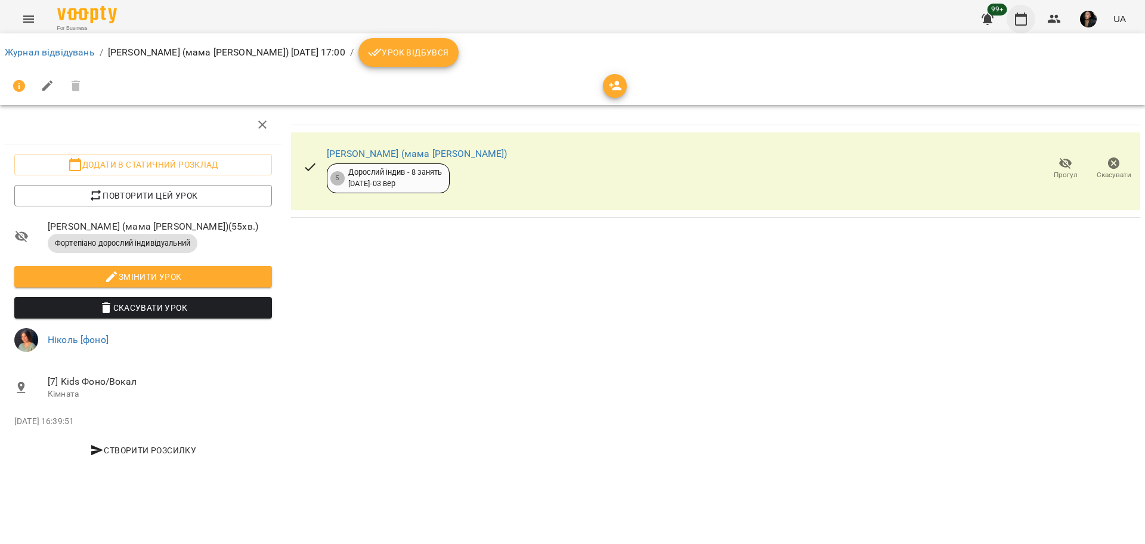
click at [1030, 20] on button "button" at bounding box center [1020, 19] width 29 height 29
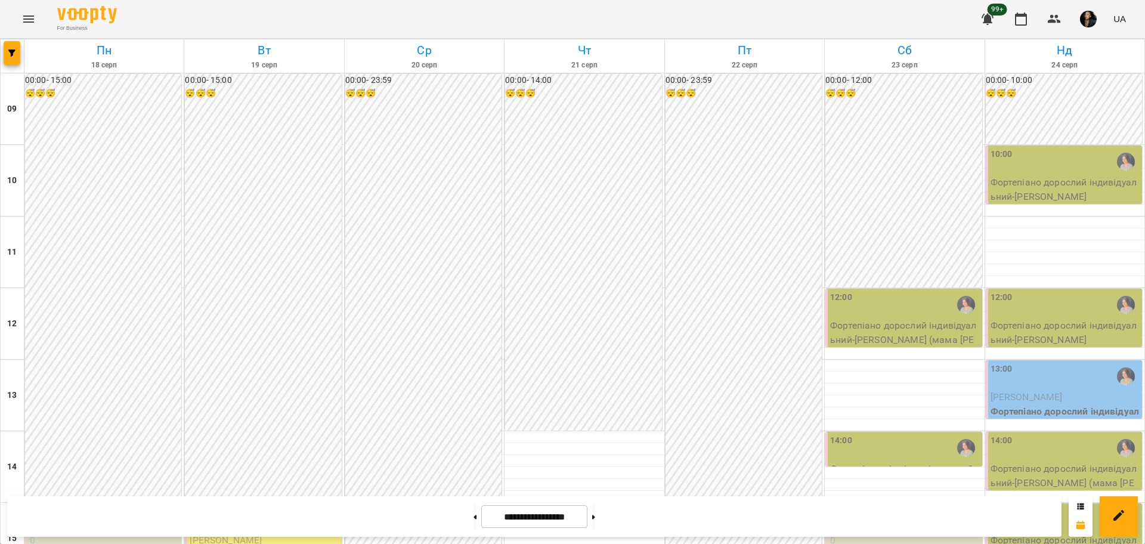
scroll to position [513, 0]
